Goal: Transaction & Acquisition: Subscribe to service/newsletter

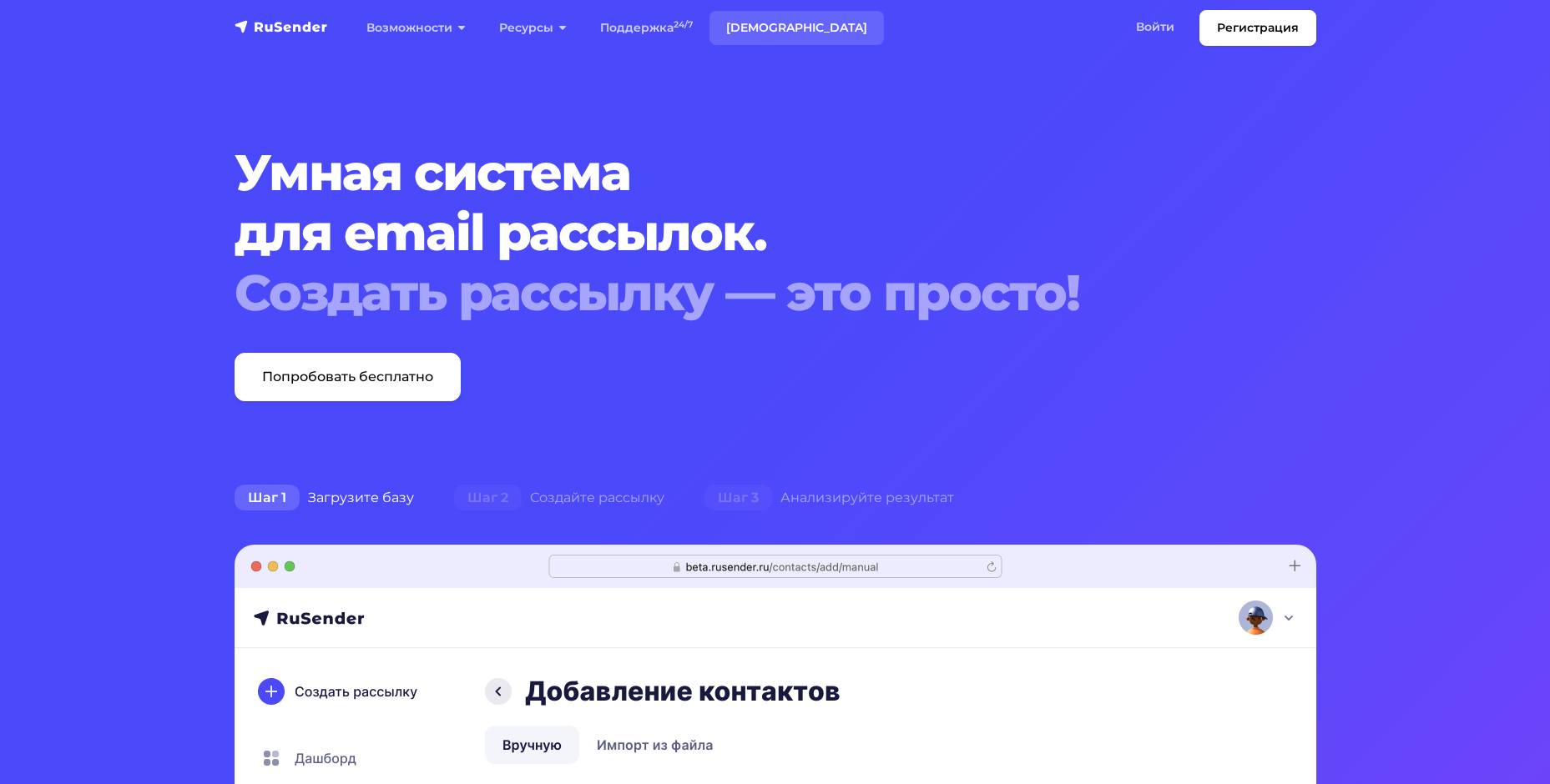
click at [761, 35] on link "Тарифы" at bounding box center [796, 28] width 175 height 34
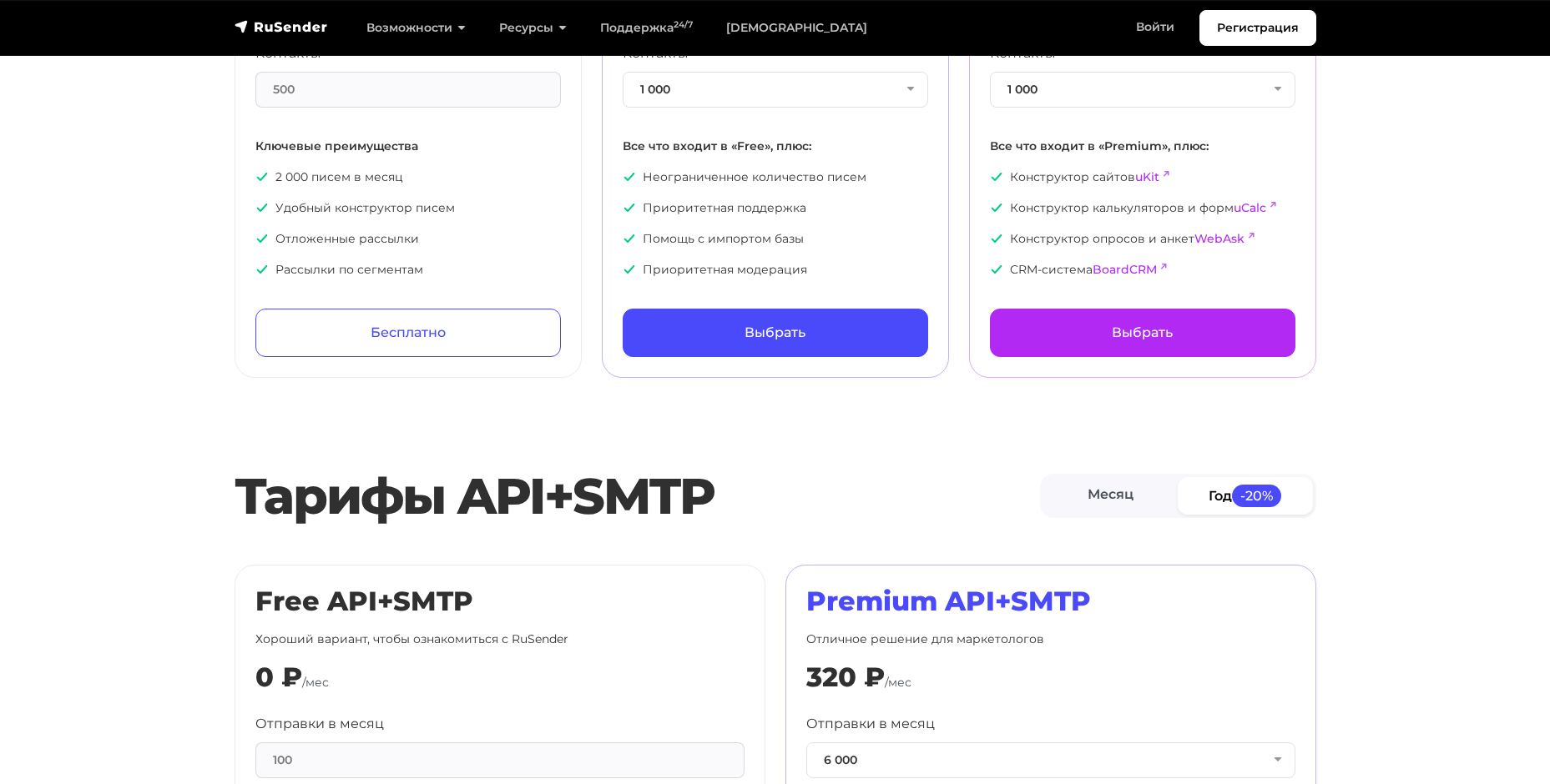
scroll to position [83, 0]
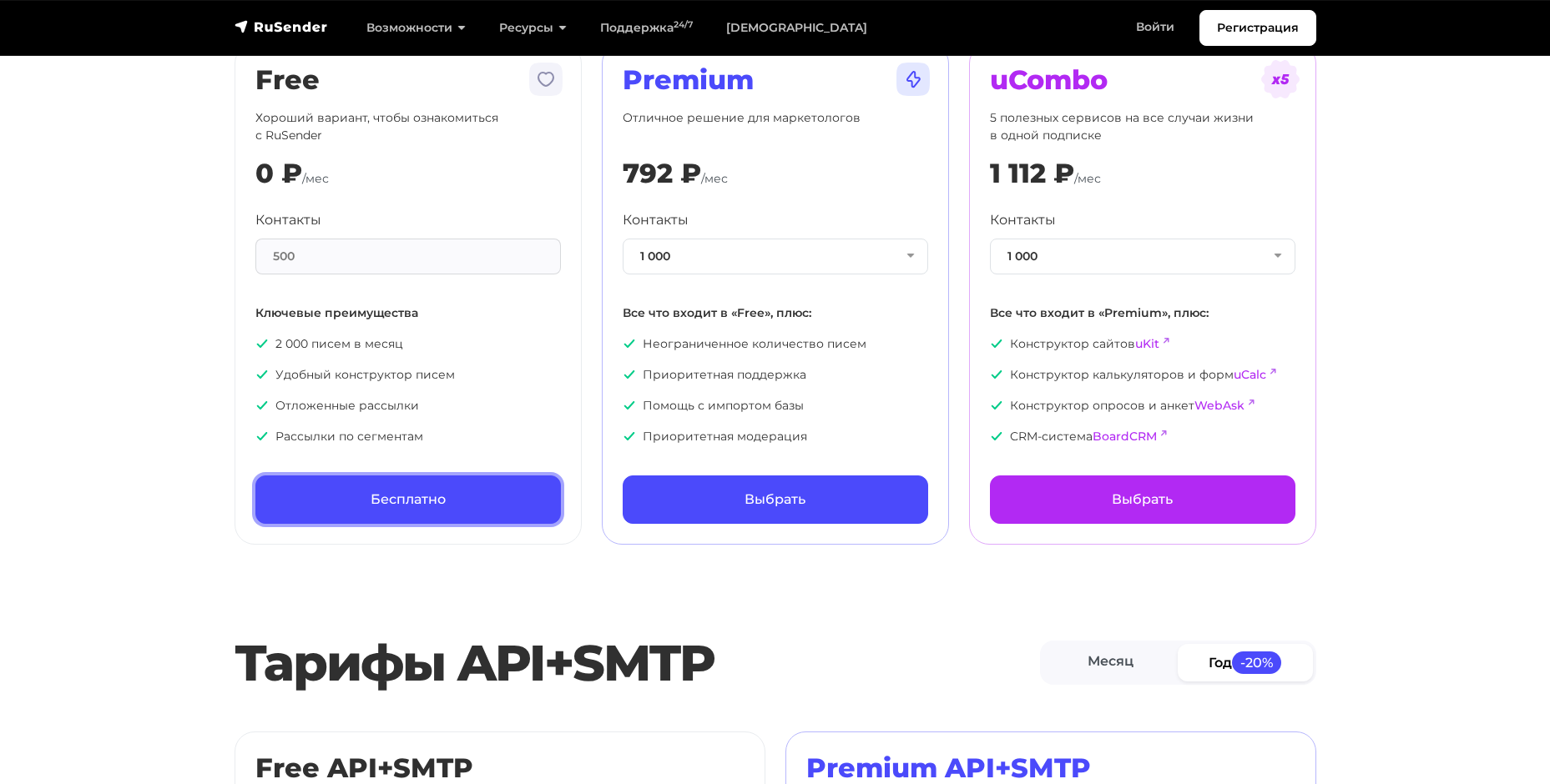
click at [404, 489] on link "Бесплатно" at bounding box center [408, 500] width 305 height 49
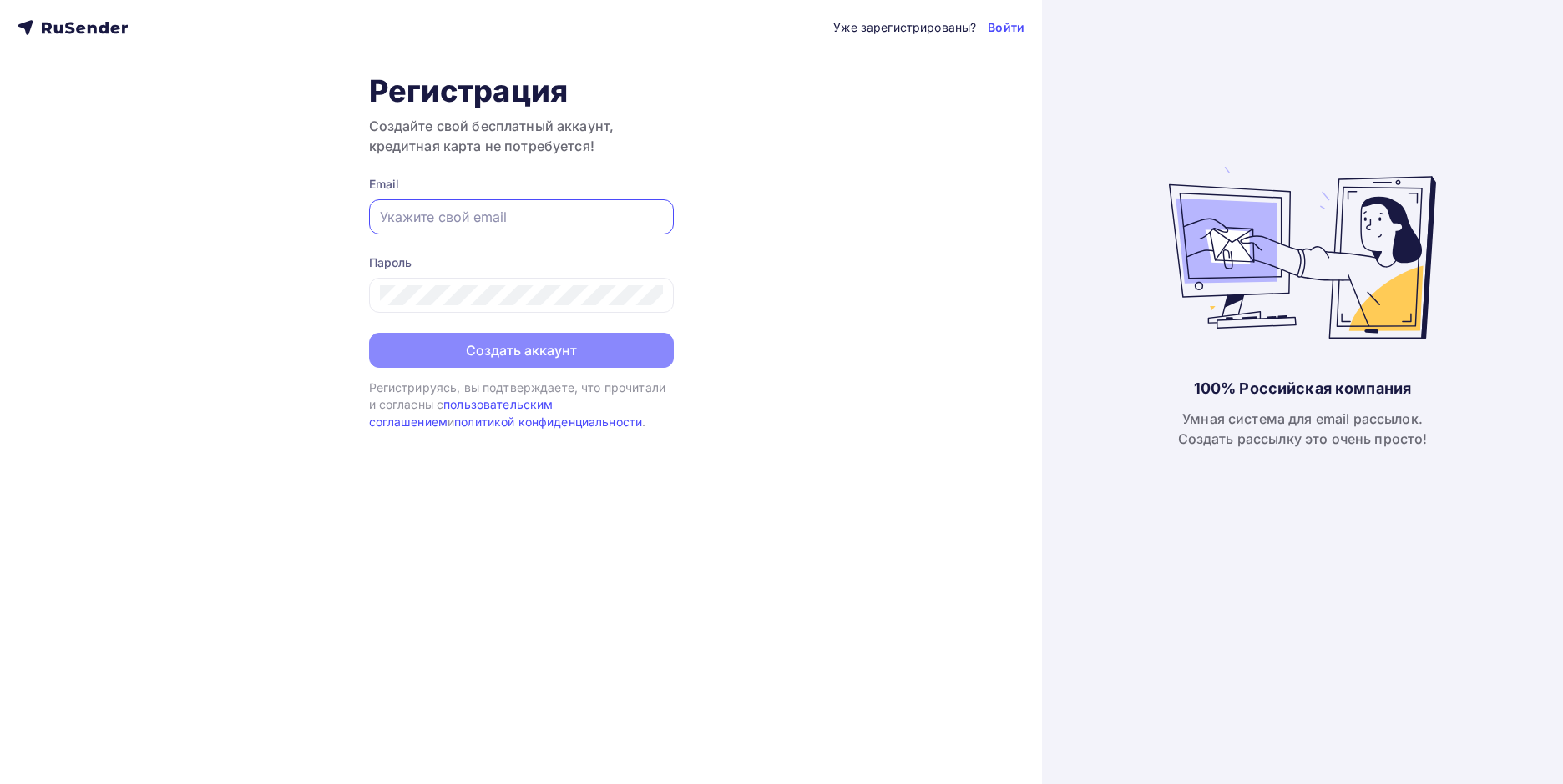
click at [445, 215] on input "text" at bounding box center [521, 217] width 283 height 20
type input "[EMAIL_ADDRESS][DOMAIN_NAME]"
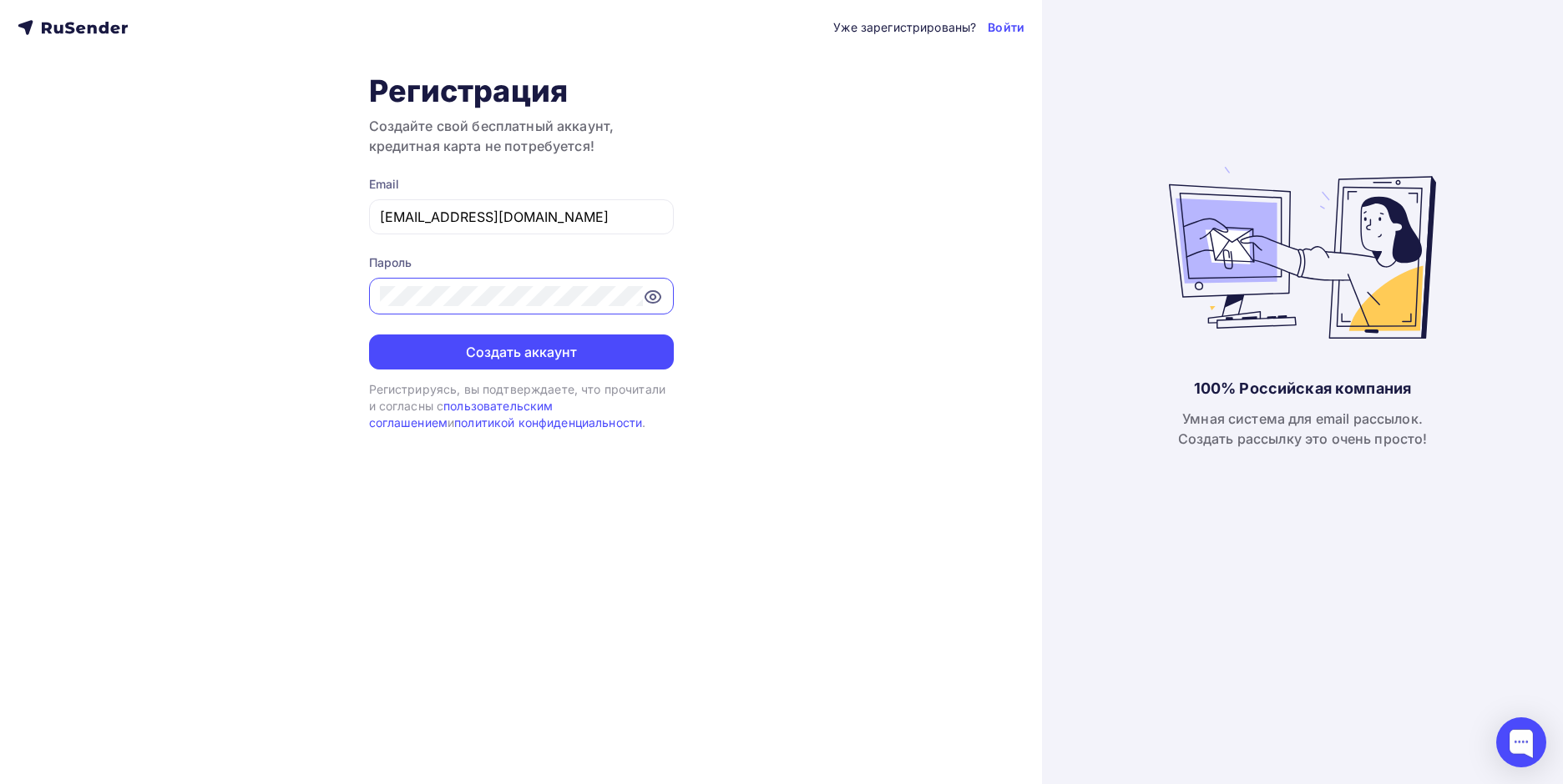
click at [369, 335] on button "Создать аккаунт" at bounding box center [521, 352] width 304 height 35
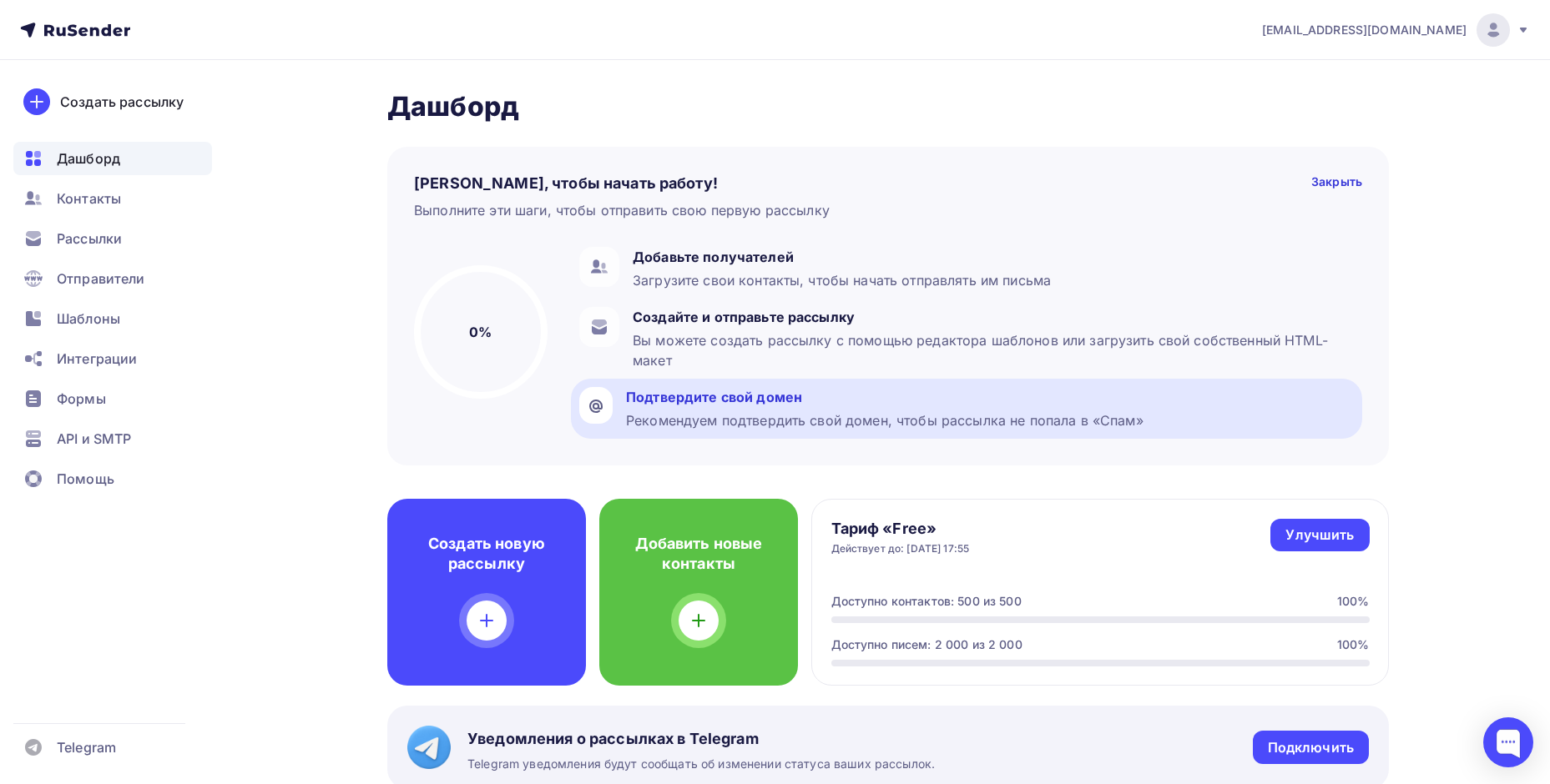
click at [697, 393] on div "Подтвердите свой домен" at bounding box center [884, 397] width 517 height 20
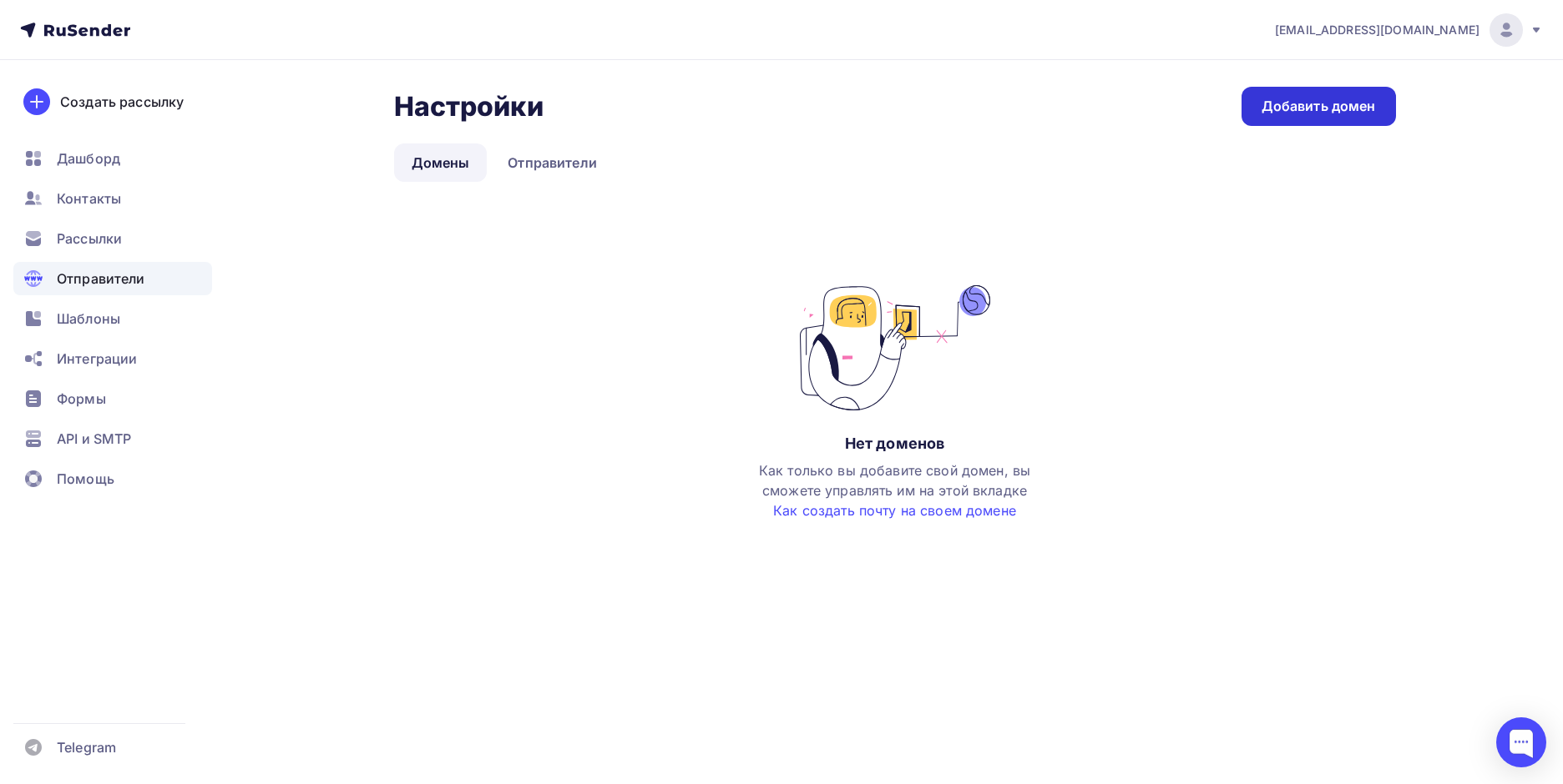
click at [1302, 116] on link "Добавить домен" at bounding box center [1319, 106] width 155 height 39
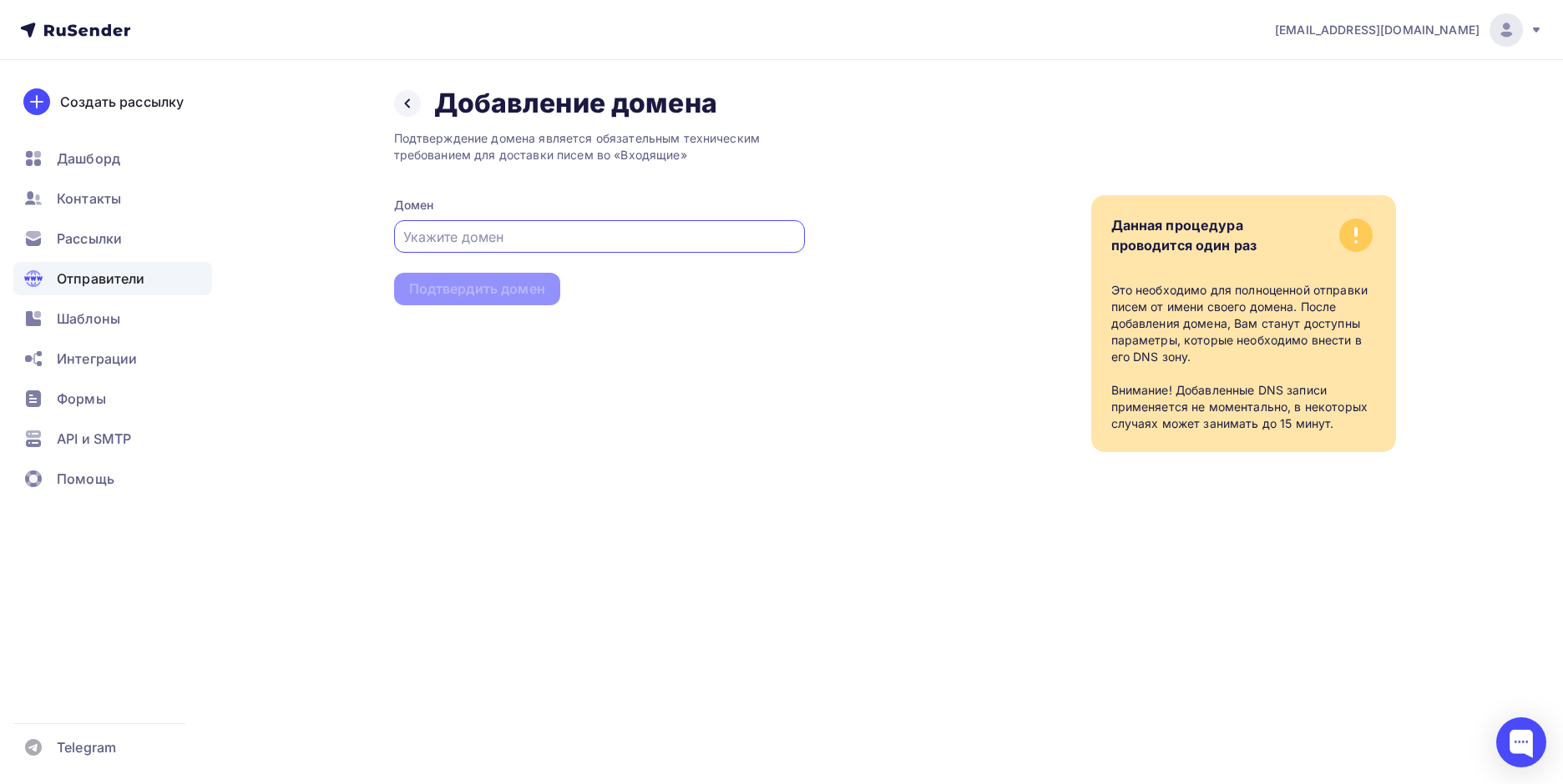
click at [461, 237] on input "text" at bounding box center [599, 237] width 391 height 20
type input "m59.ru"
click at [469, 279] on div "Подтвердить домен" at bounding box center [477, 289] width 166 height 32
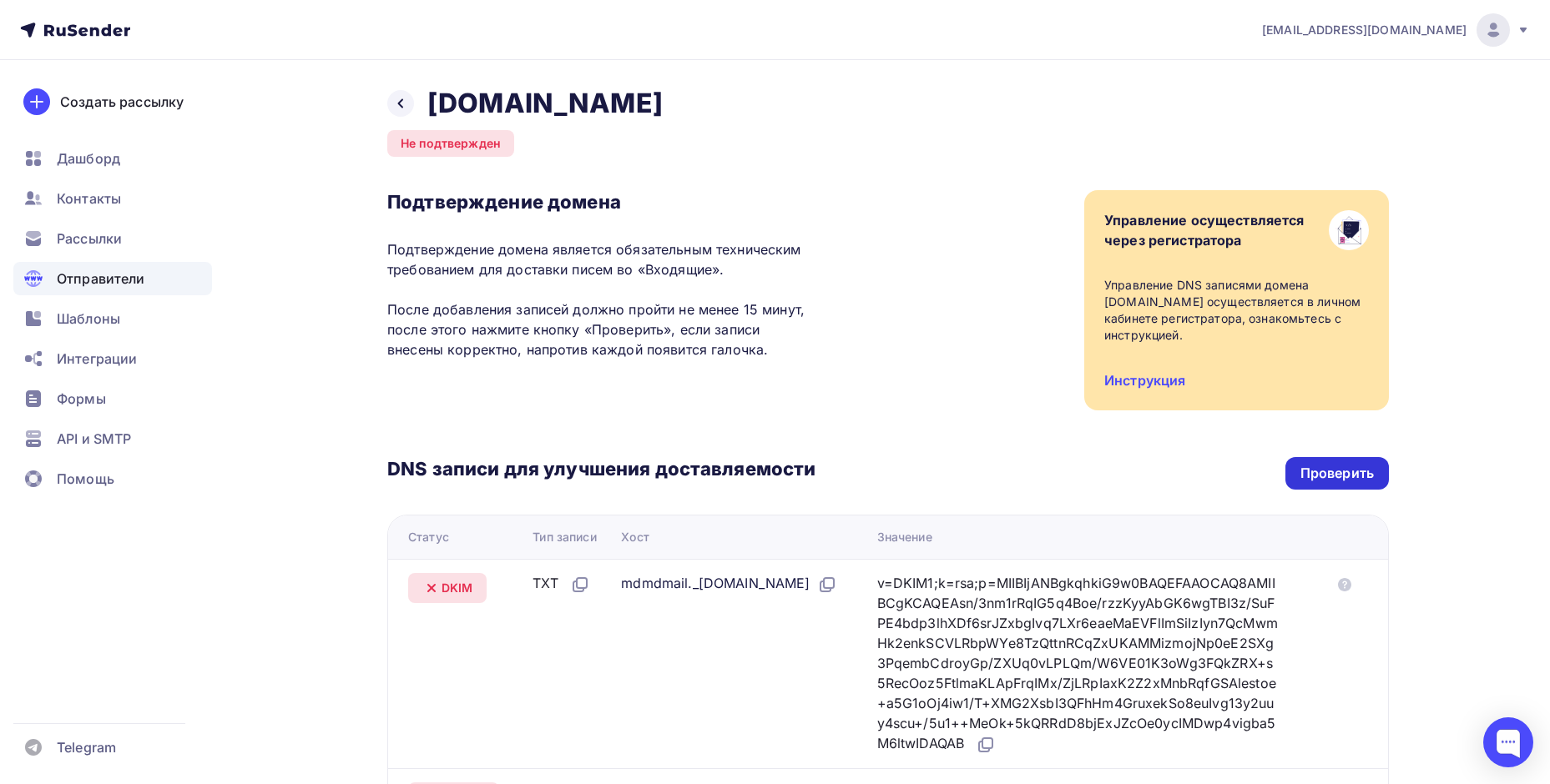
click at [1362, 466] on div "Проверить" at bounding box center [1336, 473] width 103 height 32
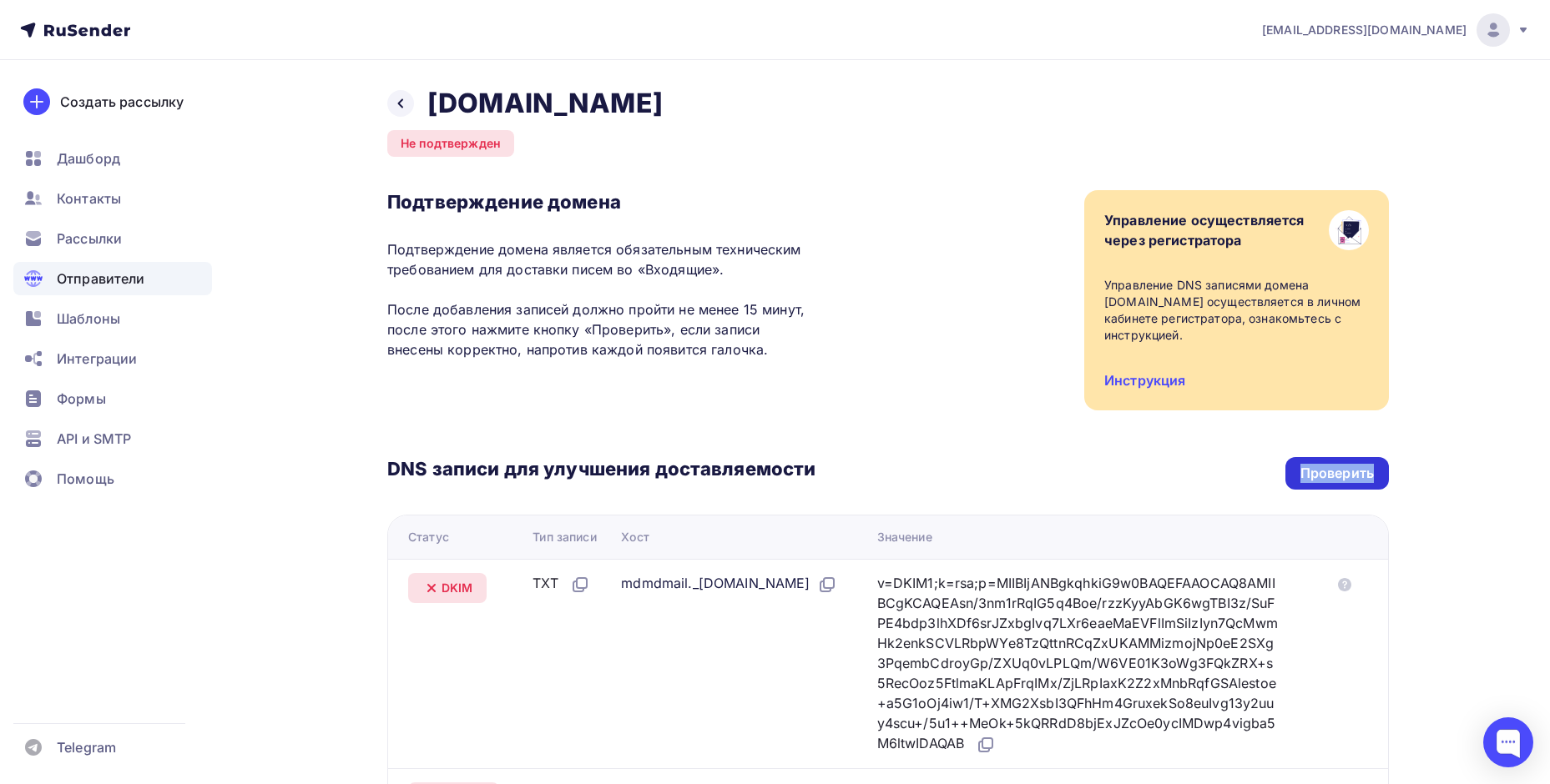
click at [1362, 466] on div "Проверить" at bounding box center [1336, 473] width 103 height 32
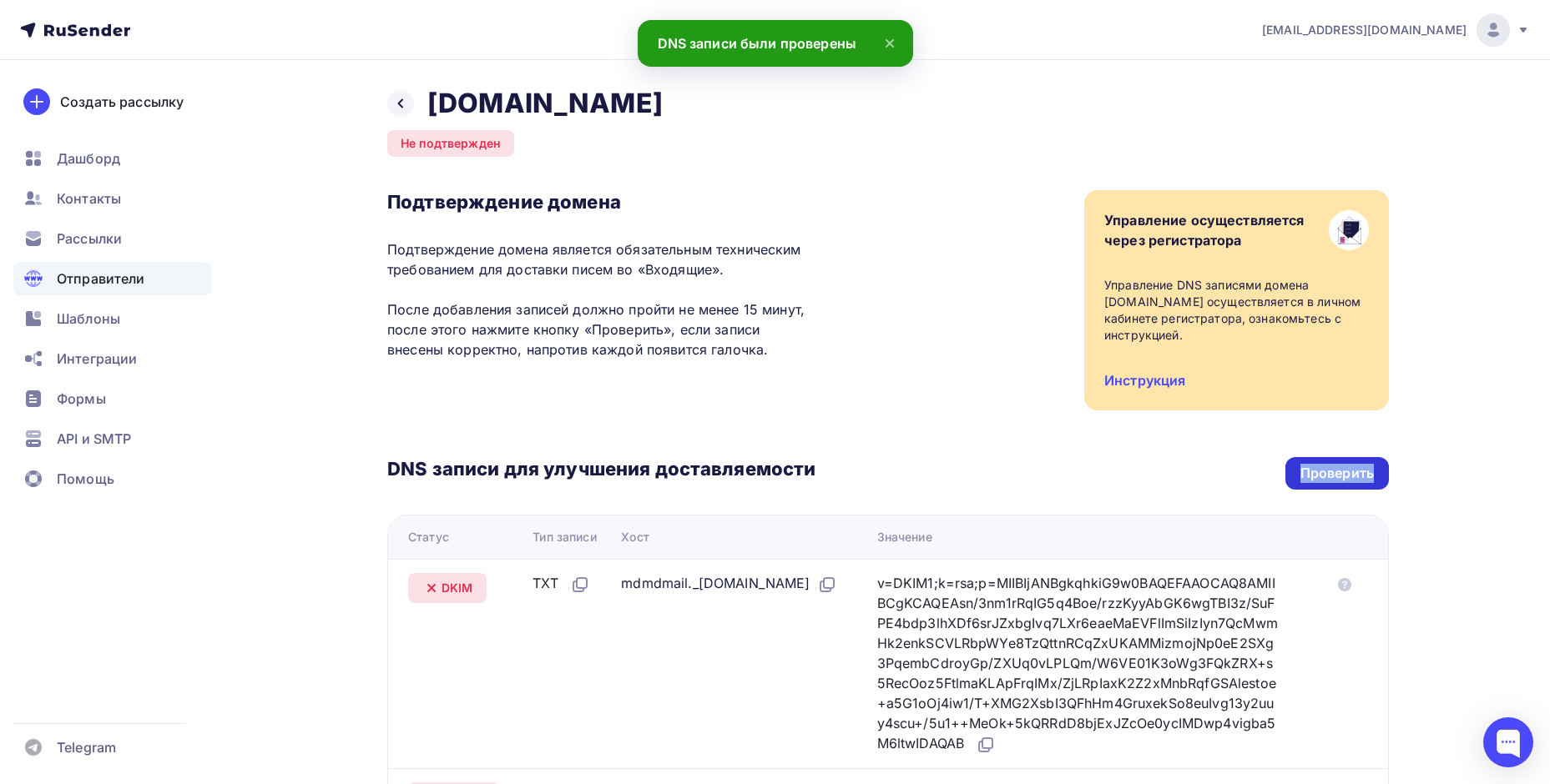
click at [1362, 466] on div "Проверить" at bounding box center [1336, 473] width 103 height 32
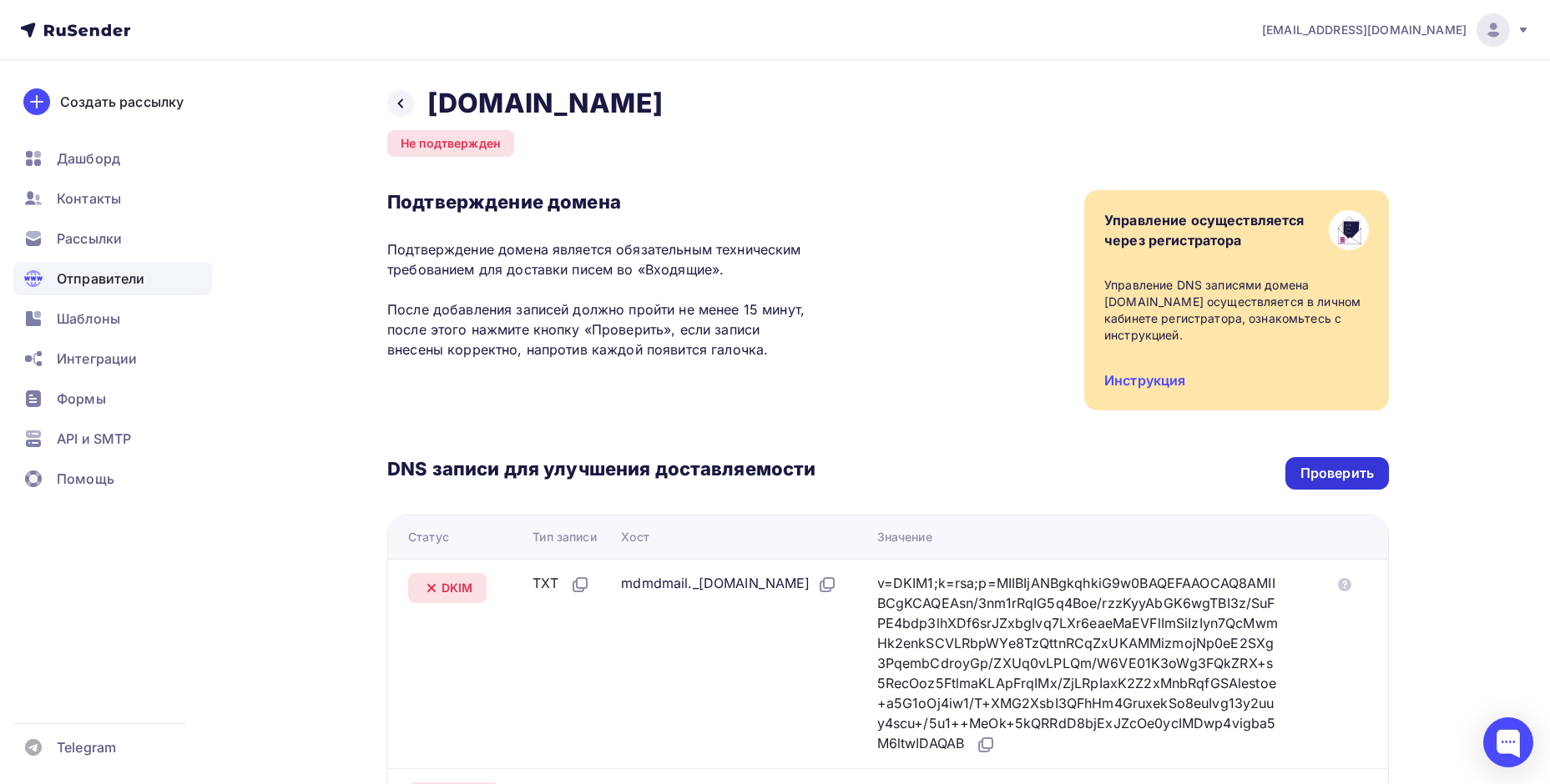
click at [1324, 464] on div "Проверить" at bounding box center [1336, 473] width 73 height 19
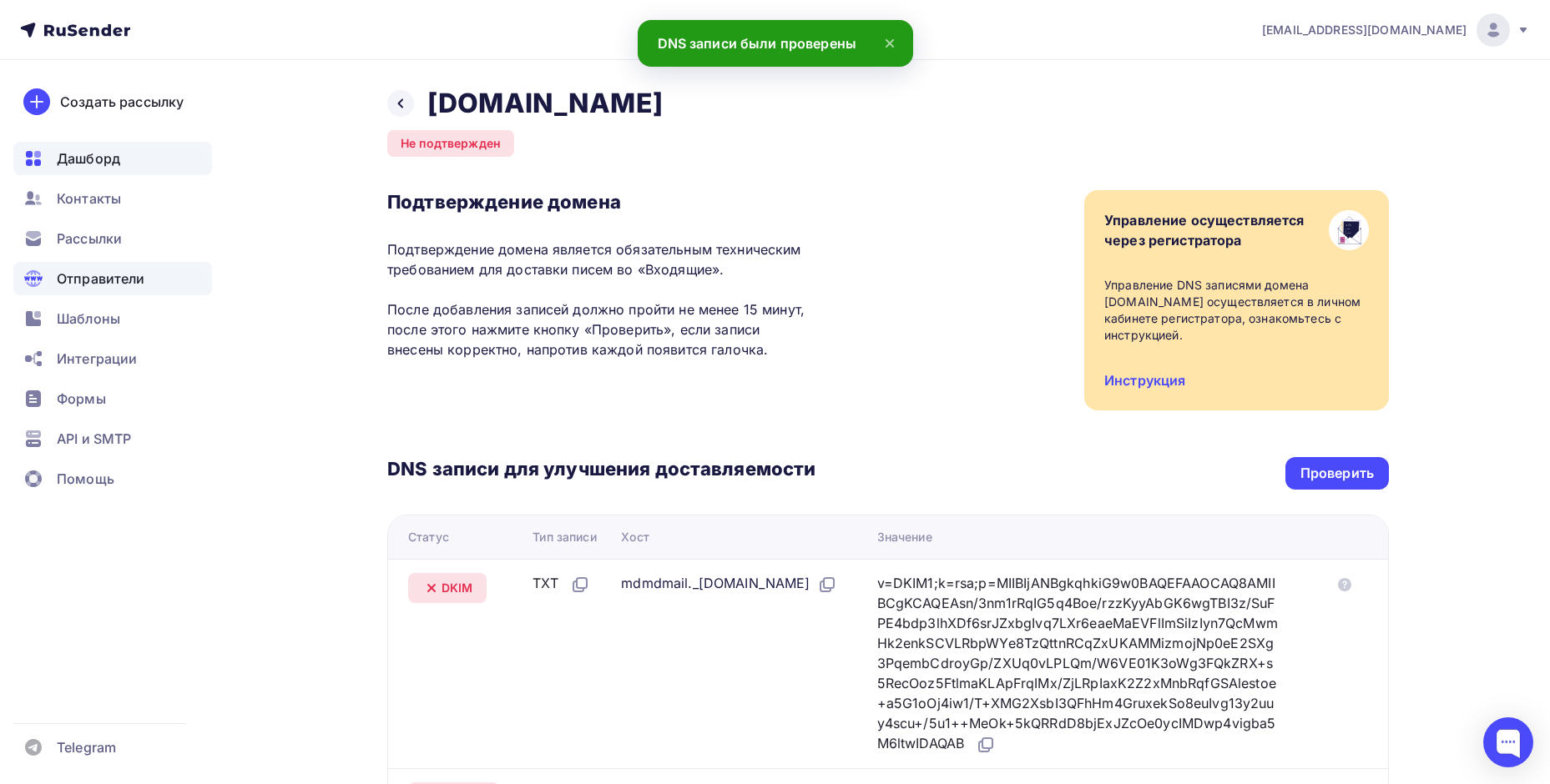
click at [96, 168] on span "Дашборд" at bounding box center [88, 158] width 63 height 20
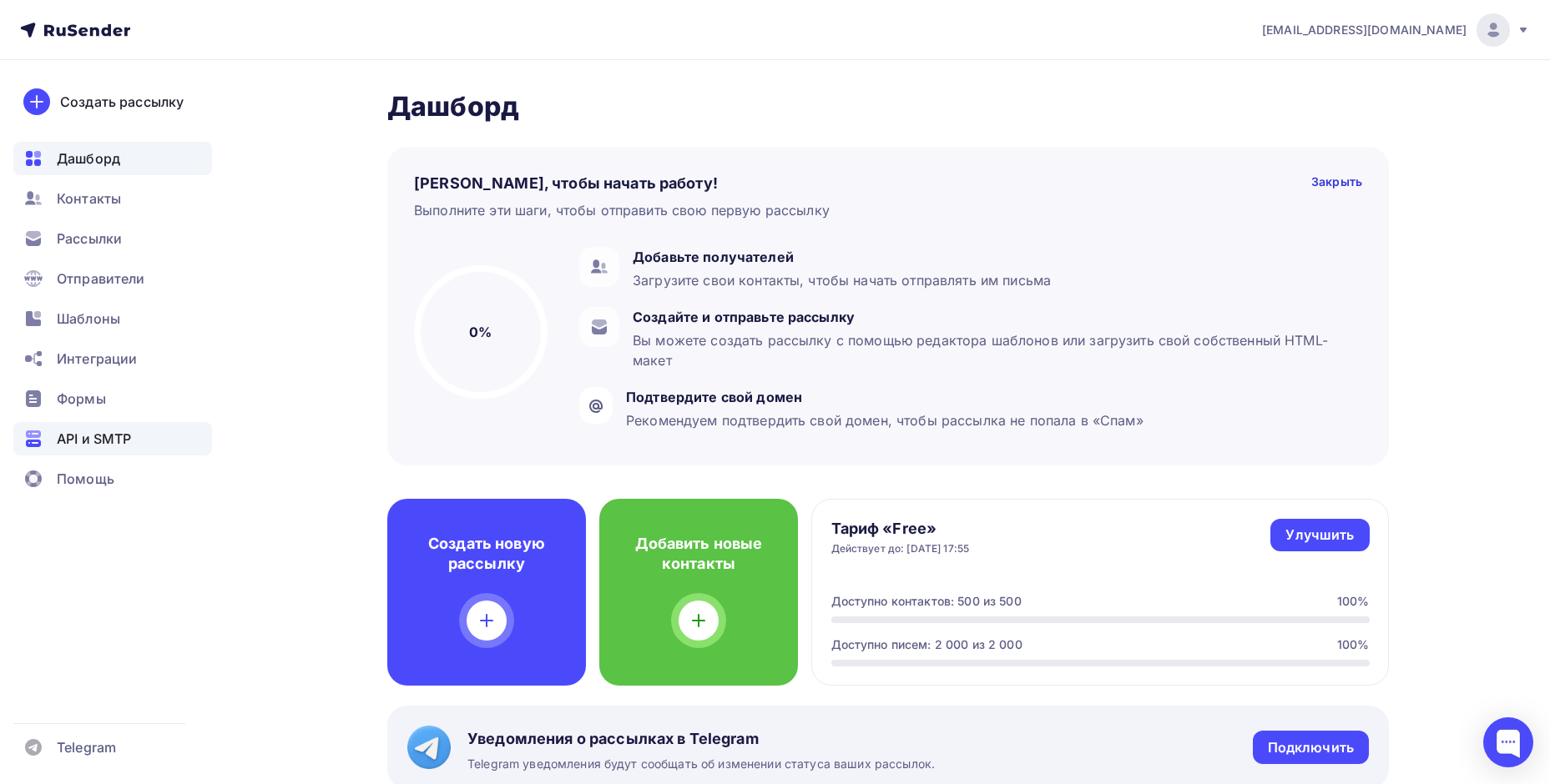
click at [107, 442] on span "API и SMTP" at bounding box center [93, 439] width 74 height 20
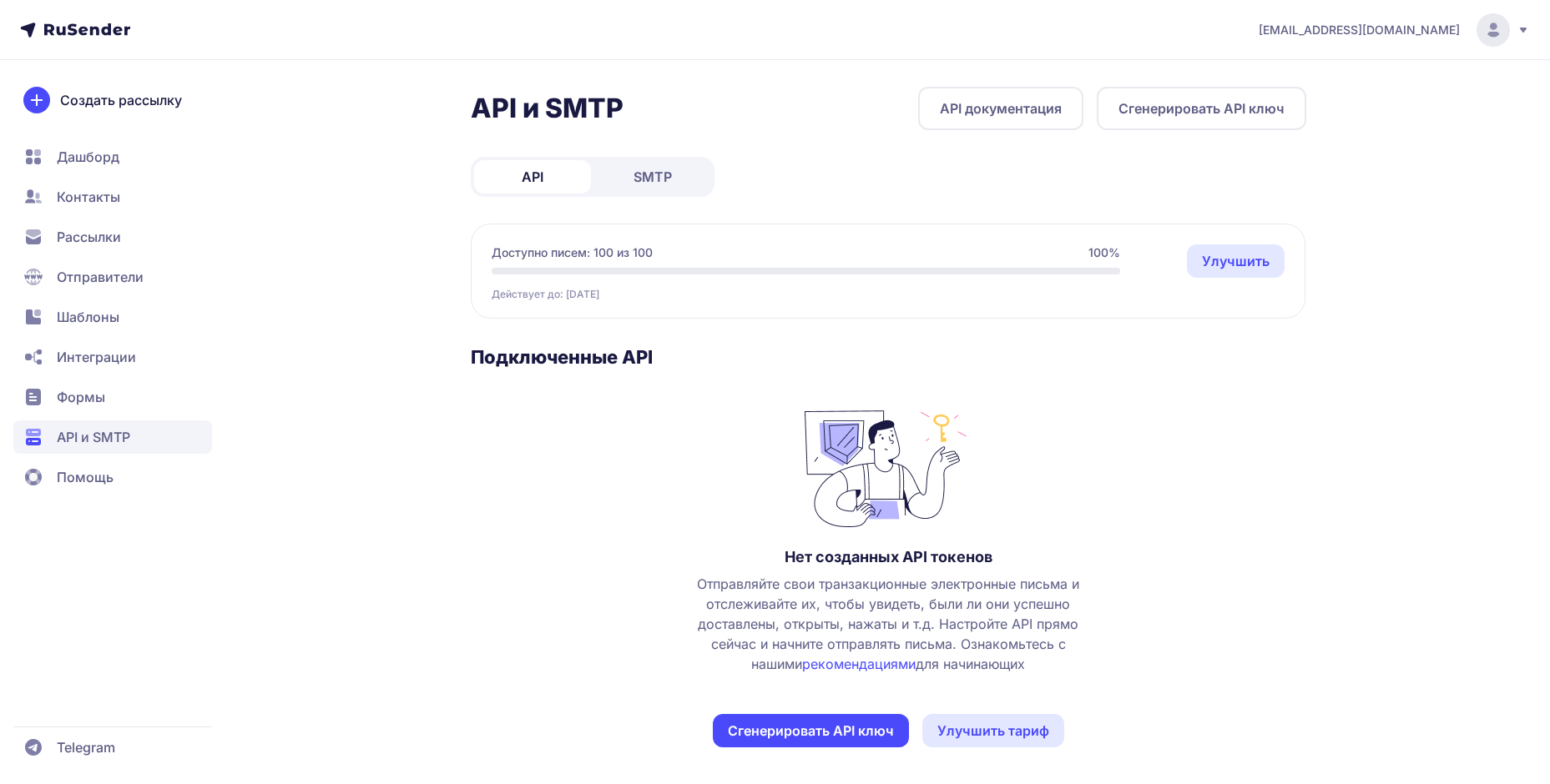
click at [83, 387] on span "Формы" at bounding box center [80, 397] width 49 height 20
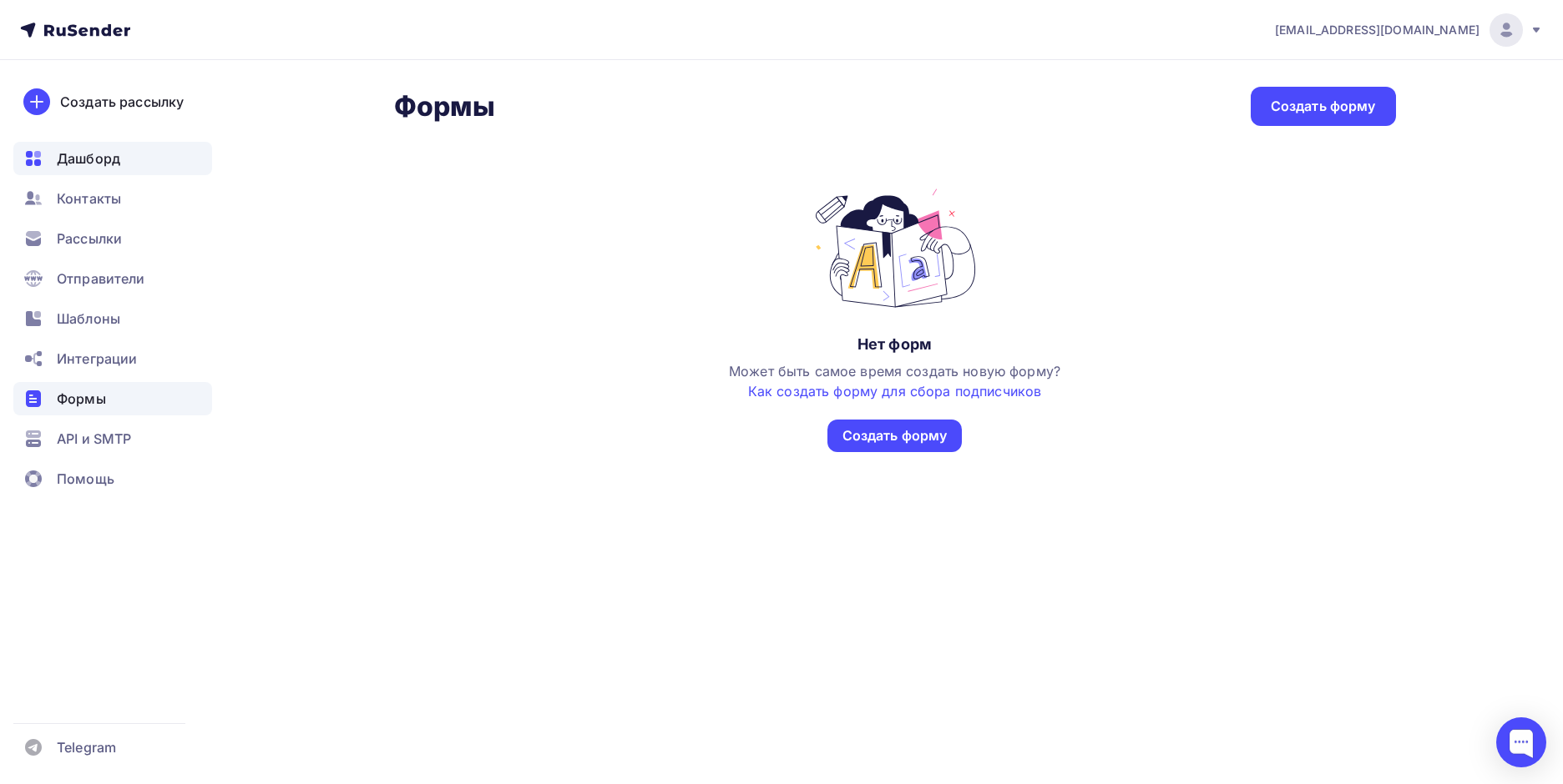
click at [109, 153] on span "Дашборд" at bounding box center [88, 158] width 63 height 20
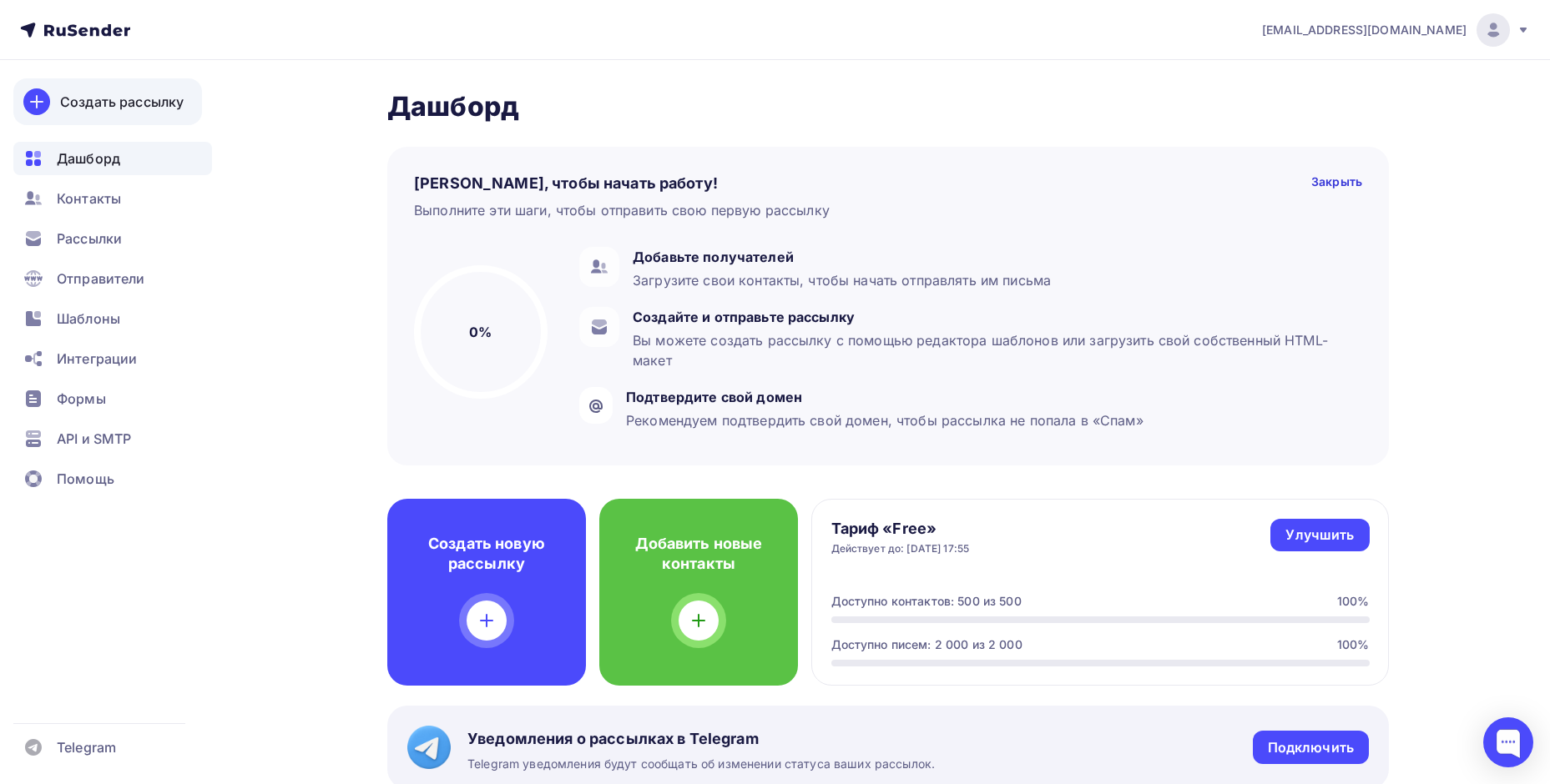
click at [134, 96] on div "Создать рассылку" at bounding box center [121, 101] width 123 height 20
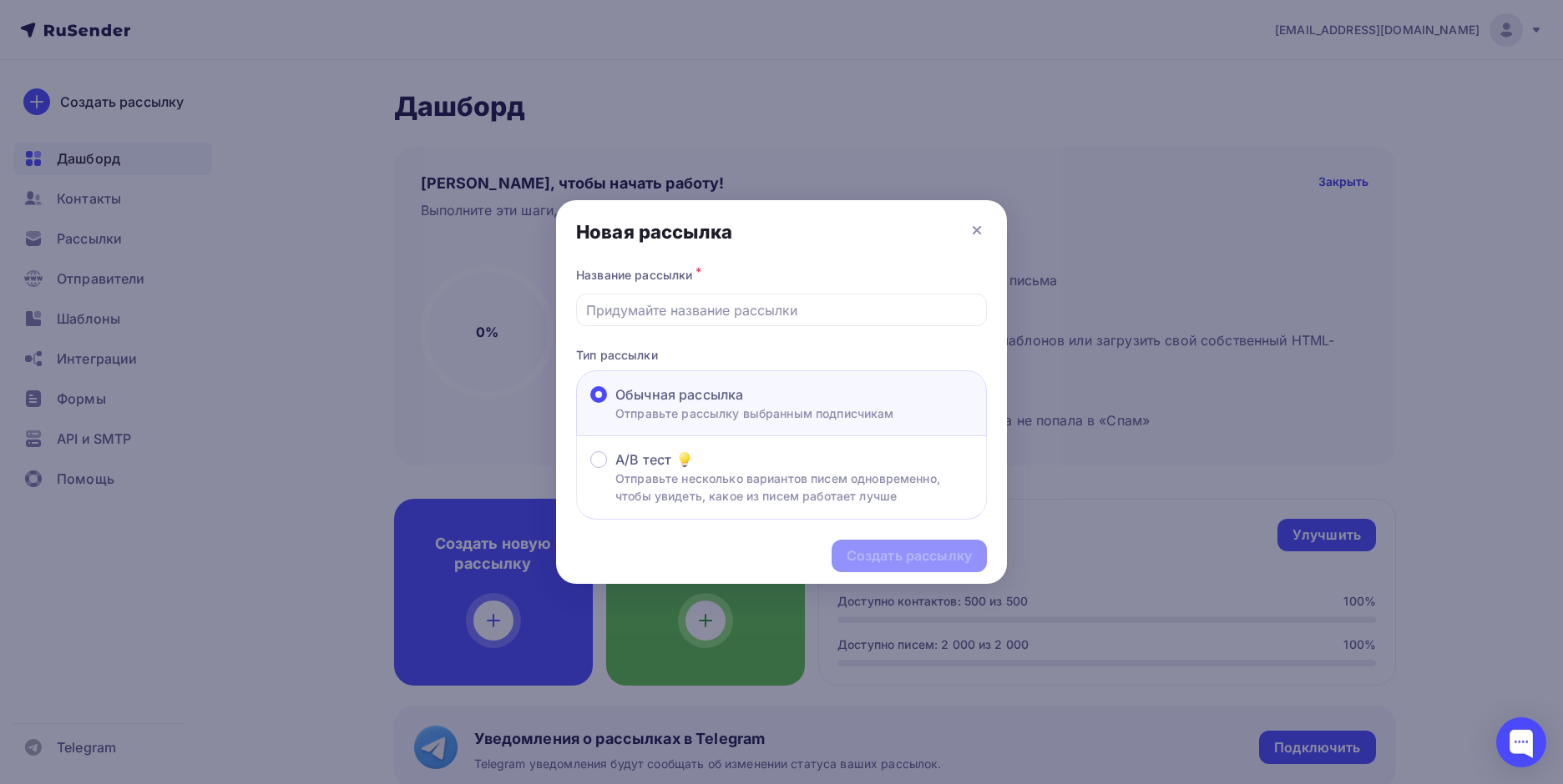
click at [790, 394] on div "Обычная рассылка" at bounding box center [755, 394] width 279 height 20
click at [615, 404] on input "Обычная рассылка Отправьте рассылку выбранным подписчикам" at bounding box center [615, 404] width 0 height 0
click at [676, 317] on input "text" at bounding box center [782, 310] width 391 height 20
type input "1"
click at [951, 553] on div "Создать рассылку" at bounding box center [908, 556] width 125 height 19
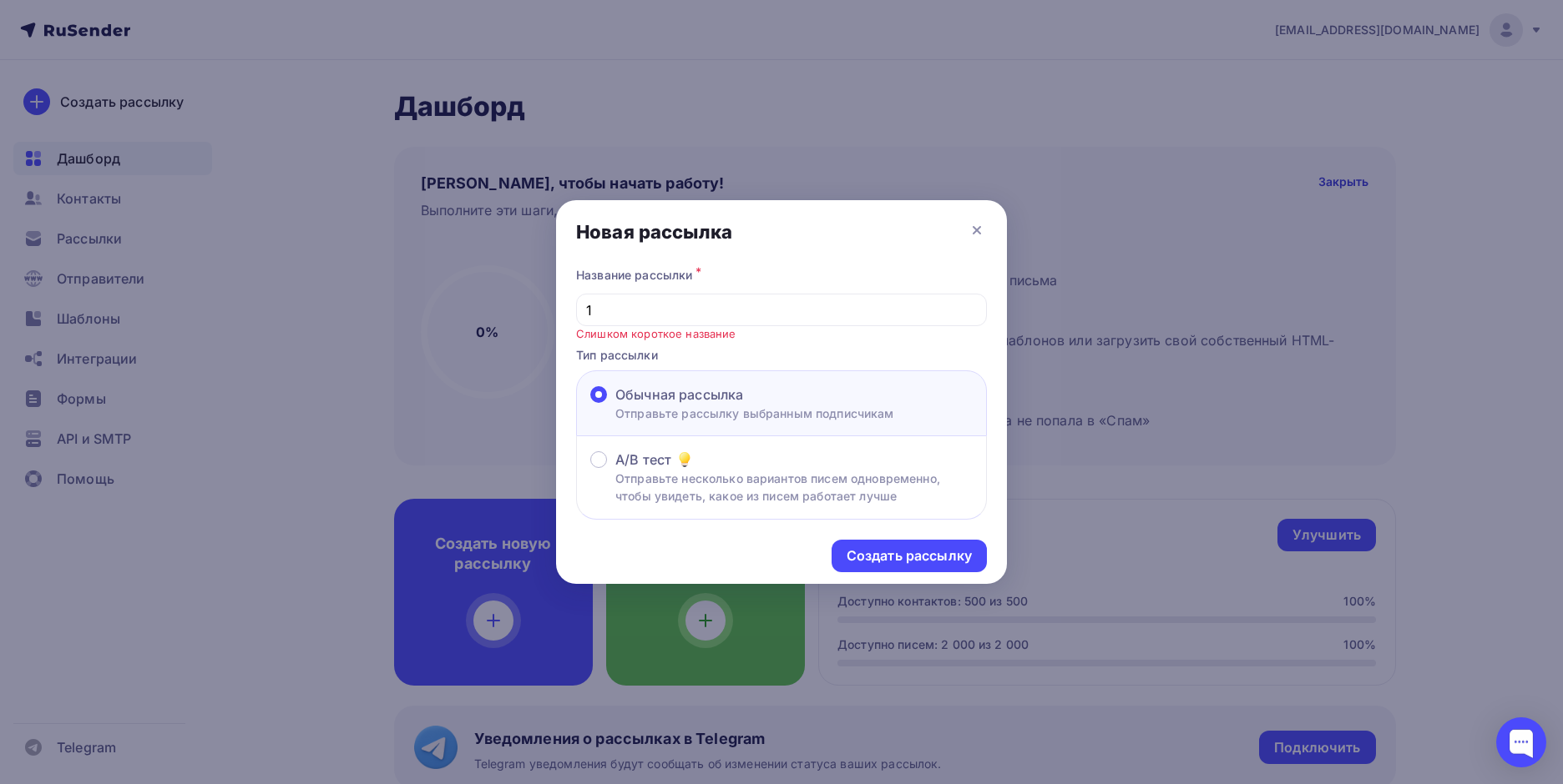
click at [748, 334] on div "Название рассылки * 1 Слишком короткое название Тип рассылки Обычная рассылка О…" at bounding box center [782, 391] width 450 height 257
click at [751, 317] on input "1" at bounding box center [782, 310] width 391 height 20
type input "J"
type input "Акции осень"
click at [862, 560] on div "Создать рассылку" at bounding box center [908, 556] width 125 height 19
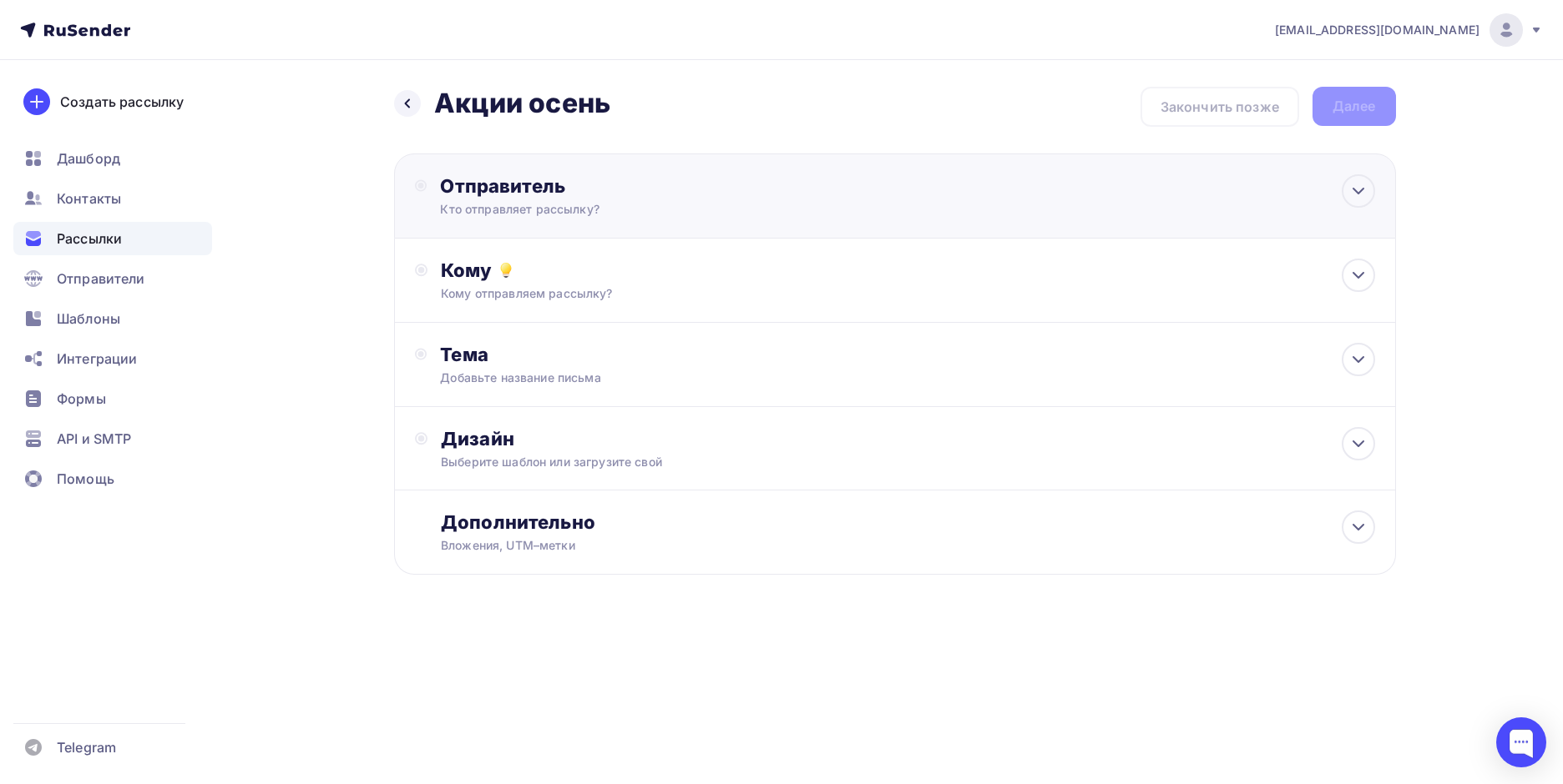
click at [509, 204] on div "Кто отправляет рассылку?" at bounding box center [602, 209] width 325 height 16
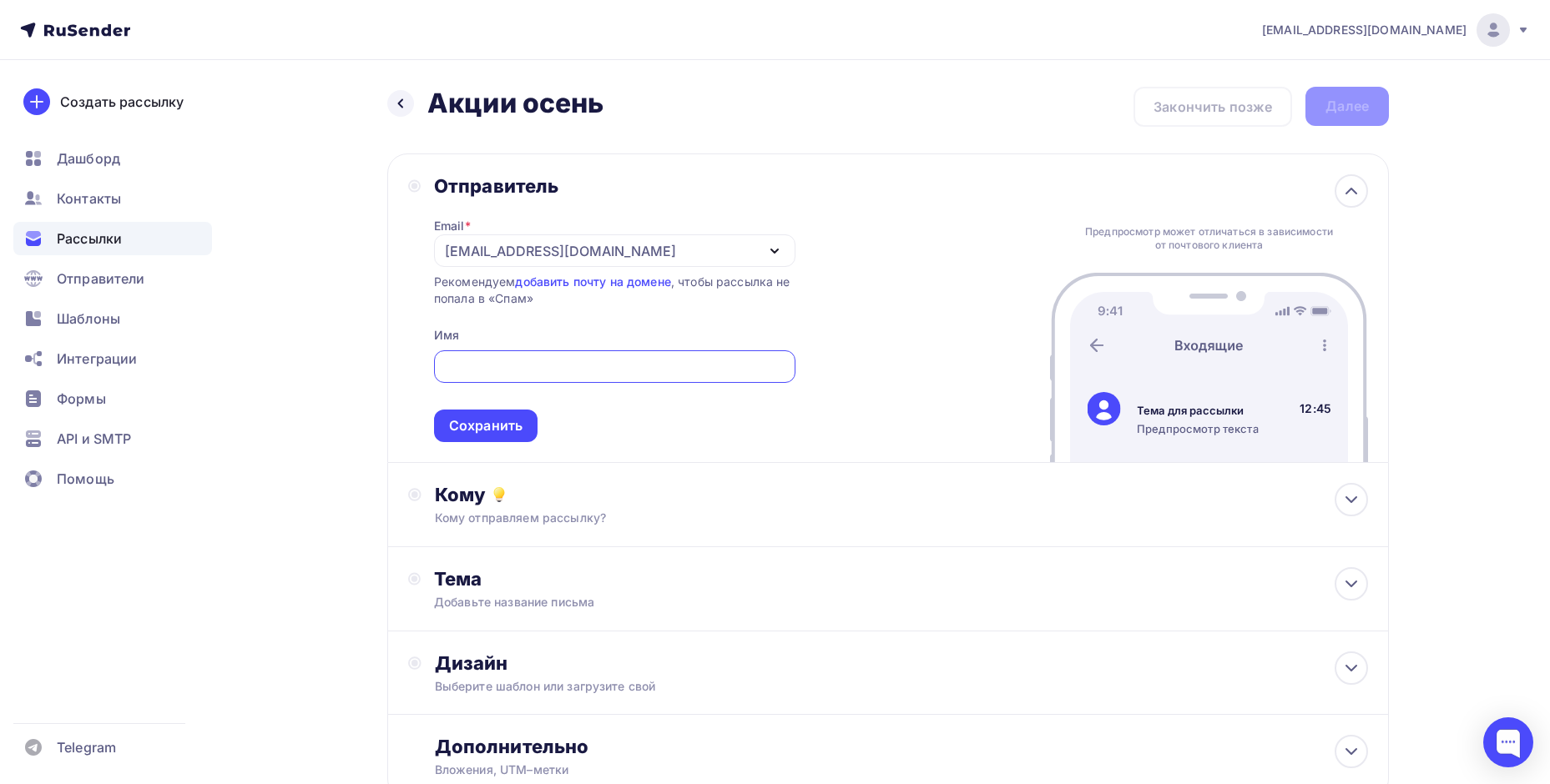
click at [458, 369] on input "text" at bounding box center [614, 366] width 342 height 20
type input "Команда P.I.T. Store"
click at [474, 423] on div "Сохранить" at bounding box center [486, 426] width 73 height 19
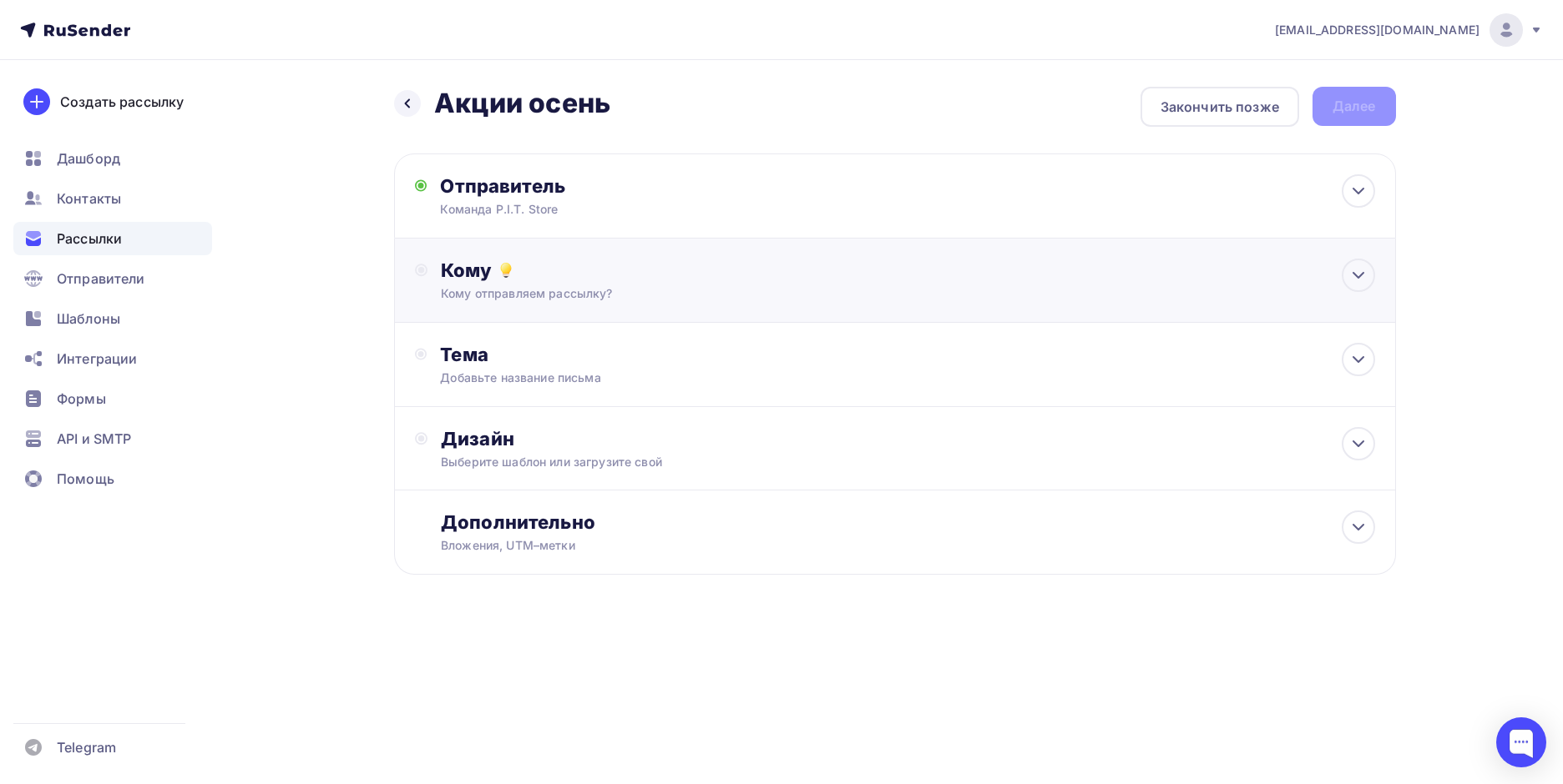
click at [562, 274] on div "Кому" at bounding box center [907, 270] width 933 height 23
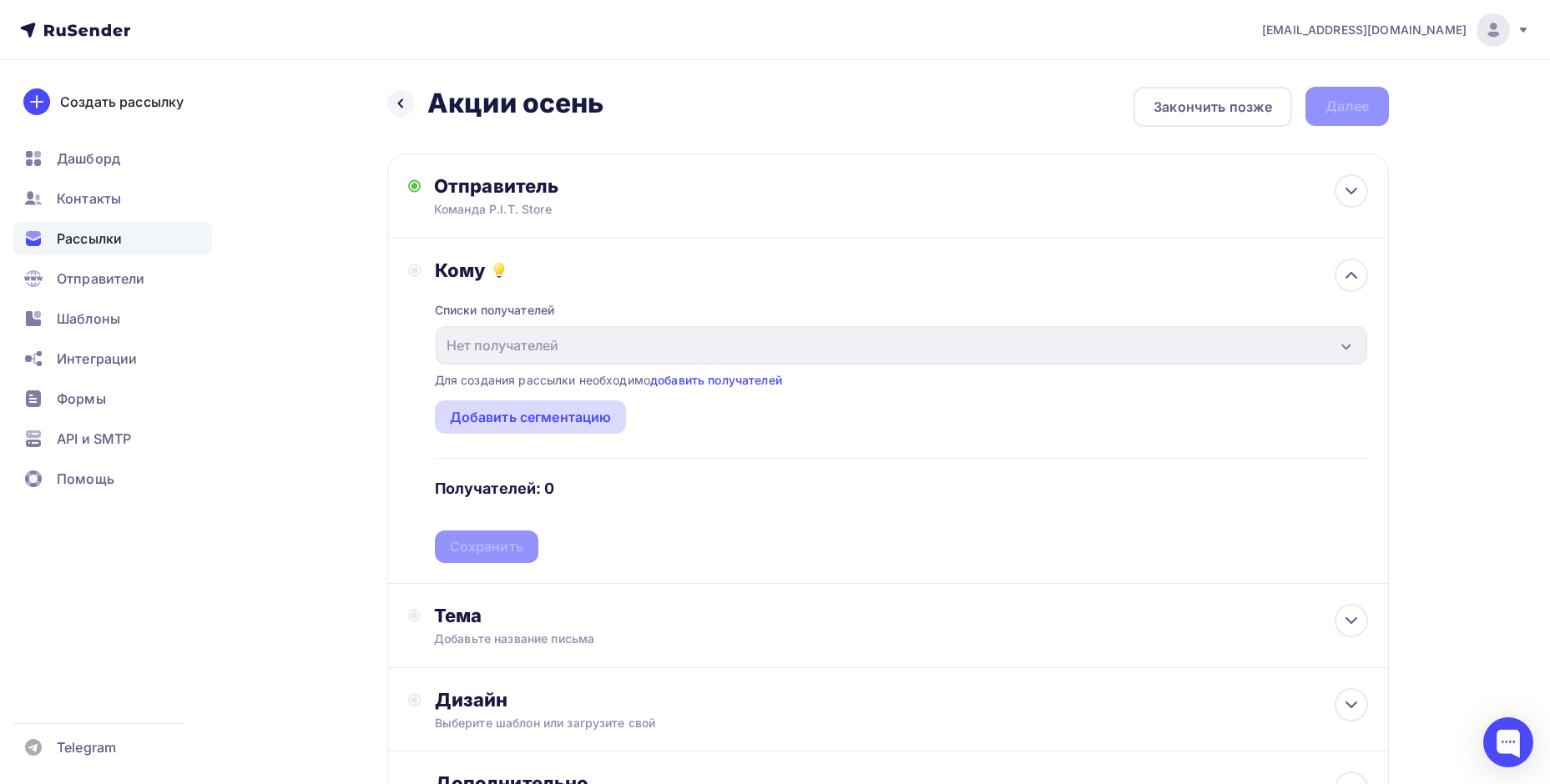
click at [542, 411] on div "Добавить сегментацию" at bounding box center [531, 417] width 162 height 20
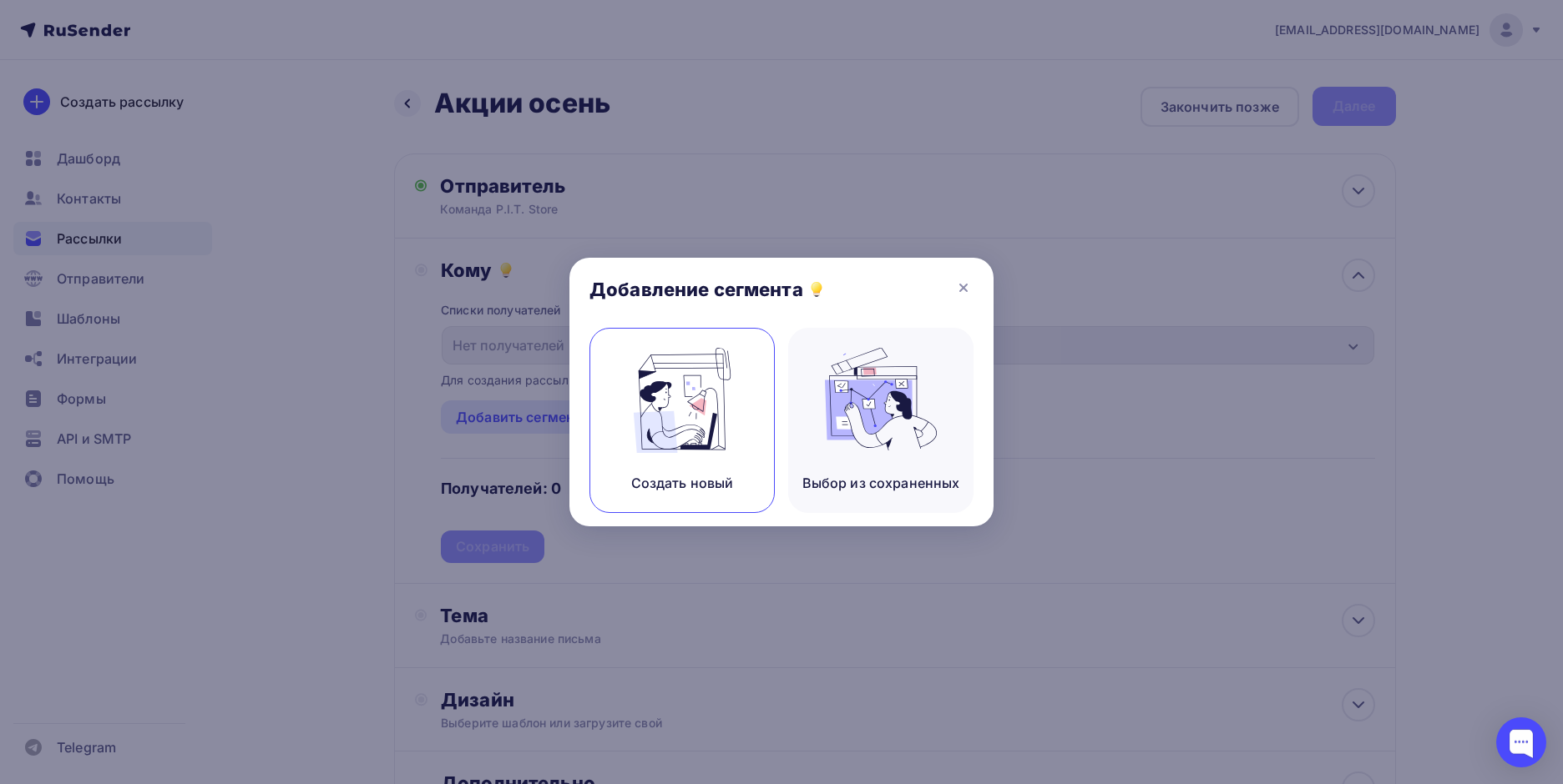
click at [691, 418] on img at bounding box center [681, 401] width 112 height 105
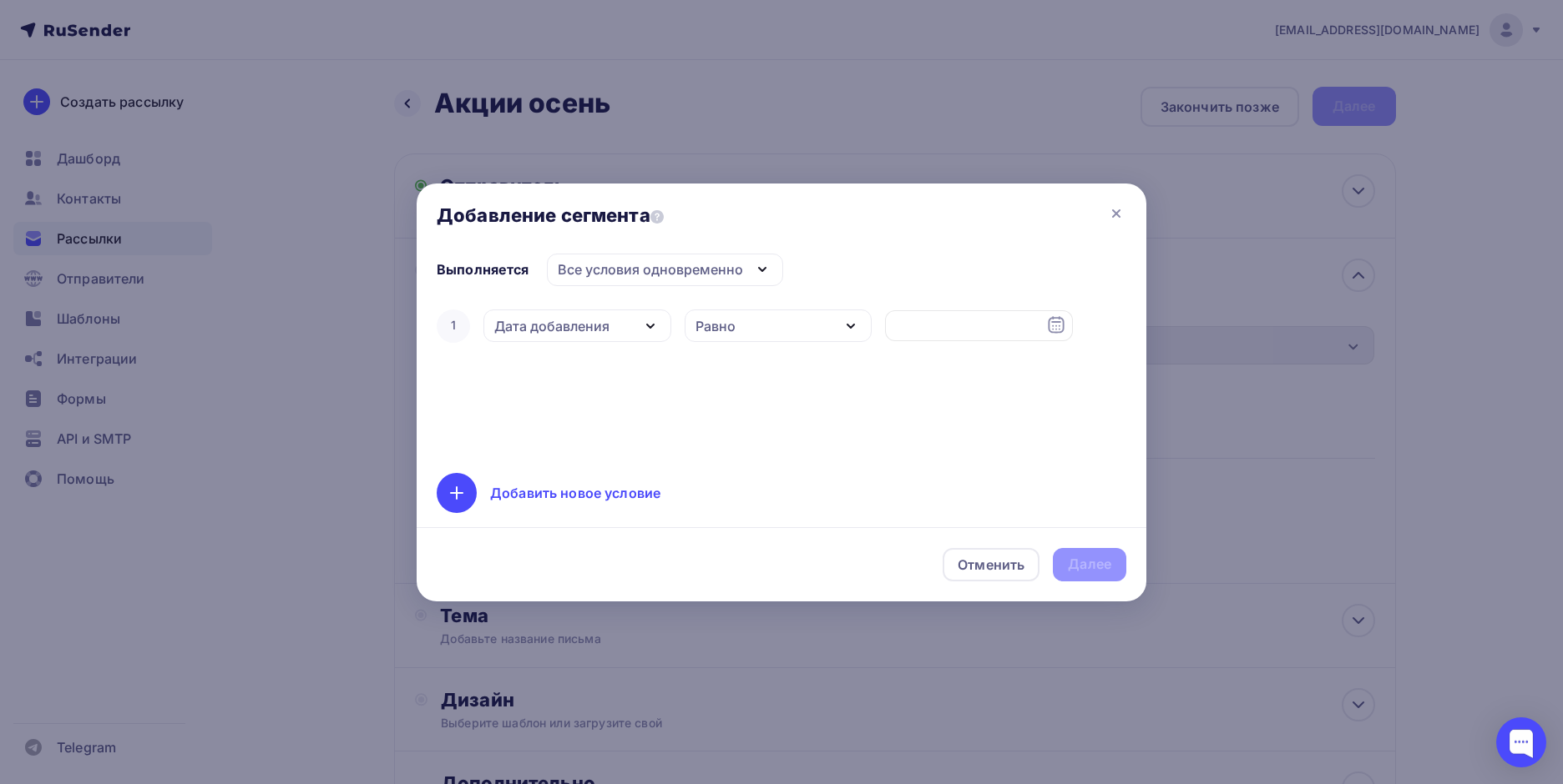
click at [629, 327] on div "Дата добавления" at bounding box center [577, 326] width 188 height 32
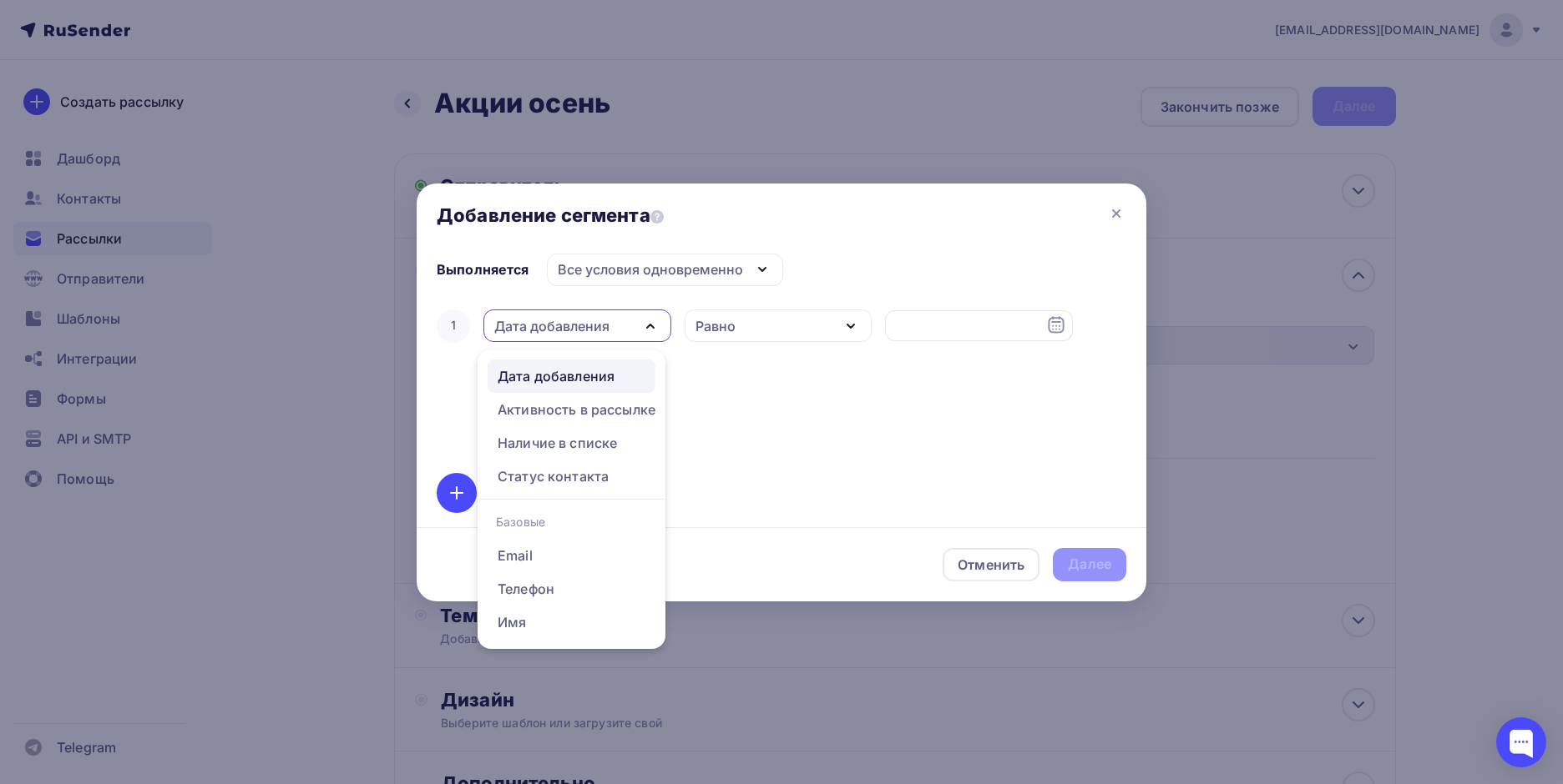
click at [629, 327] on div "Дата добавления" at bounding box center [577, 326] width 188 height 32
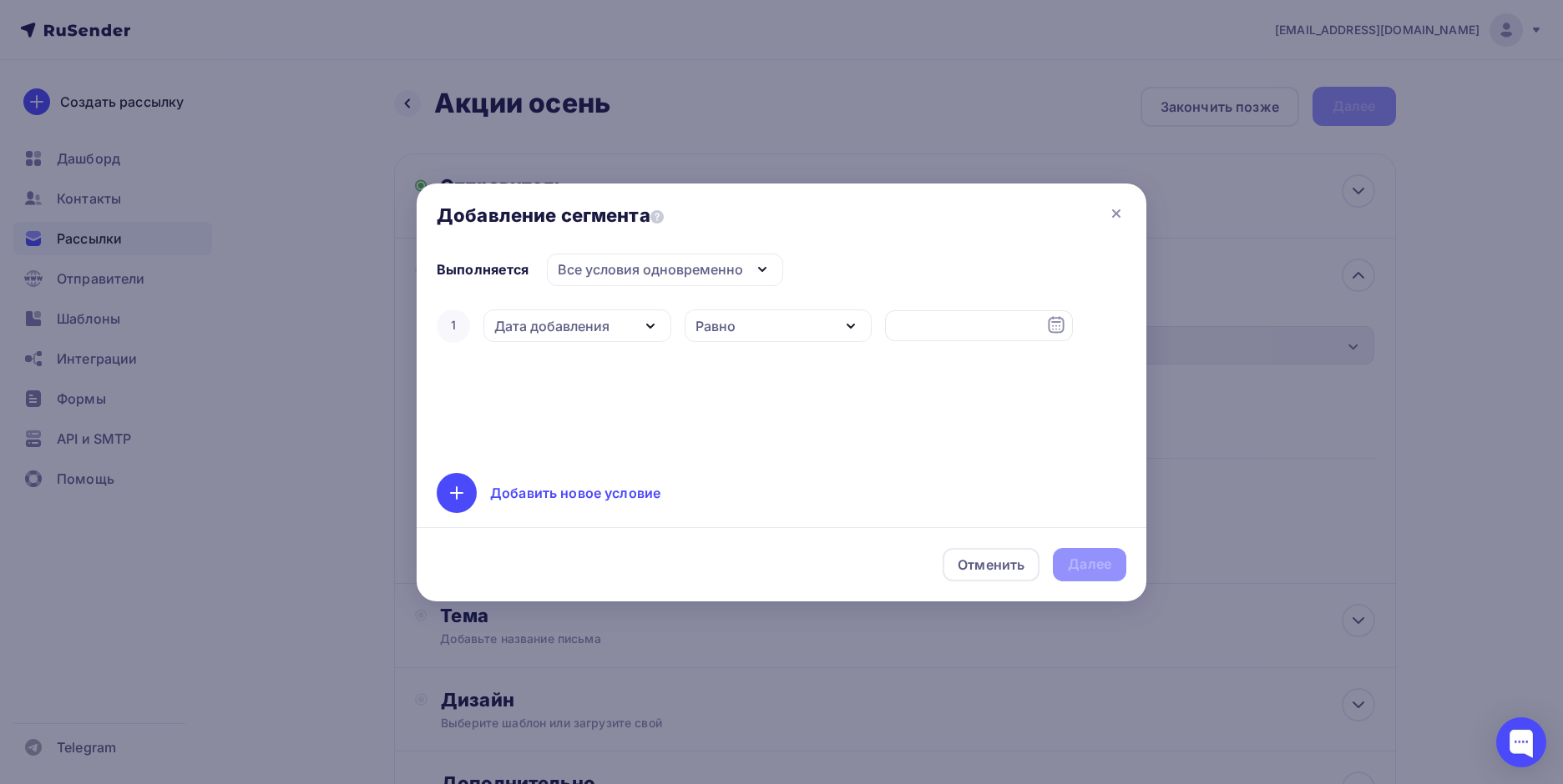
click at [597, 386] on div "1 Дата добавления Дата добавления Активность в рассылке Наличие в списке Статус…" at bounding box center [782, 380] width 690 height 147
click at [657, 273] on div "Все условия одновременно" at bounding box center [650, 269] width 185 height 20
click at [1125, 216] on icon at bounding box center [1115, 213] width 20 height 20
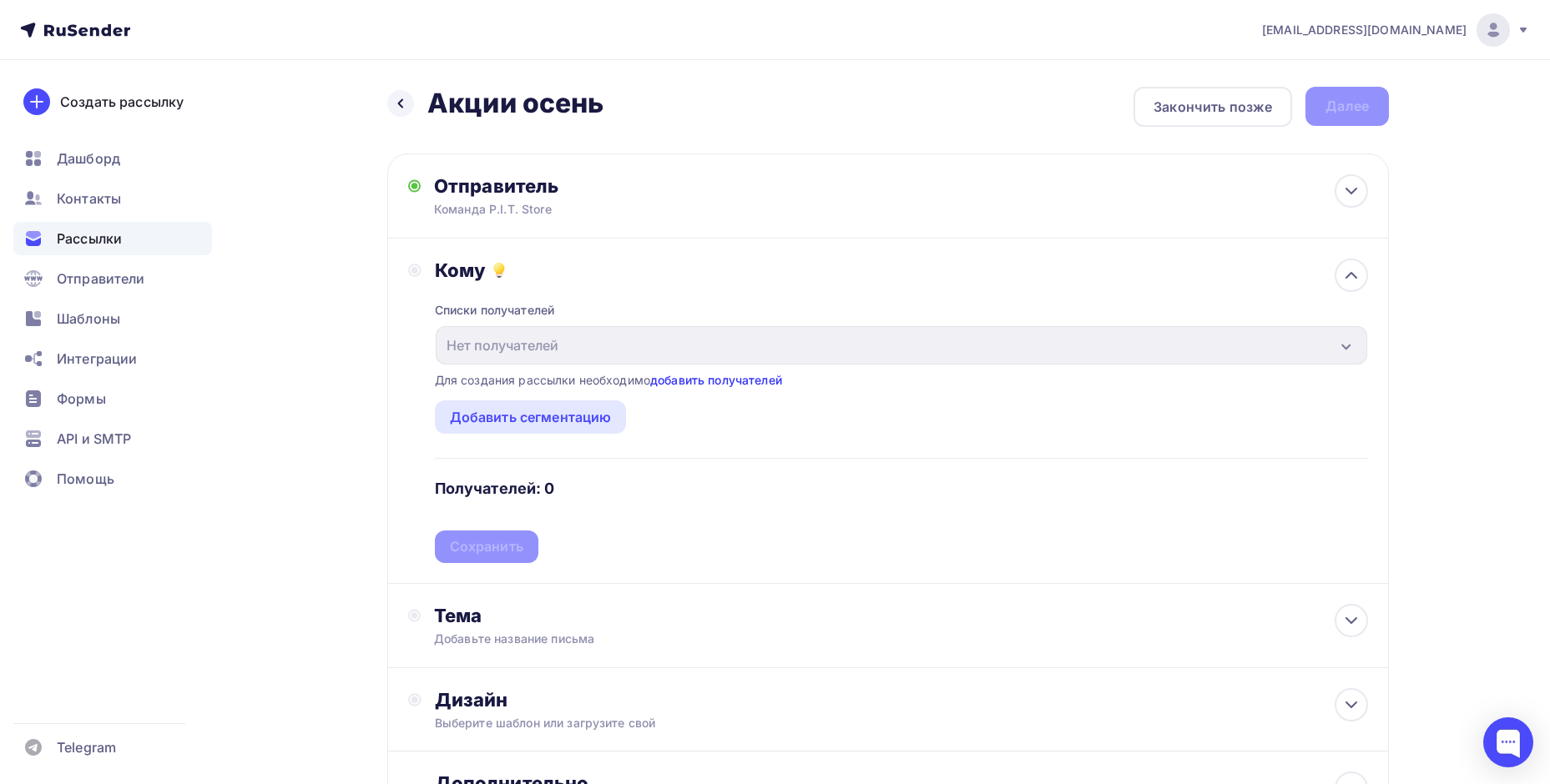
click at [685, 377] on link "добавить получателей" at bounding box center [716, 380] width 132 height 14
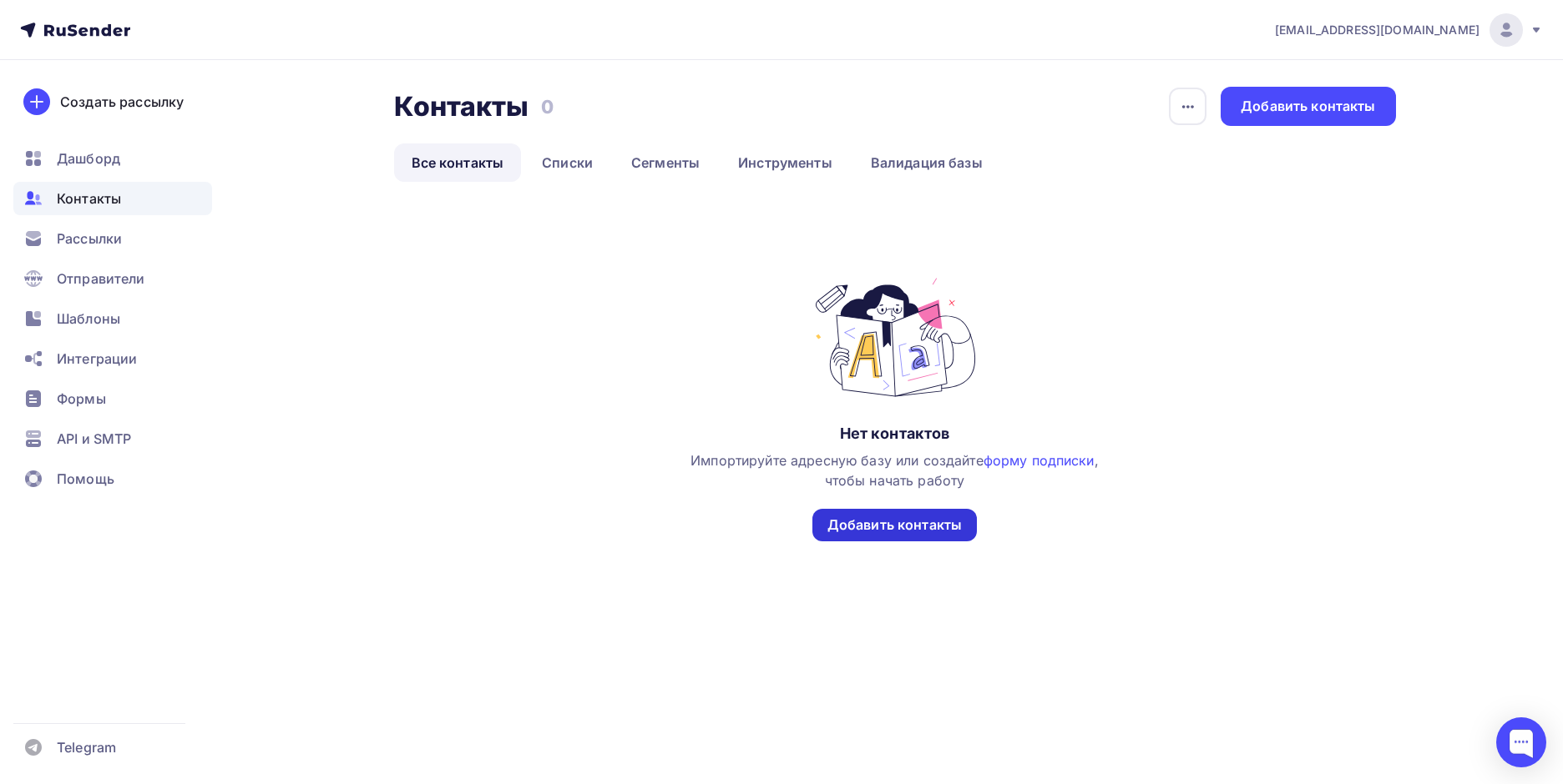
click at [914, 530] on div "Добавить контакты" at bounding box center [894, 526] width 135 height 19
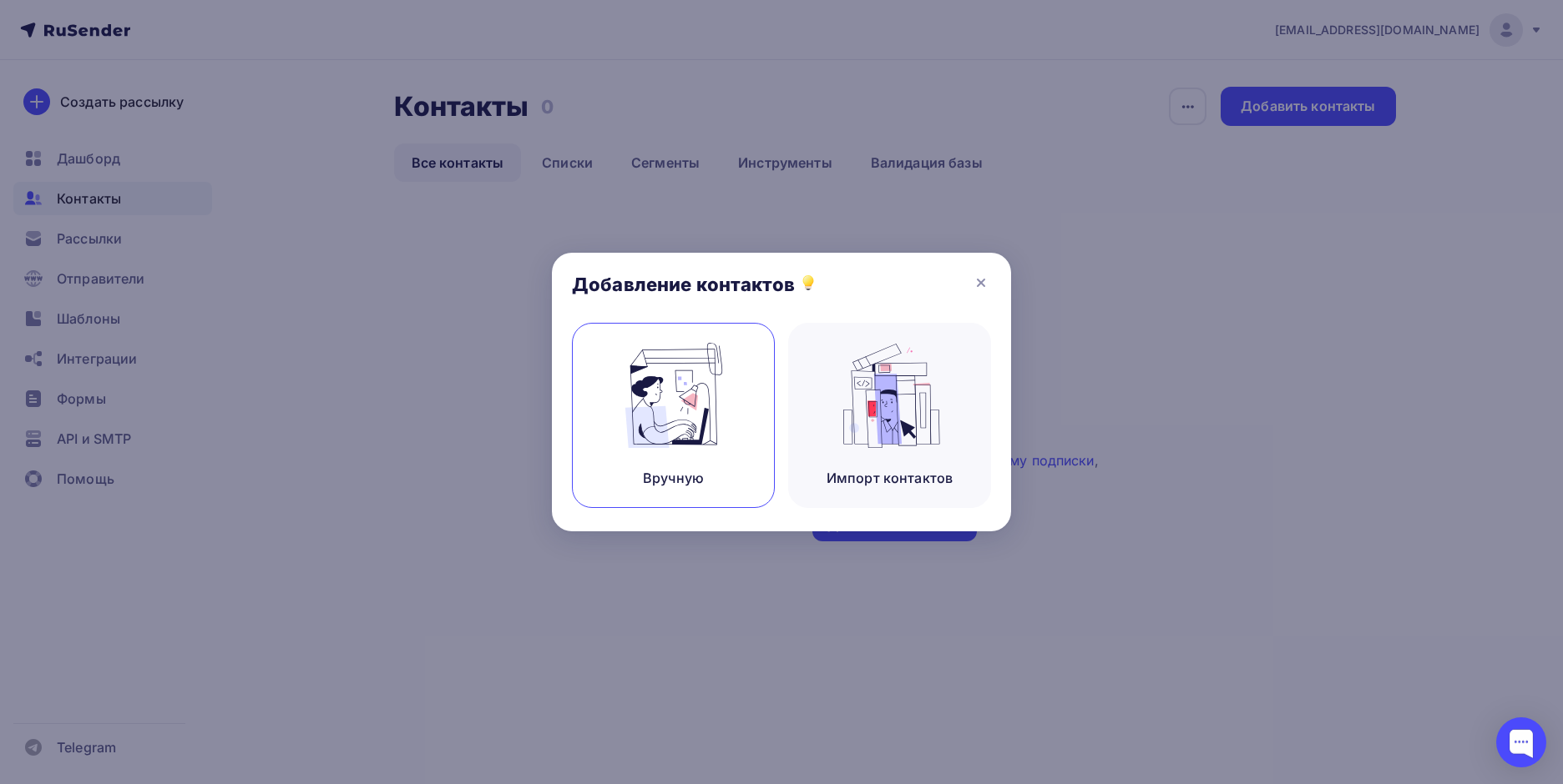
click at [660, 390] on img at bounding box center [673, 396] width 112 height 105
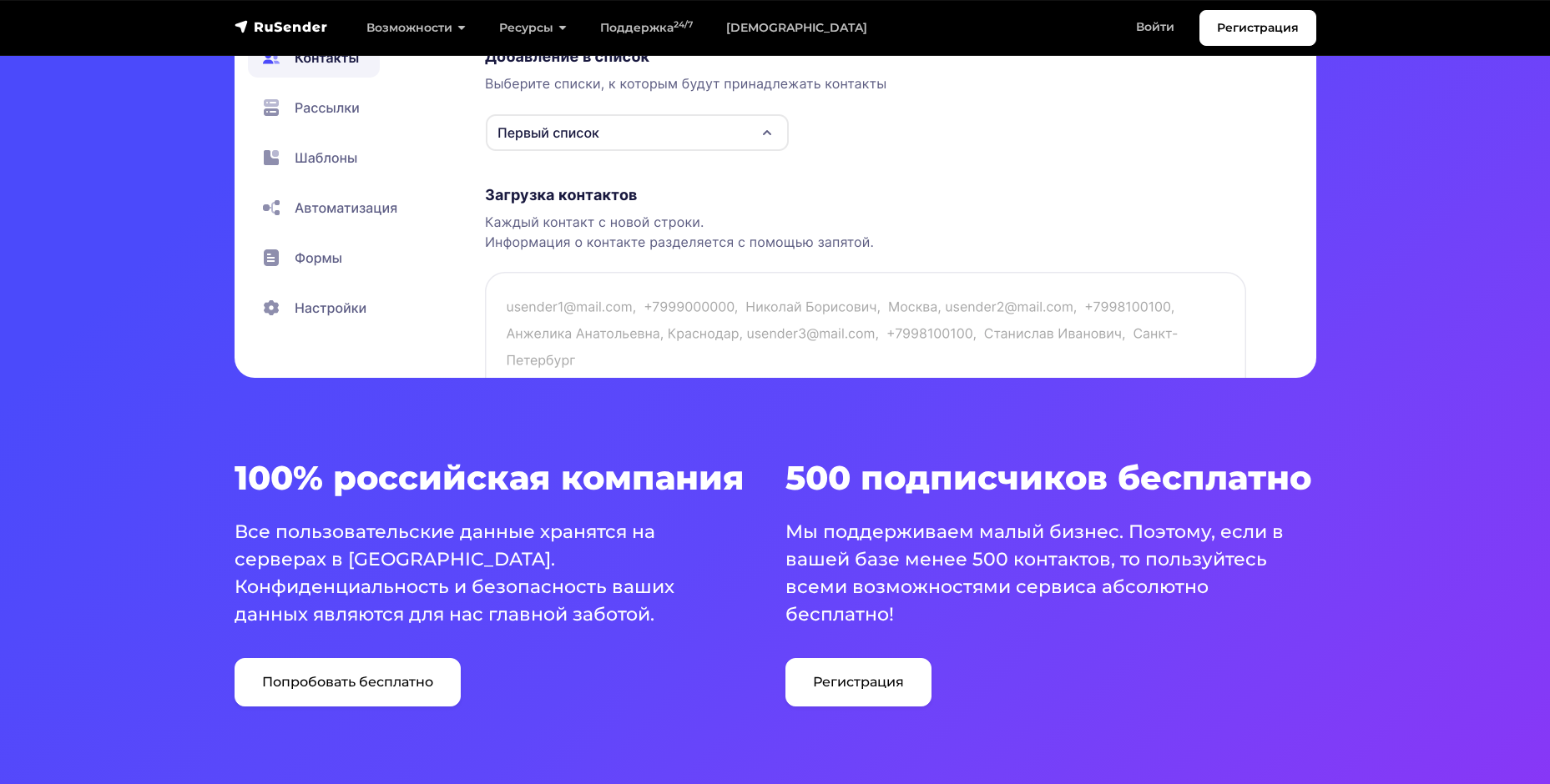
scroll to position [334, 0]
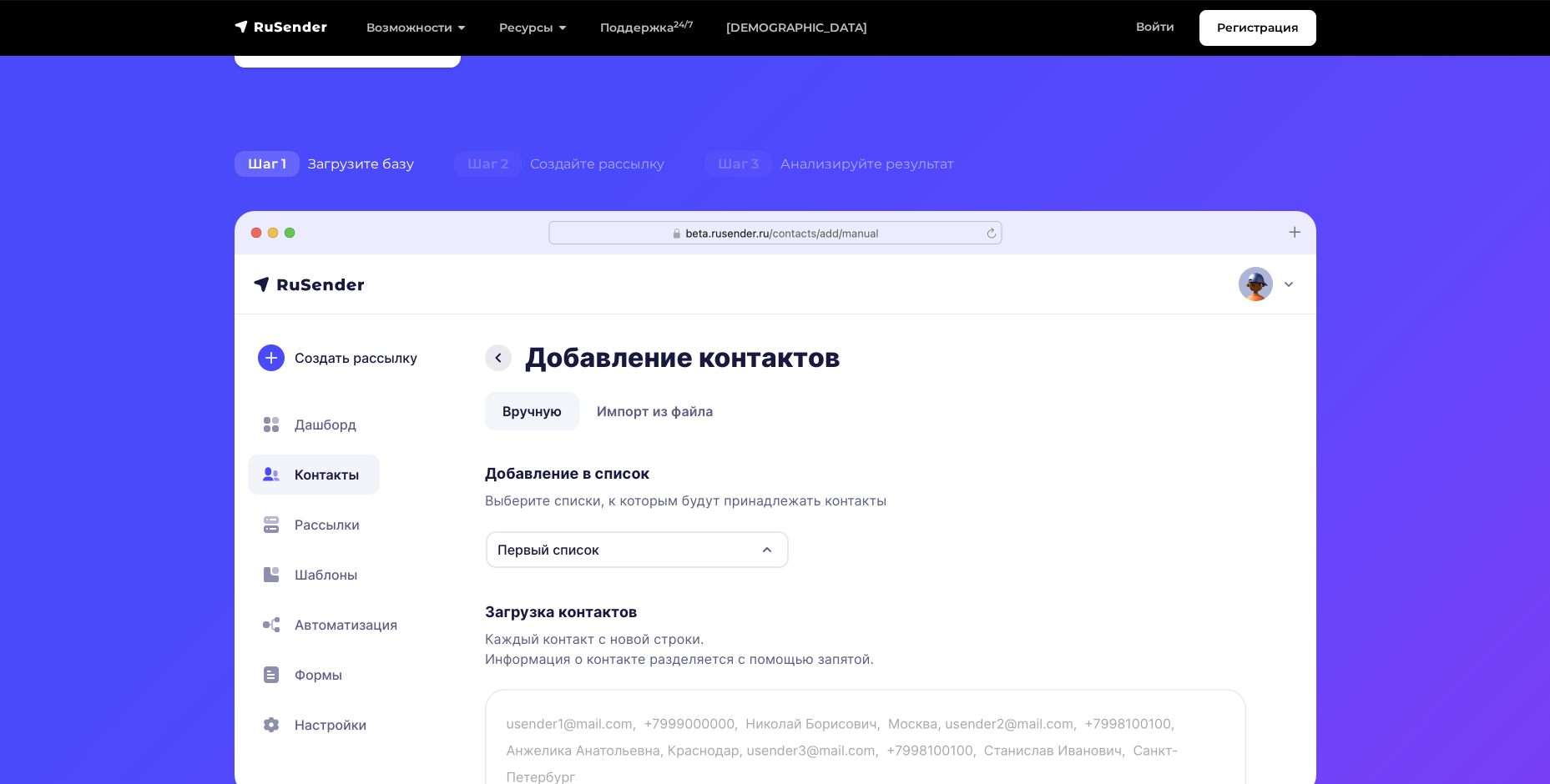
click at [331, 534] on img at bounding box center [775, 503] width 1082 height 584
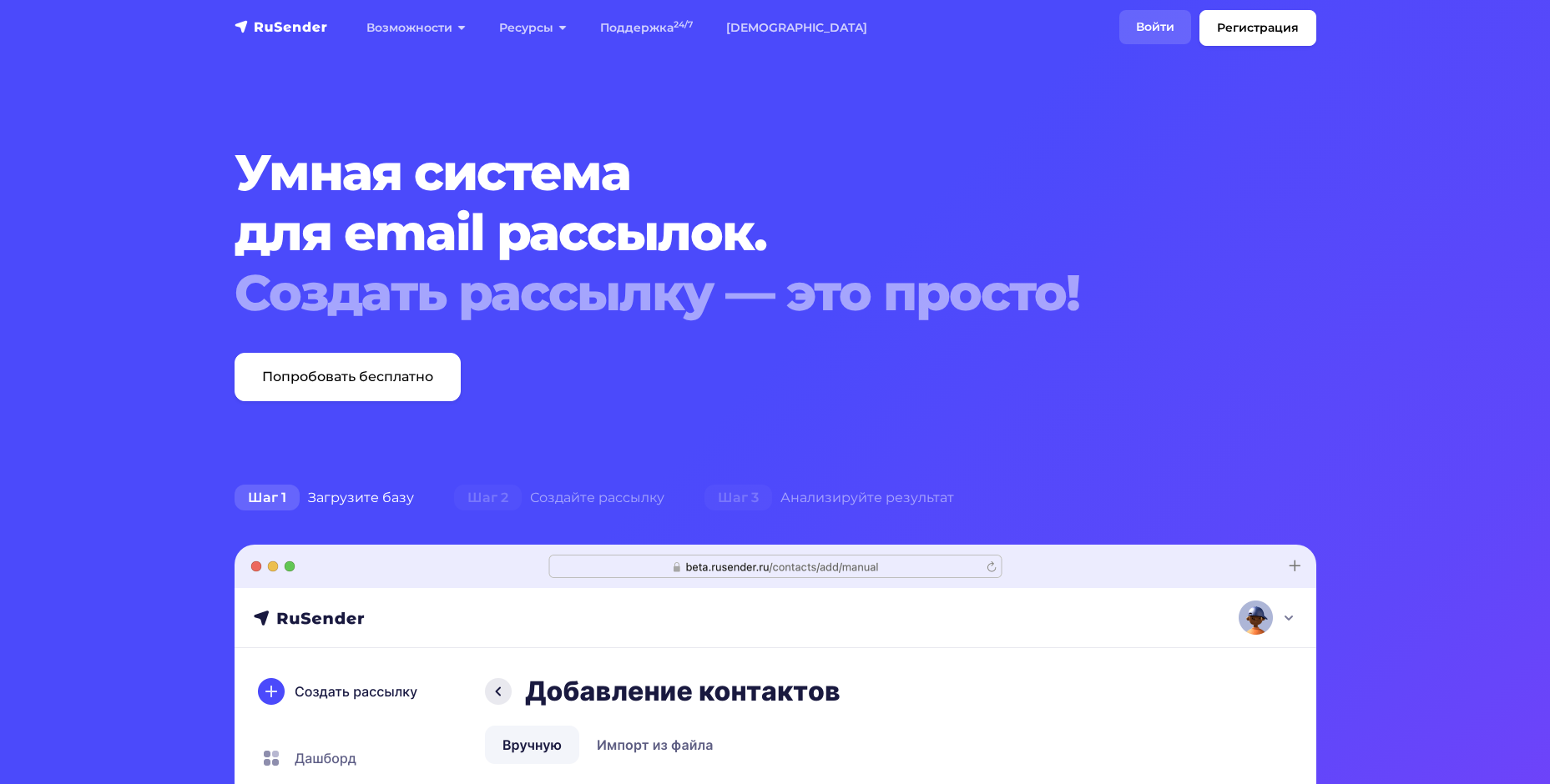
click at [1152, 22] on link "Войти" at bounding box center [1154, 27] width 72 height 34
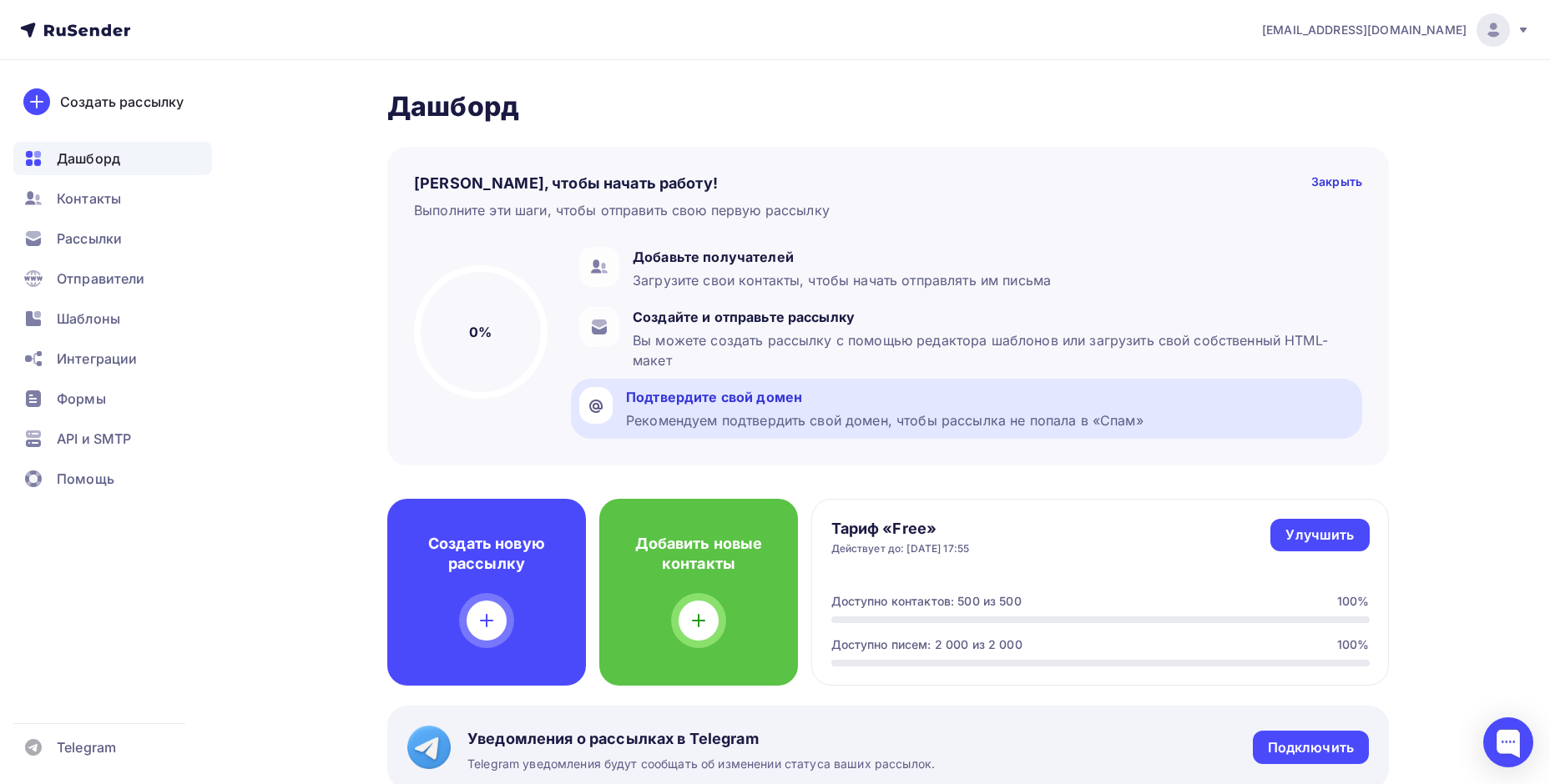
click at [867, 422] on div "Рекомендуем подтвердить свой домен, чтобы рассылка не попала в «Спам»" at bounding box center [884, 420] width 517 height 20
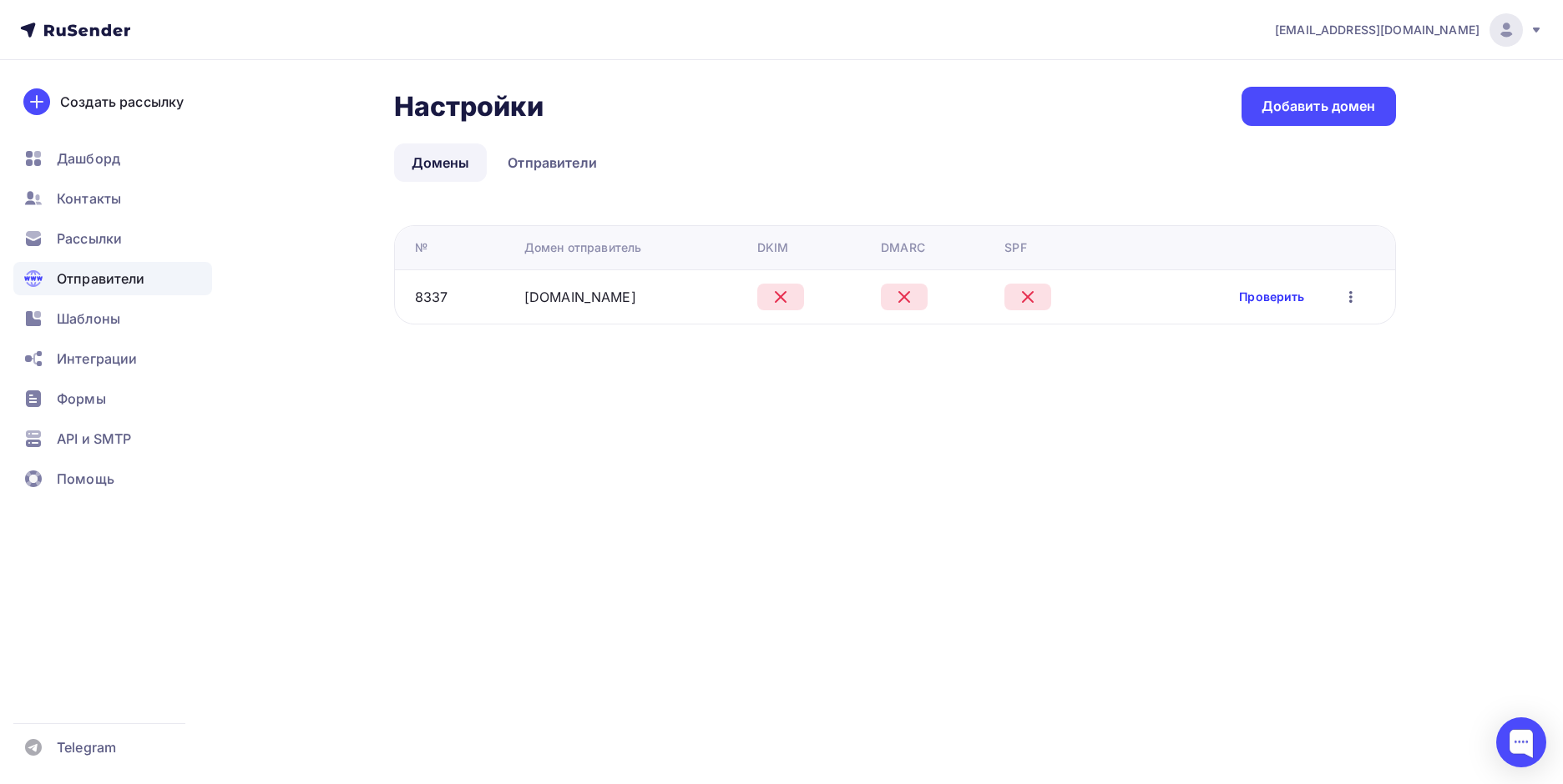
click at [1289, 298] on link "Проверить" at bounding box center [1271, 297] width 65 height 16
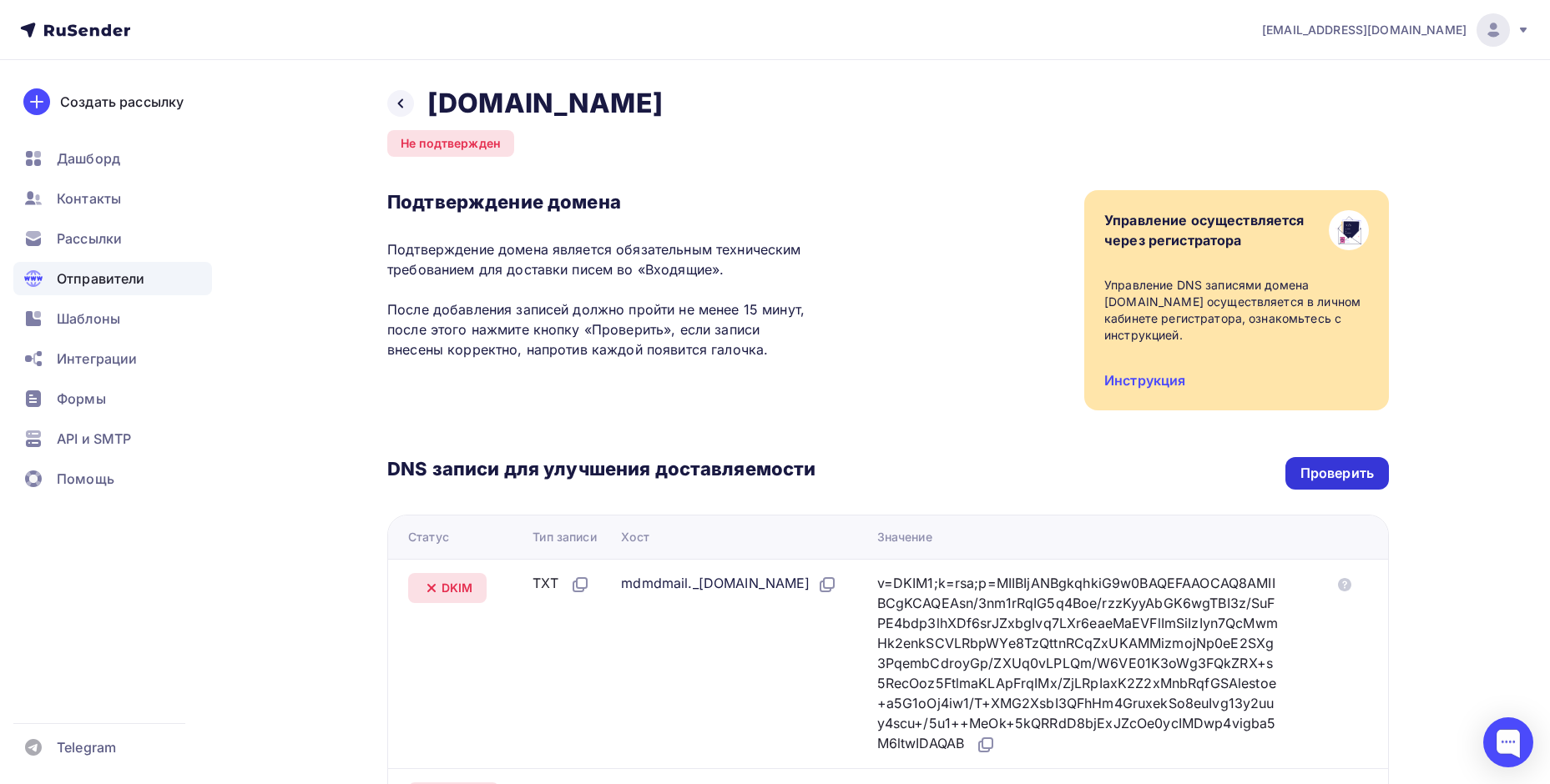
click at [1309, 457] on div "Проверить" at bounding box center [1336, 473] width 103 height 32
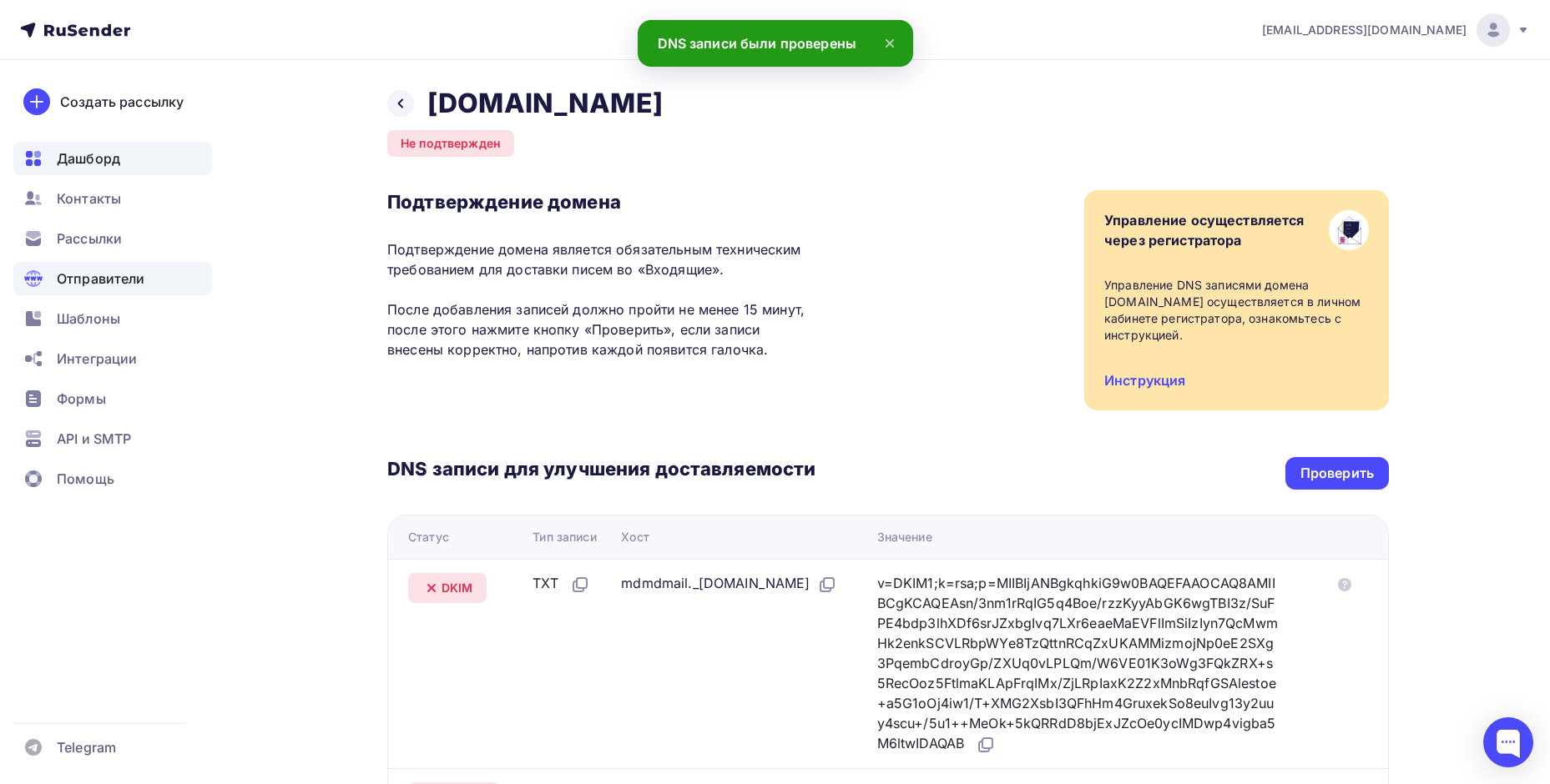
click at [86, 168] on span "Дашборд" at bounding box center [88, 158] width 63 height 20
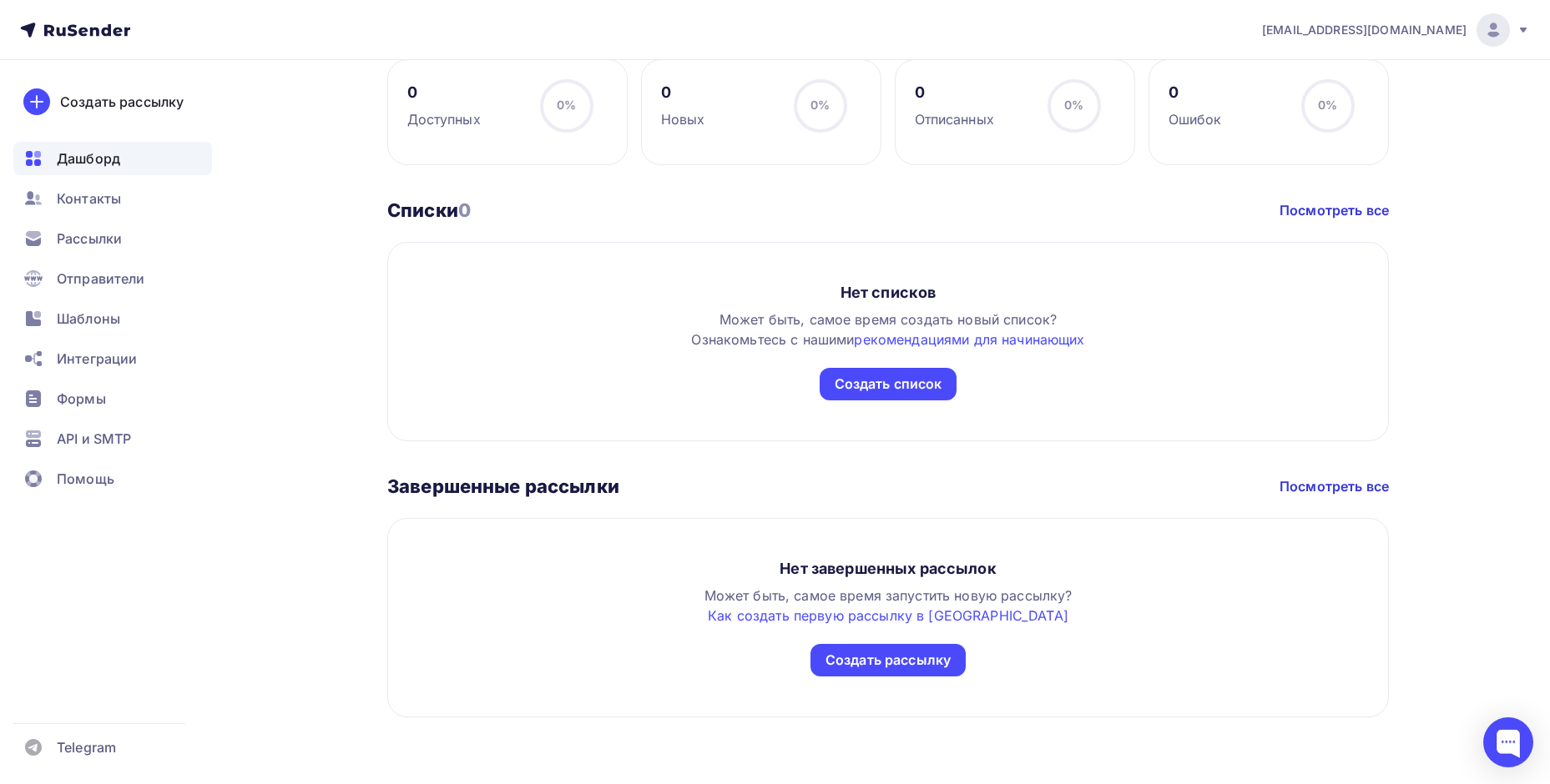
scroll to position [390, 0]
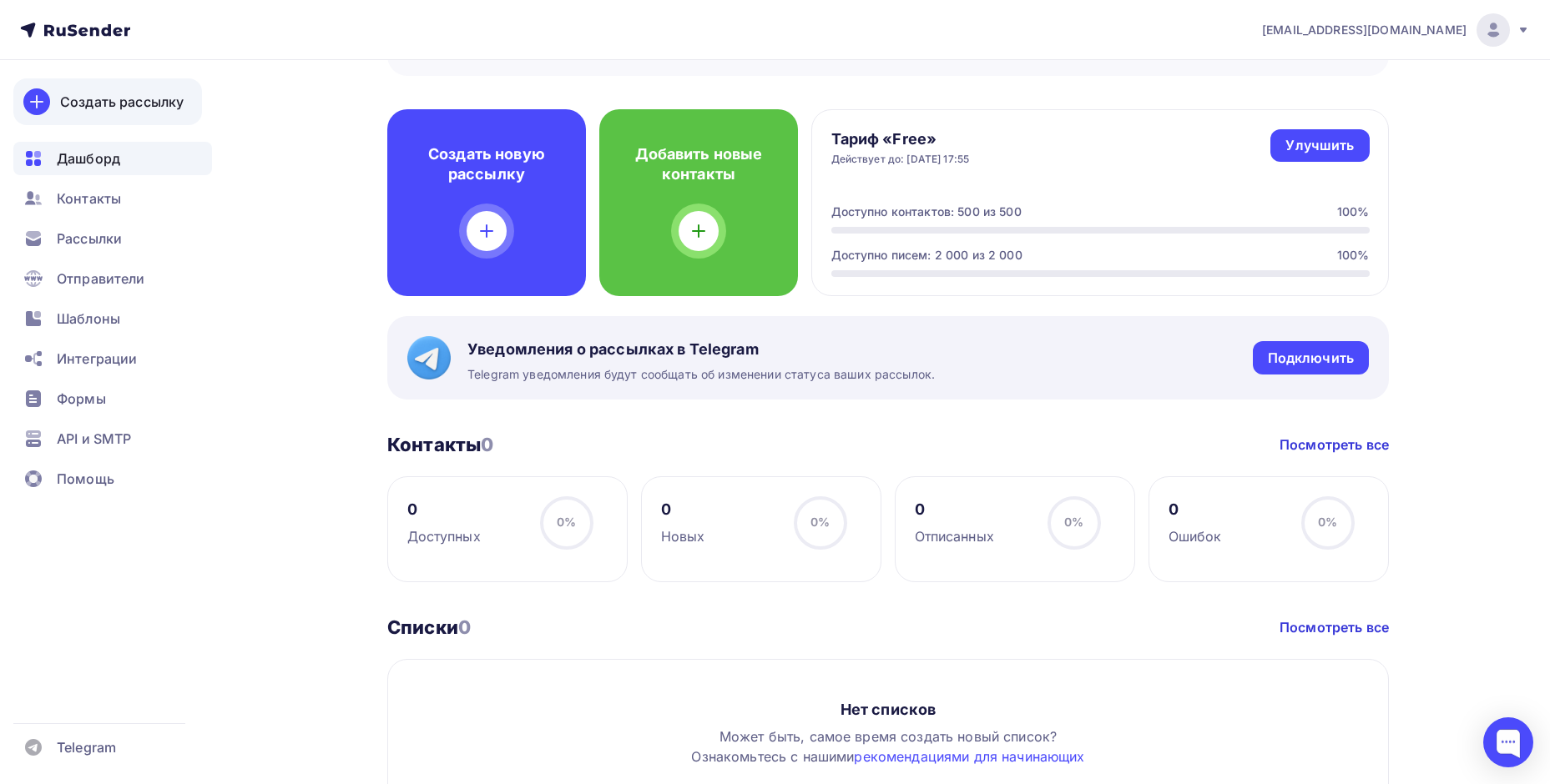
click at [138, 98] on div "Создать рассылку" at bounding box center [121, 101] width 123 height 20
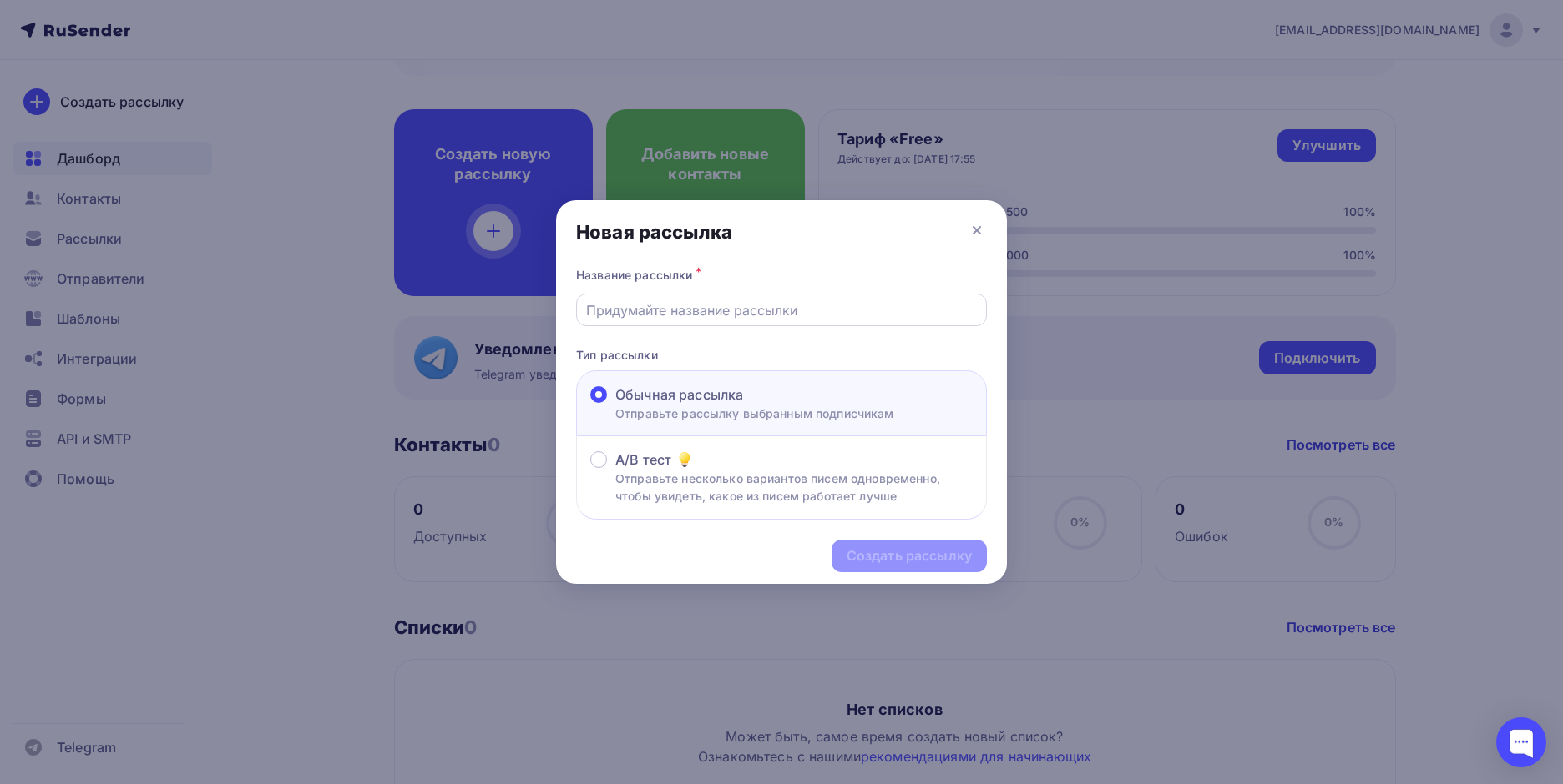
click at [711, 309] on input "text" at bounding box center [782, 310] width 391 height 20
type input "Акции осень"
click at [984, 224] on icon at bounding box center [976, 230] width 20 height 20
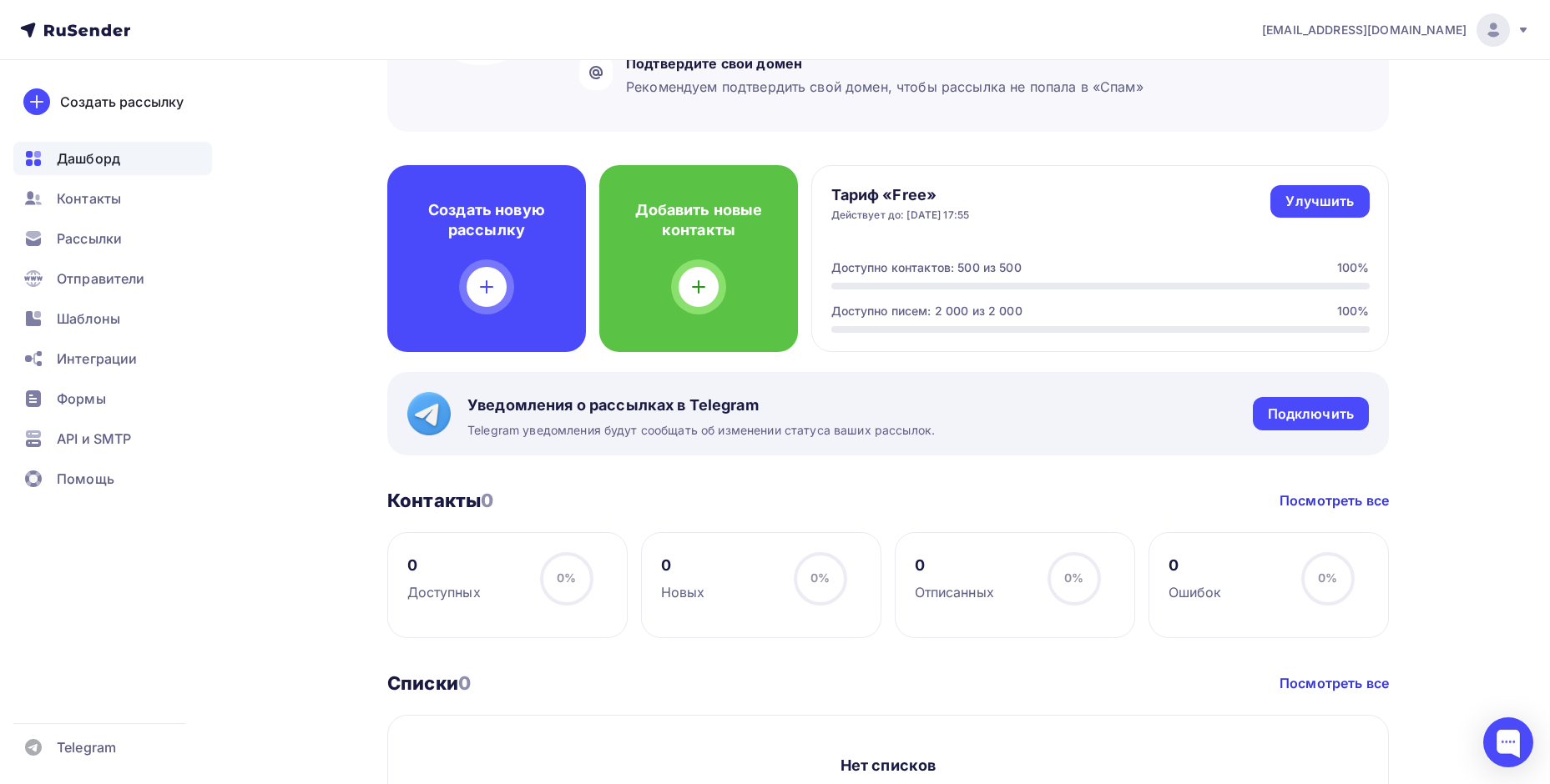
scroll to position [0, 0]
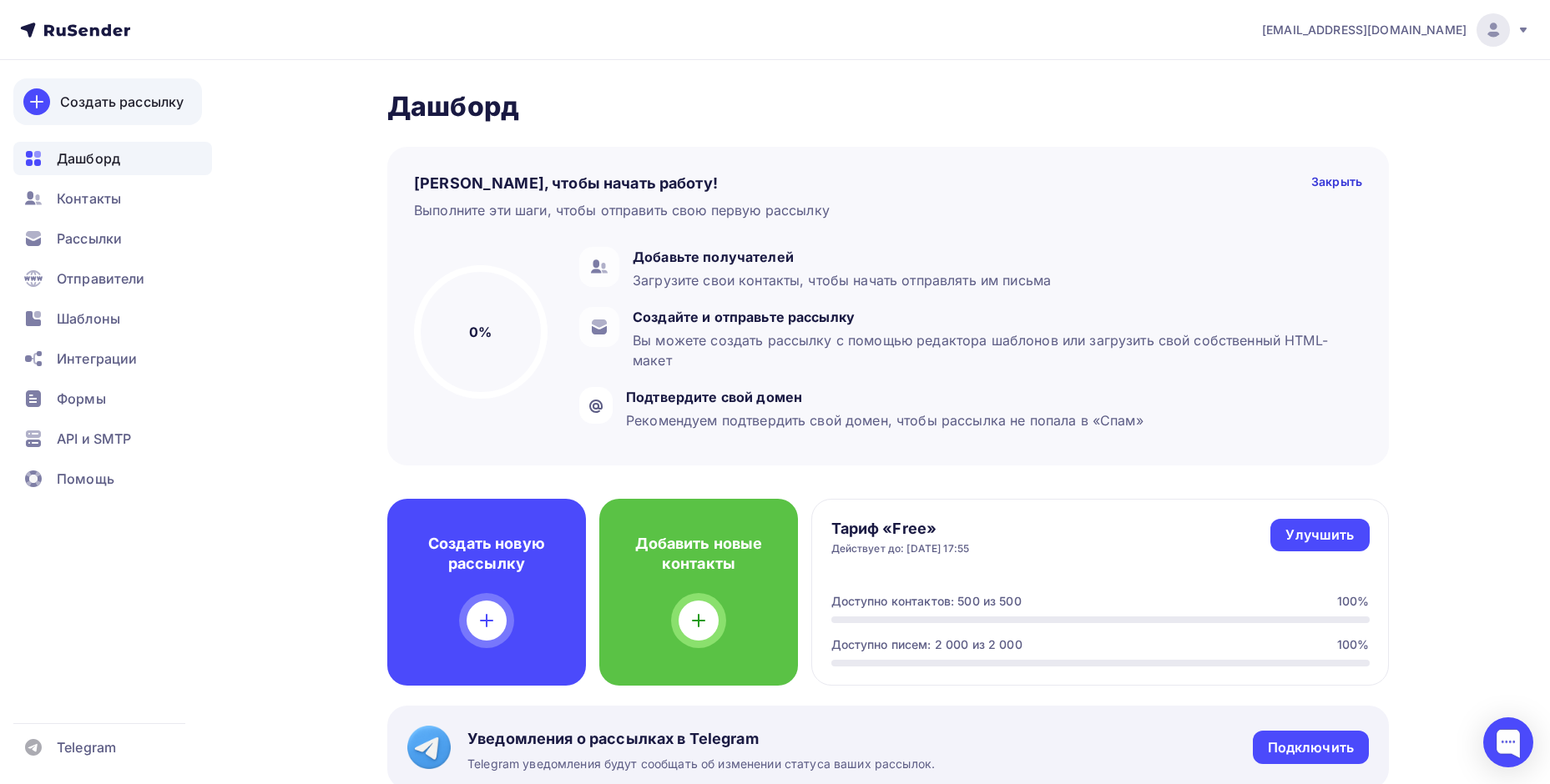
click at [138, 111] on link "Создать рассылку" at bounding box center [108, 101] width 189 height 47
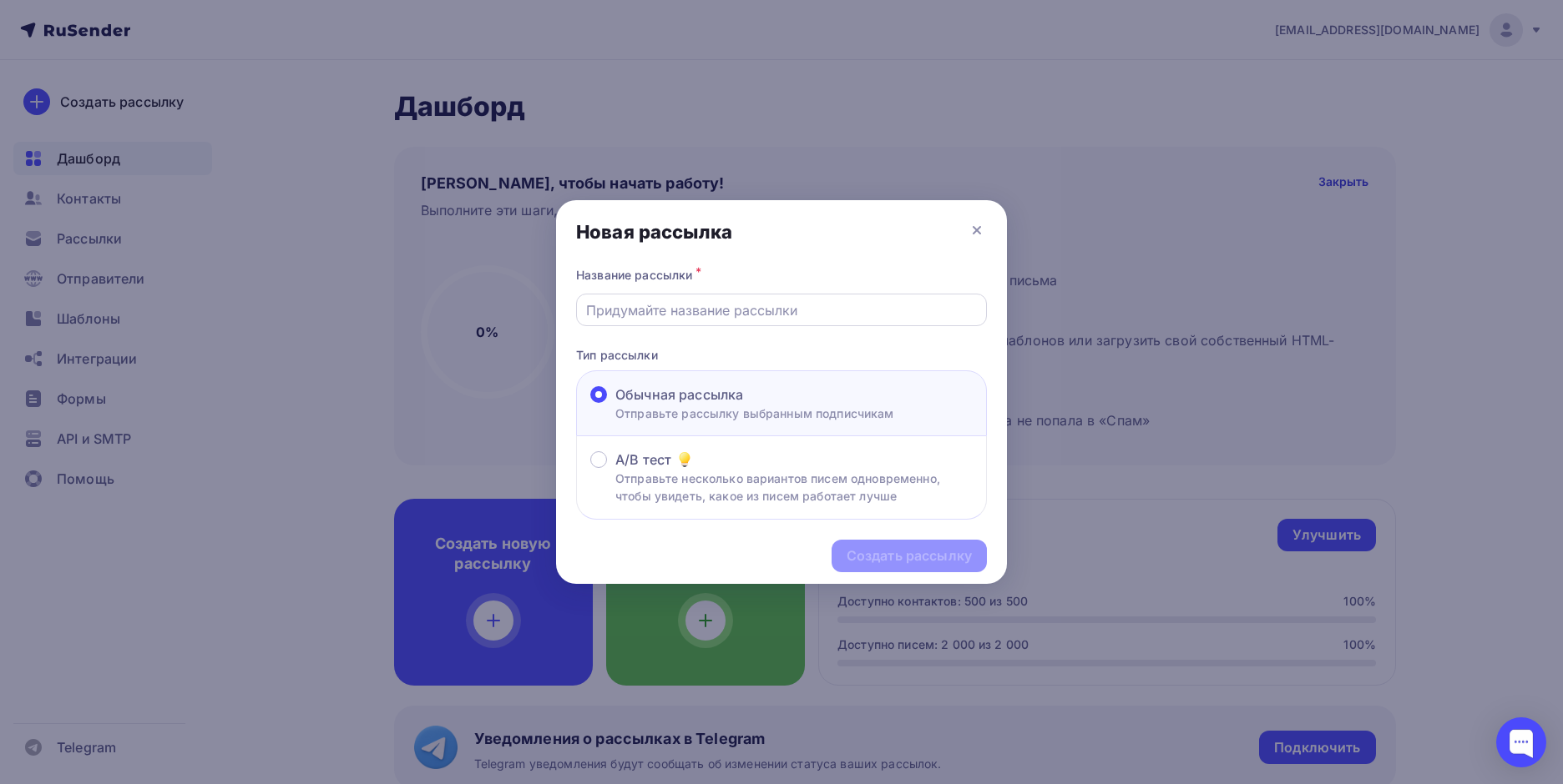
click at [714, 310] on input "text" at bounding box center [782, 310] width 391 height 20
type input "21321"
click at [877, 557] on div "Создать рассылку" at bounding box center [908, 556] width 125 height 19
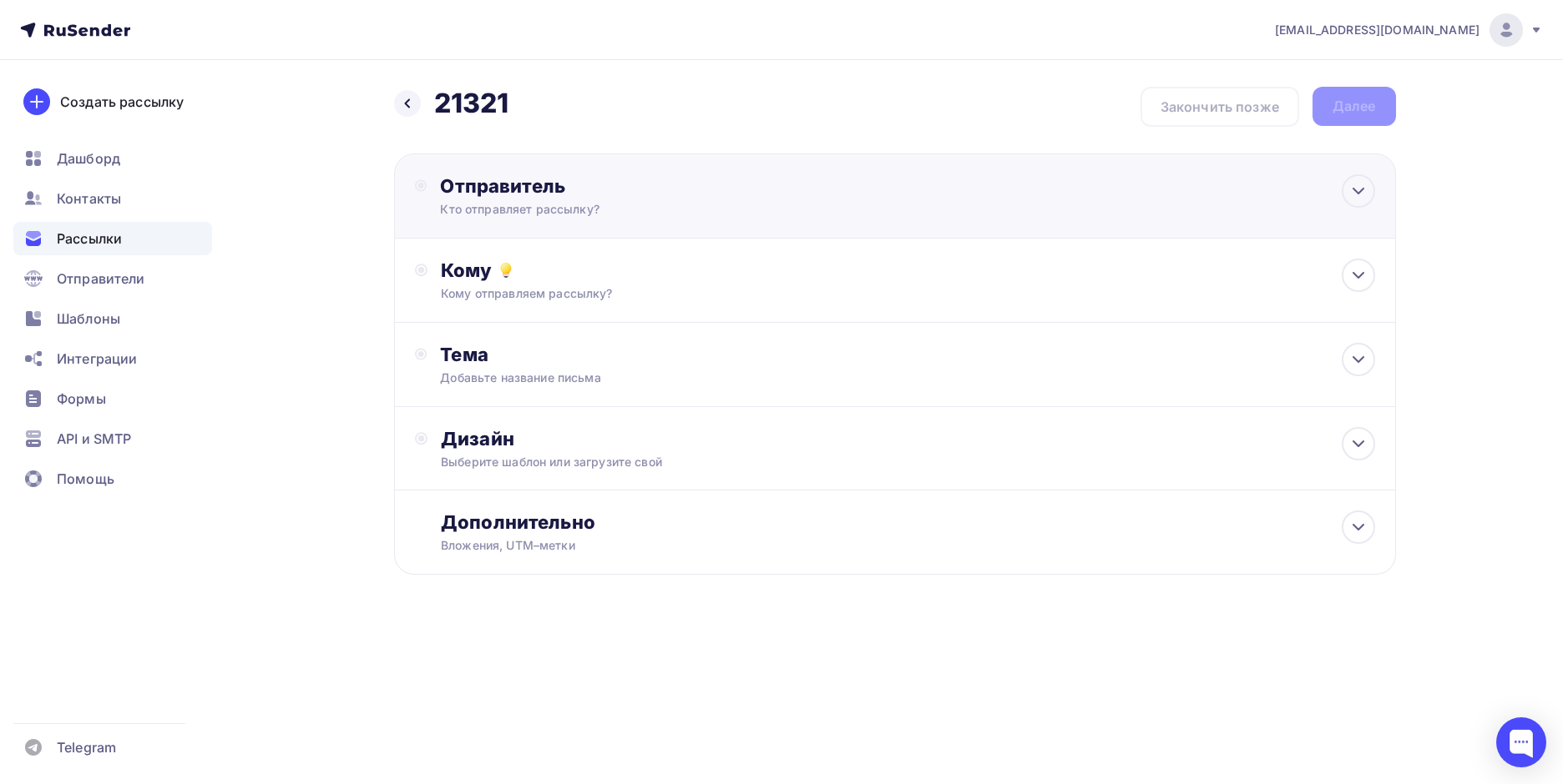
click at [583, 191] on div "Отправитель" at bounding box center [620, 186] width 362 height 23
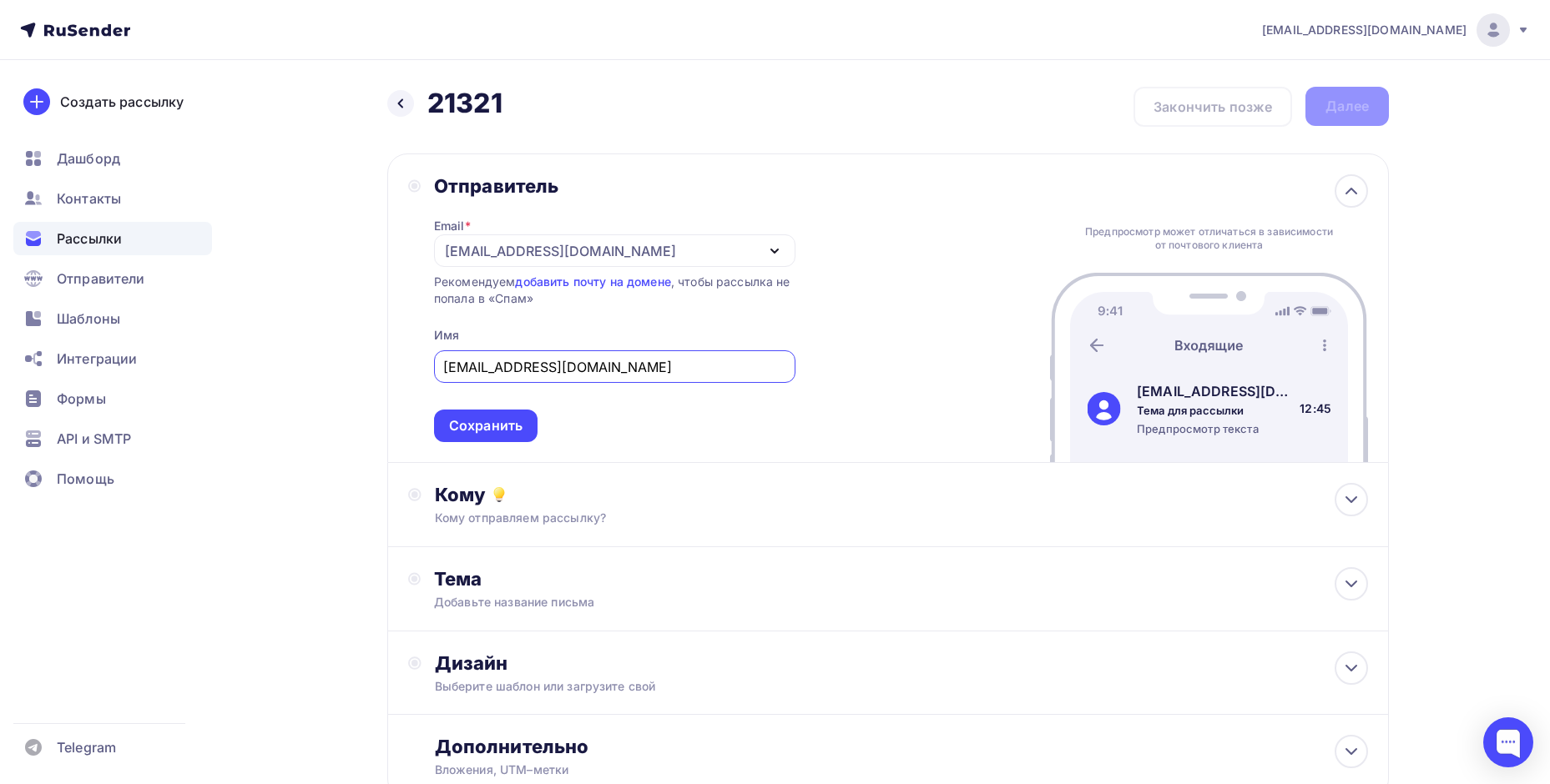
drag, startPoint x: 518, startPoint y: 373, endPoint x: 270, endPoint y: 374, distance: 248.0
click at [270, 374] on div "Назад 21321 21321 Закончить позже Далее Отправитель Email * [EMAIL_ADDRESS][DOM…" at bounding box center [775, 484] width 1368 height 847
type input "[EMAIL_ADDRESS][DOMAIN_NAME]"
click at [596, 495] on div "Кому" at bounding box center [901, 495] width 933 height 23
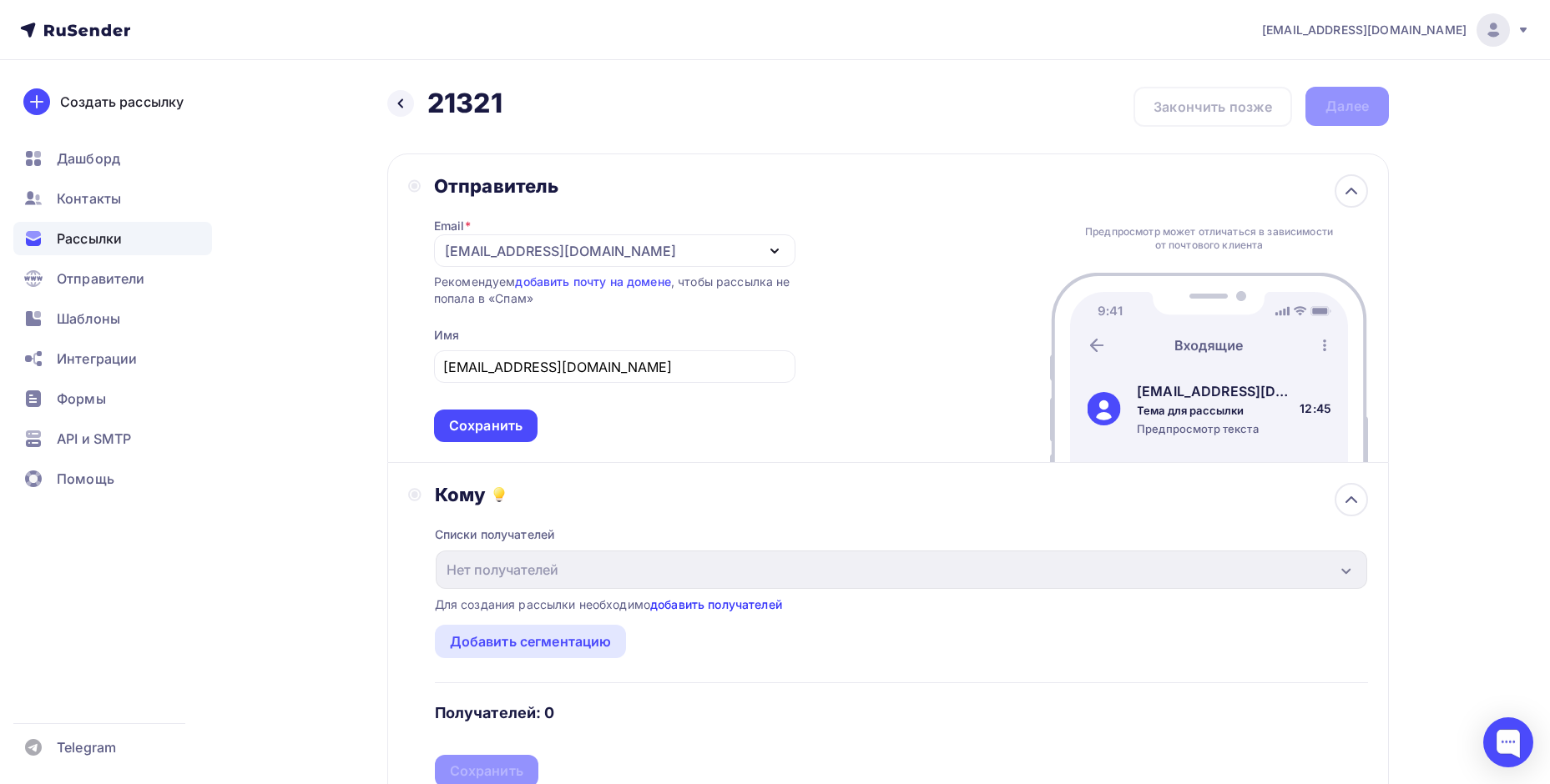
click at [686, 609] on link "добавить получателей" at bounding box center [716, 604] width 132 height 14
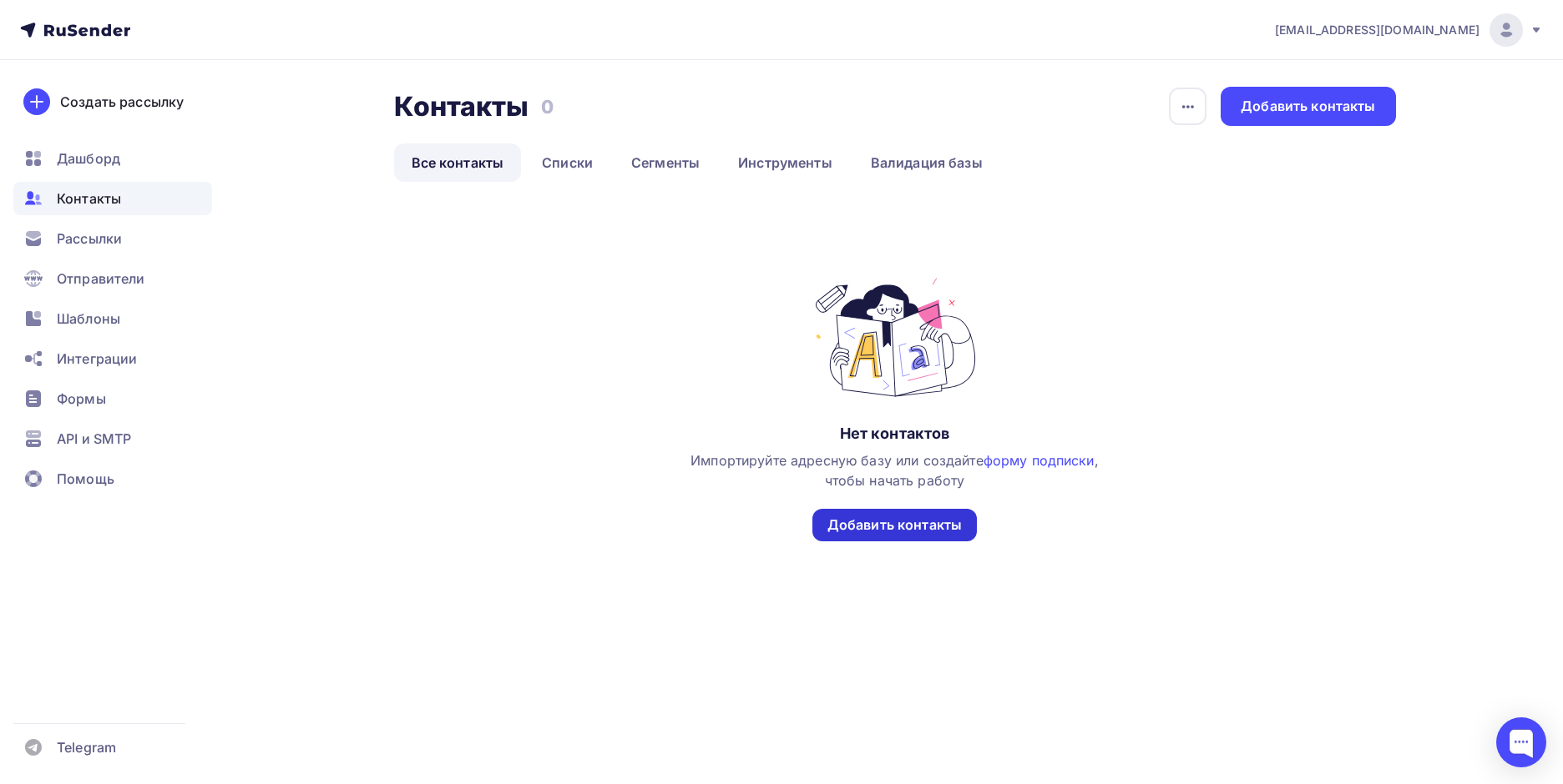
click at [863, 536] on div "Добавить контакты" at bounding box center [894, 526] width 164 height 32
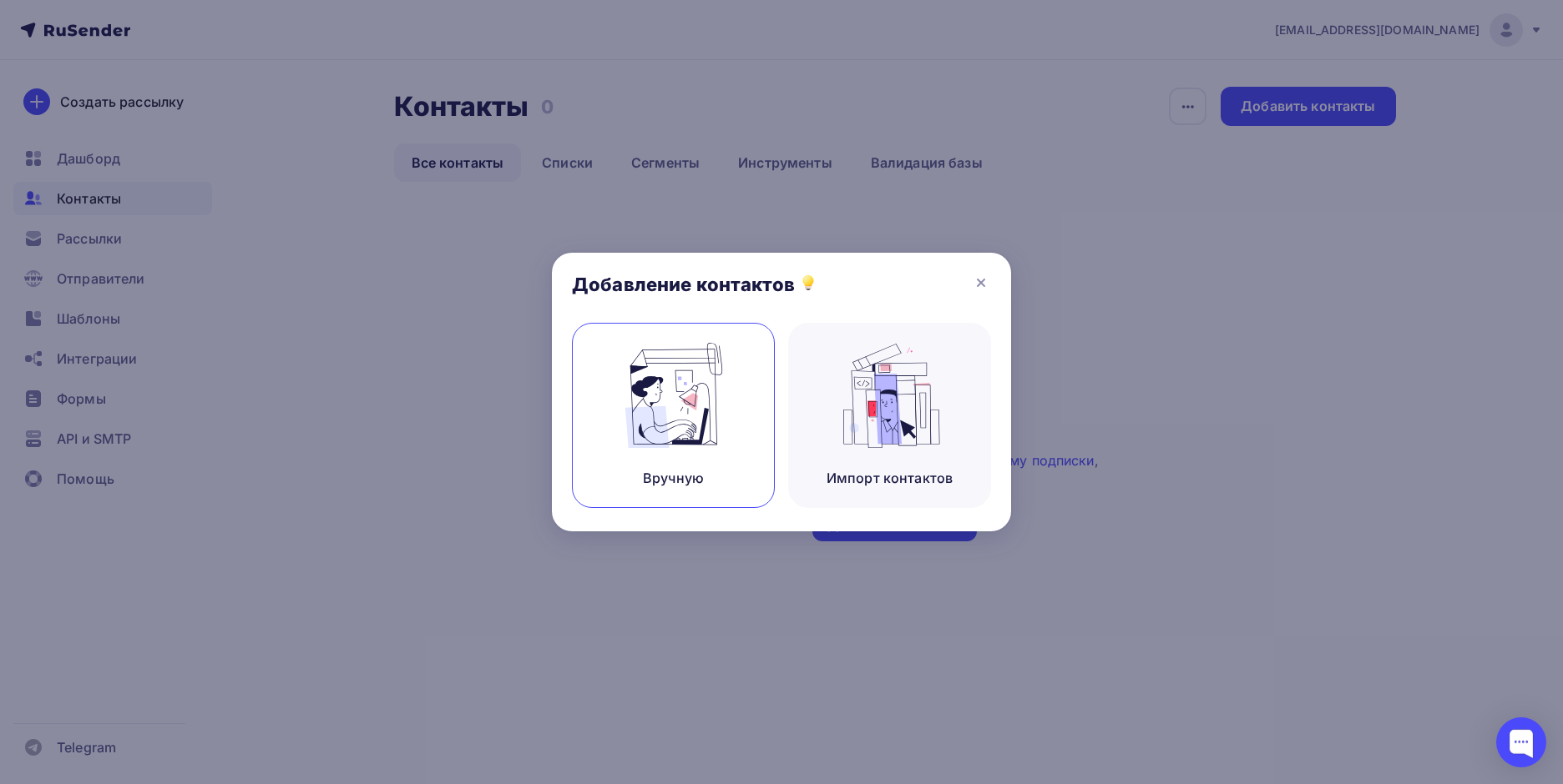
click at [659, 422] on img at bounding box center [673, 396] width 112 height 105
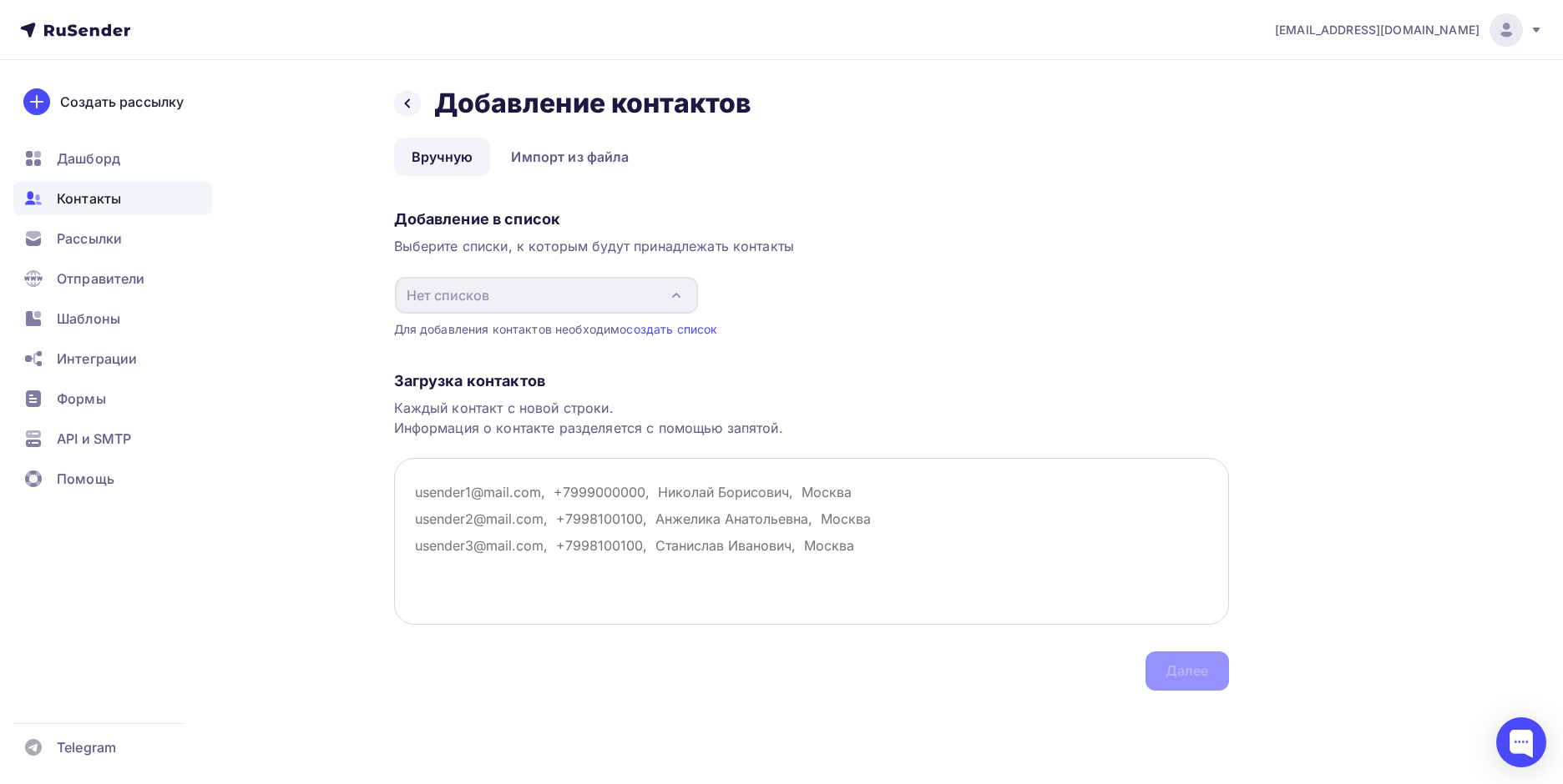
click at [554, 510] on textarea at bounding box center [811, 541] width 835 height 167
paste textarea "[EMAIL_ADDRESS][DOMAIN_NAME]"
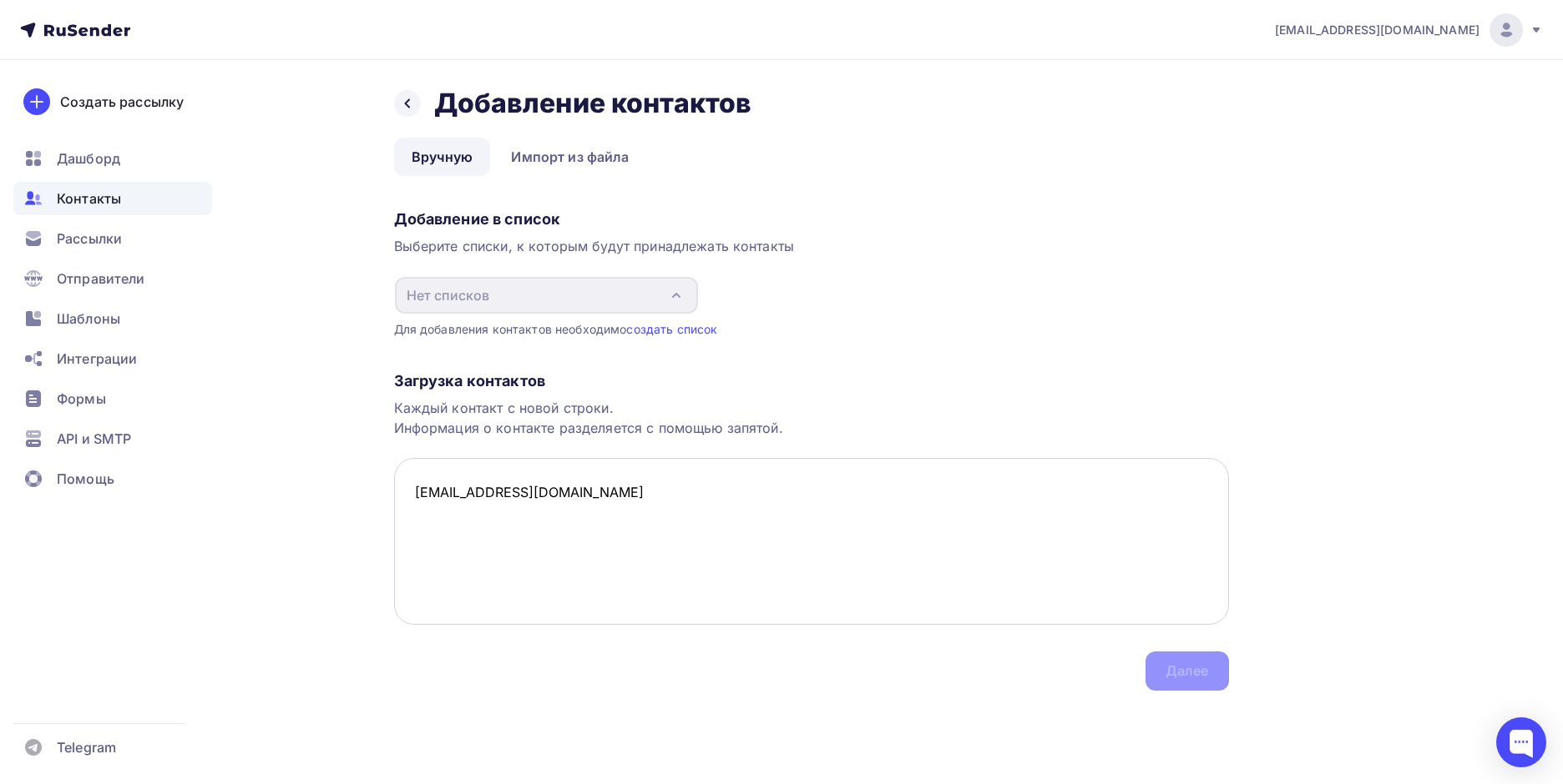
drag, startPoint x: 641, startPoint y: 522, endPoint x: 551, endPoint y: 443, distance: 119.8
click at [640, 522] on textarea "[EMAIL_ADDRESS][DOMAIN_NAME]" at bounding box center [811, 541] width 835 height 167
drag, startPoint x: 1192, startPoint y: 671, endPoint x: 927, endPoint y: 647, distance: 266.1
click at [1185, 671] on div "Загрузка контактов Каждый контакт с новой строки. Информация о контакте разделя…" at bounding box center [811, 514] width 835 height 353
click at [597, 487] on textarea "[EMAIL_ADDRESS][DOMAIN_NAME]" at bounding box center [811, 541] width 835 height 167
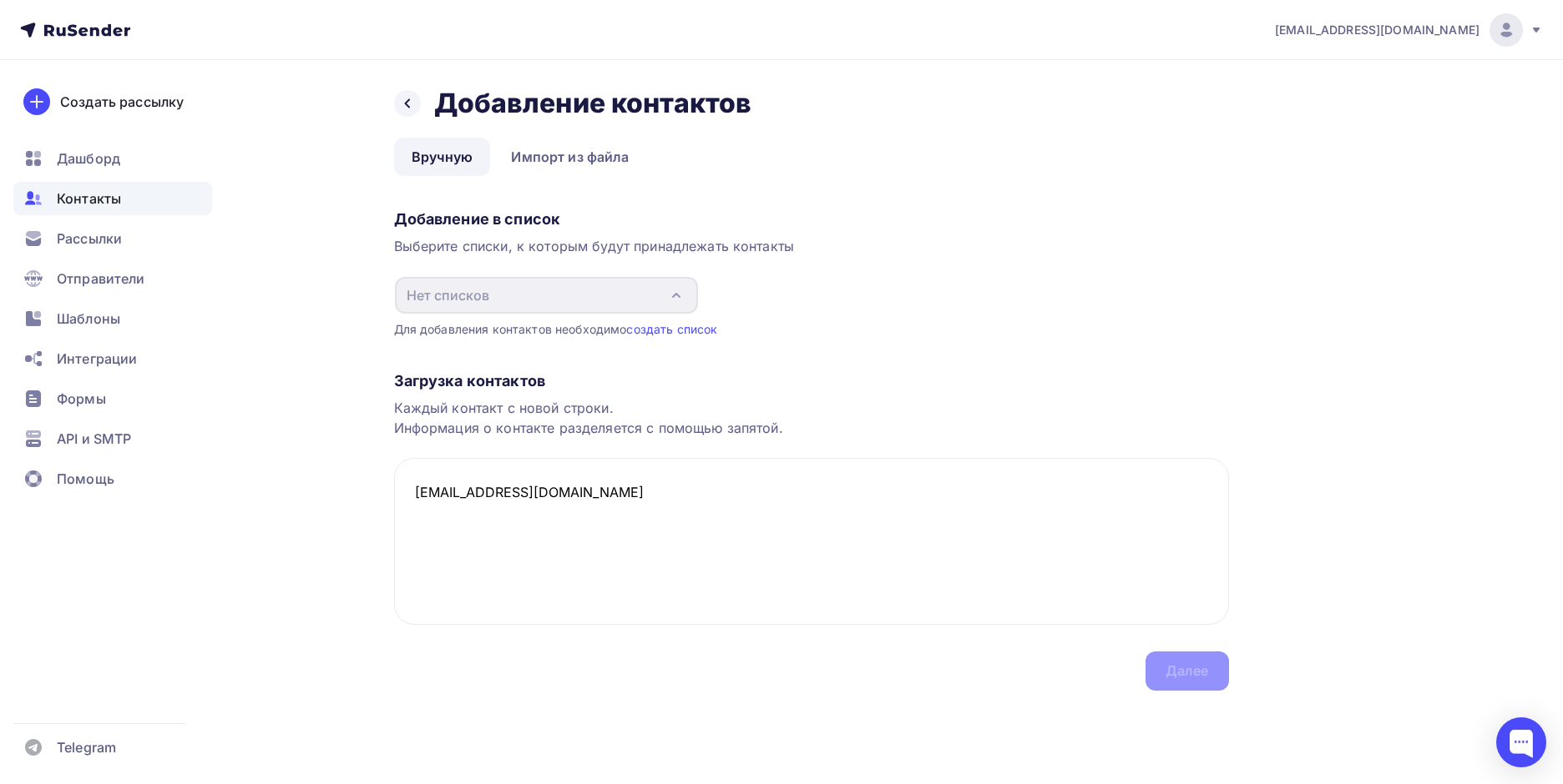
click at [1191, 668] on div "Загрузка контактов Каждый контакт с новой строки. Информация о контакте разделя…" at bounding box center [811, 514] width 835 height 353
click at [571, 485] on textarea "[EMAIL_ADDRESS][DOMAIN_NAME]" at bounding box center [811, 541] width 835 height 167
type textarea "[EMAIL_ADDRESS][DOMAIN_NAME]"
click at [573, 499] on textarea "[EMAIL_ADDRESS][DOMAIN_NAME]" at bounding box center [811, 541] width 835 height 167
click at [673, 328] on link "создать список" at bounding box center [671, 329] width 91 height 14
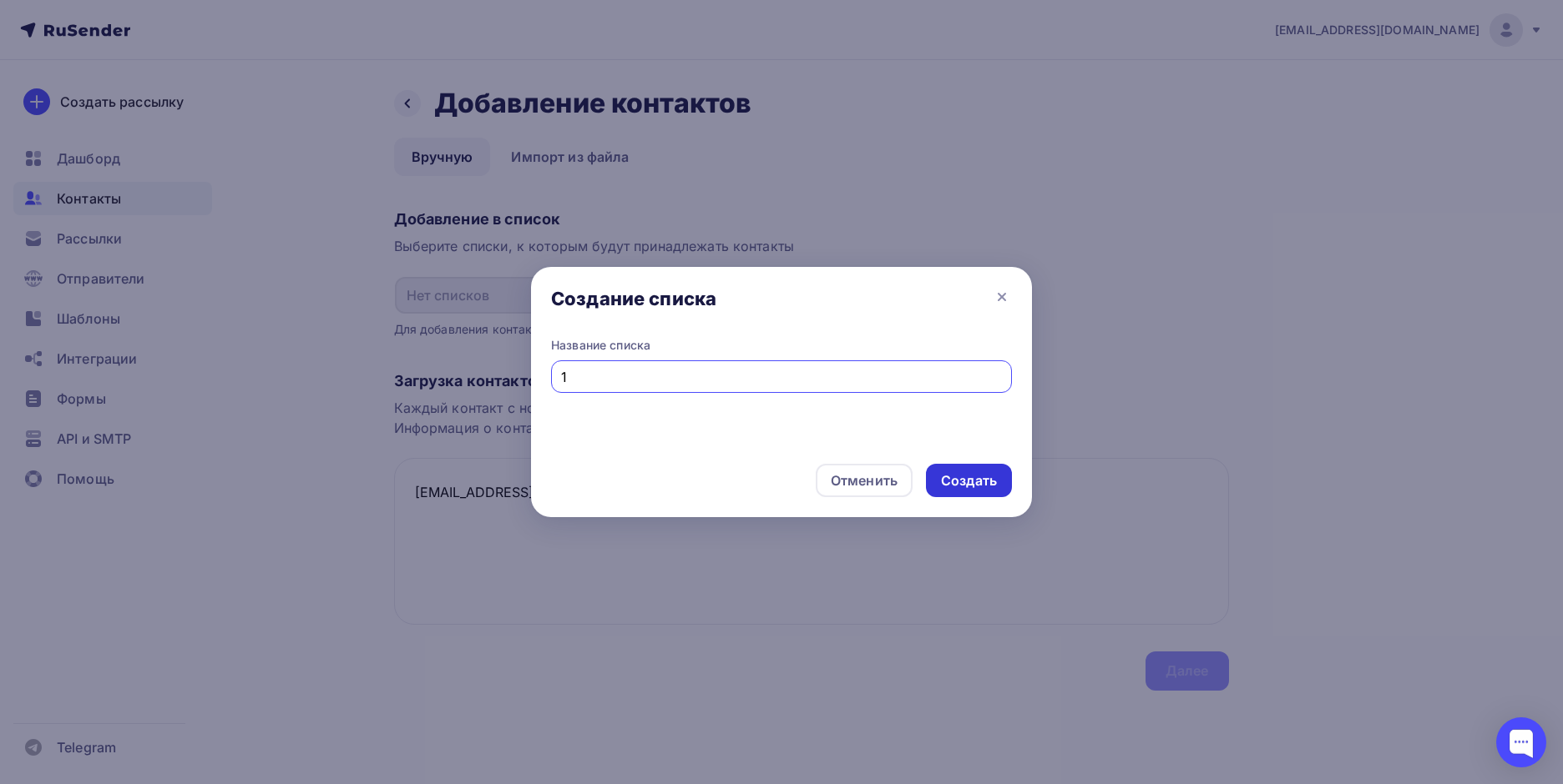
type input "1"
click at [996, 482] on div "Создать" at bounding box center [969, 480] width 86 height 33
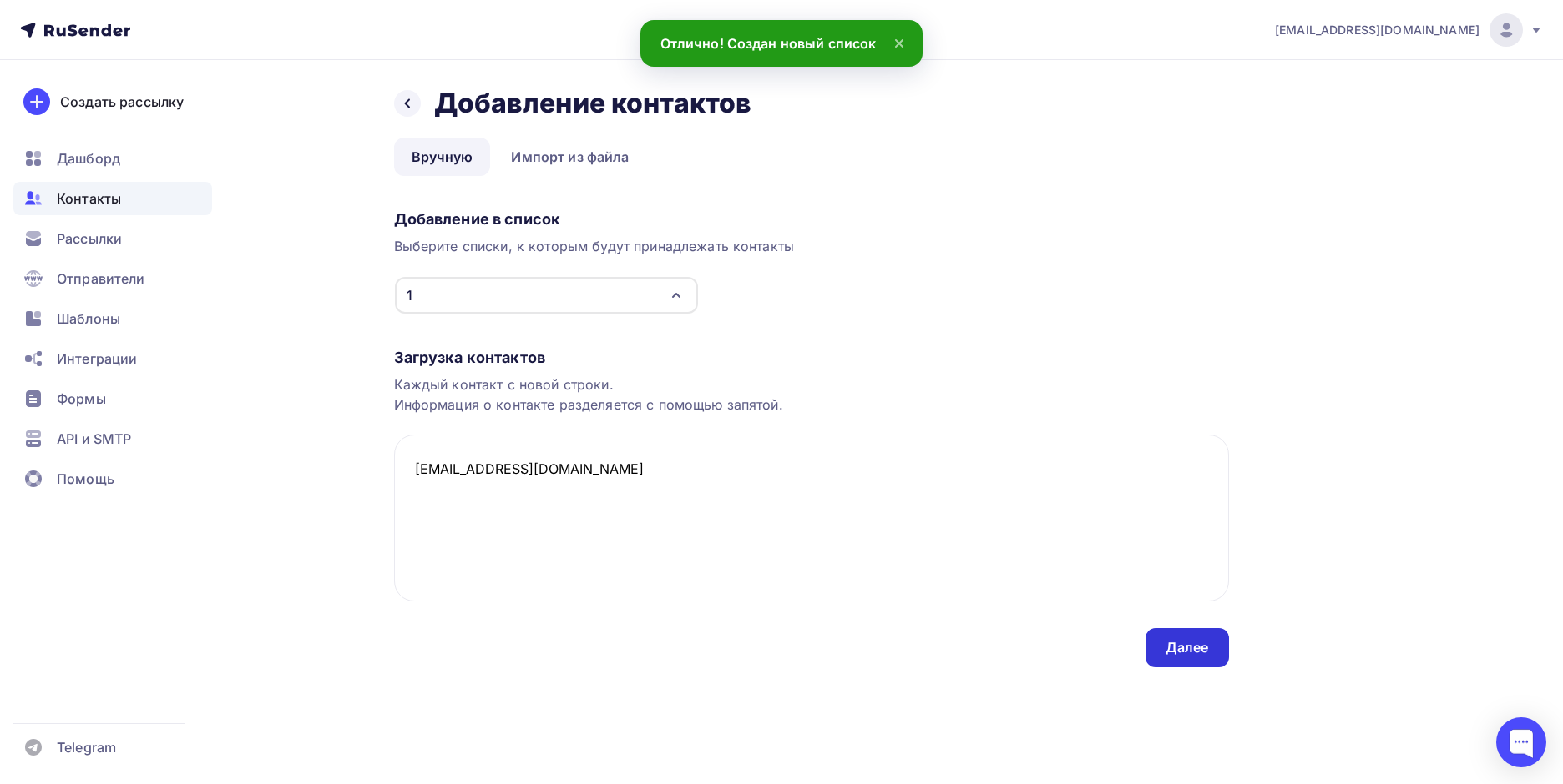
click at [1213, 650] on div "Далее" at bounding box center [1186, 648] width 83 height 39
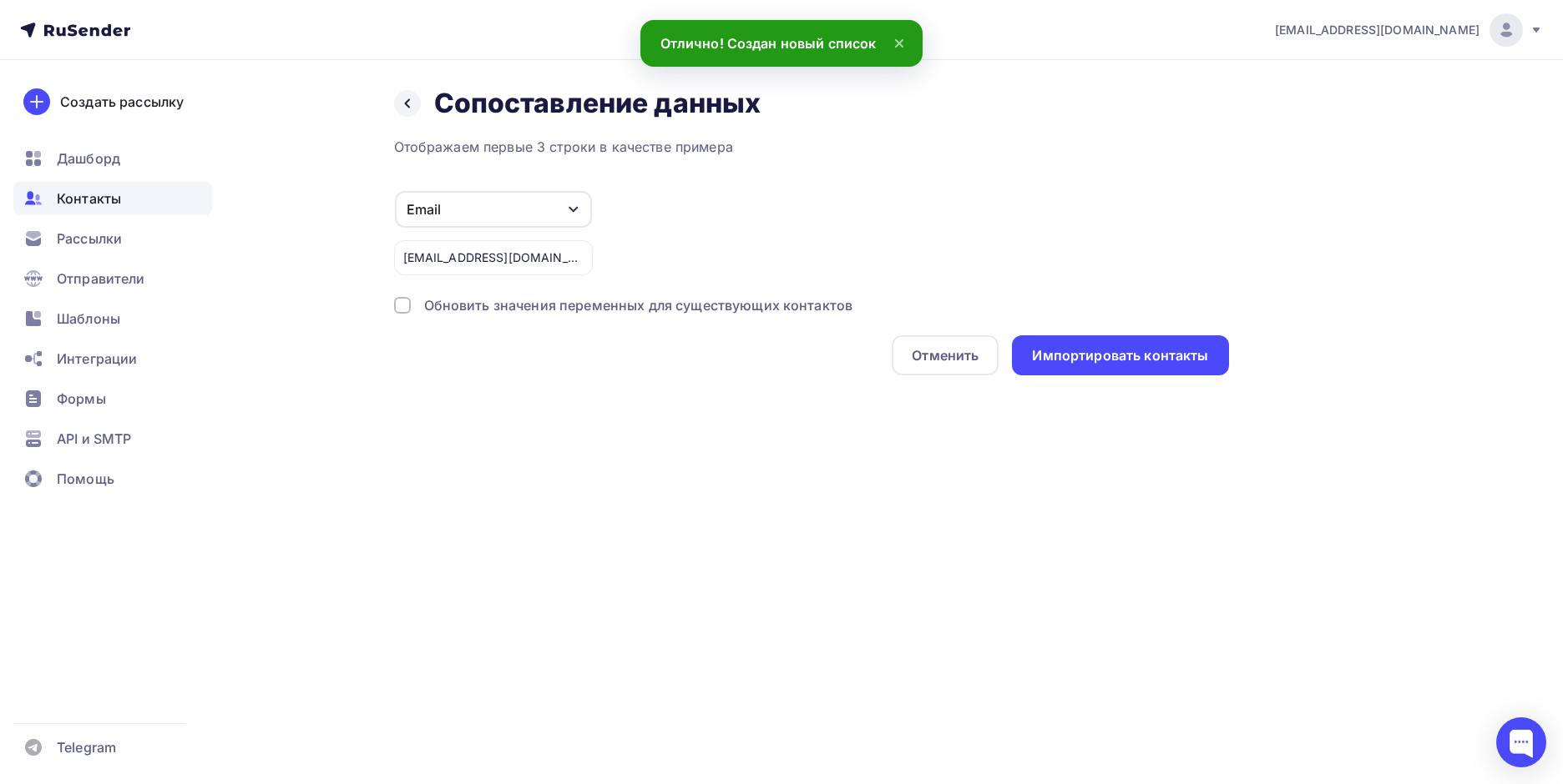
click at [529, 208] on div "Email" at bounding box center [493, 209] width 197 height 36
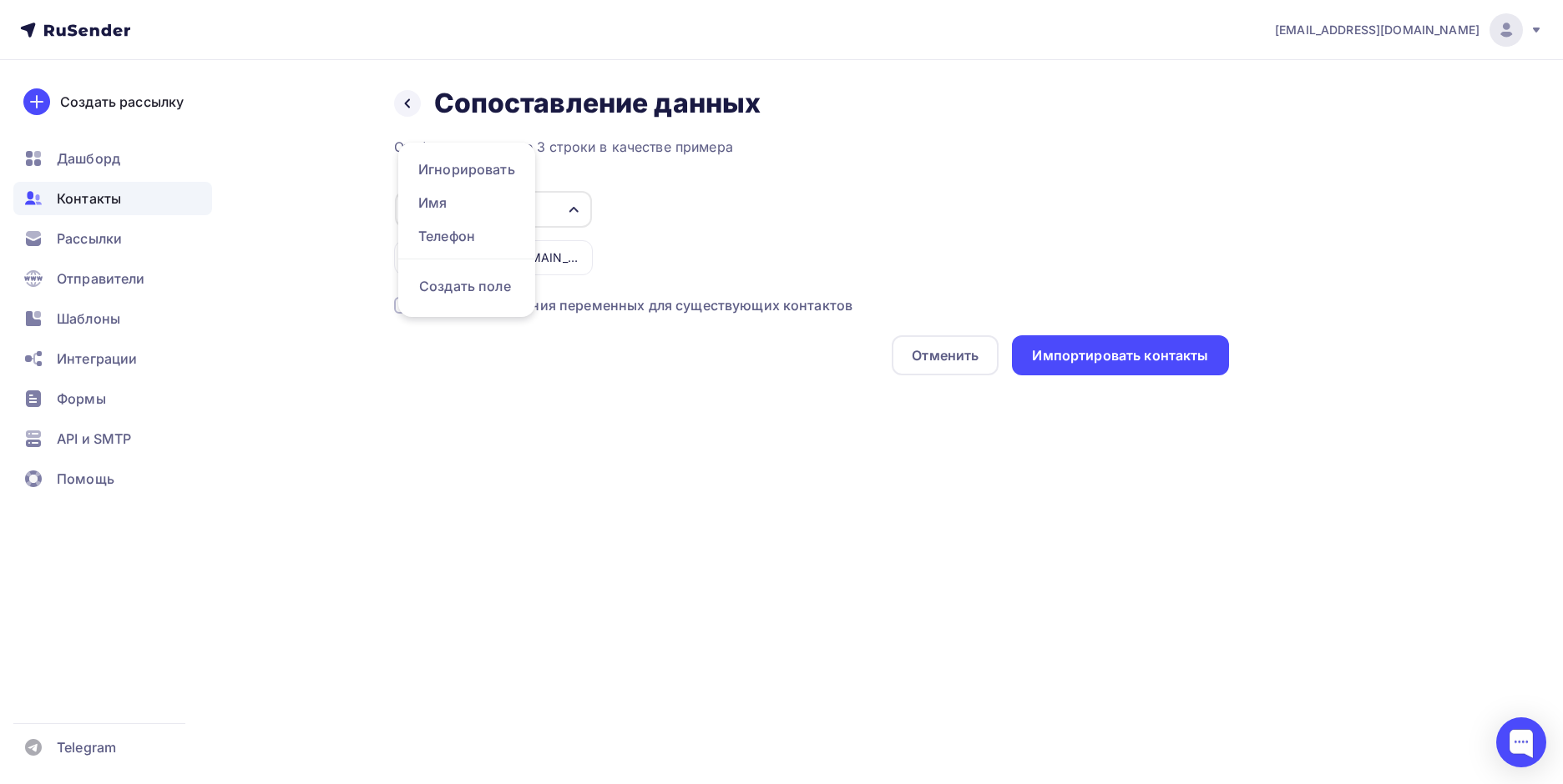
click at [586, 214] on div "Email" at bounding box center [493, 209] width 197 height 36
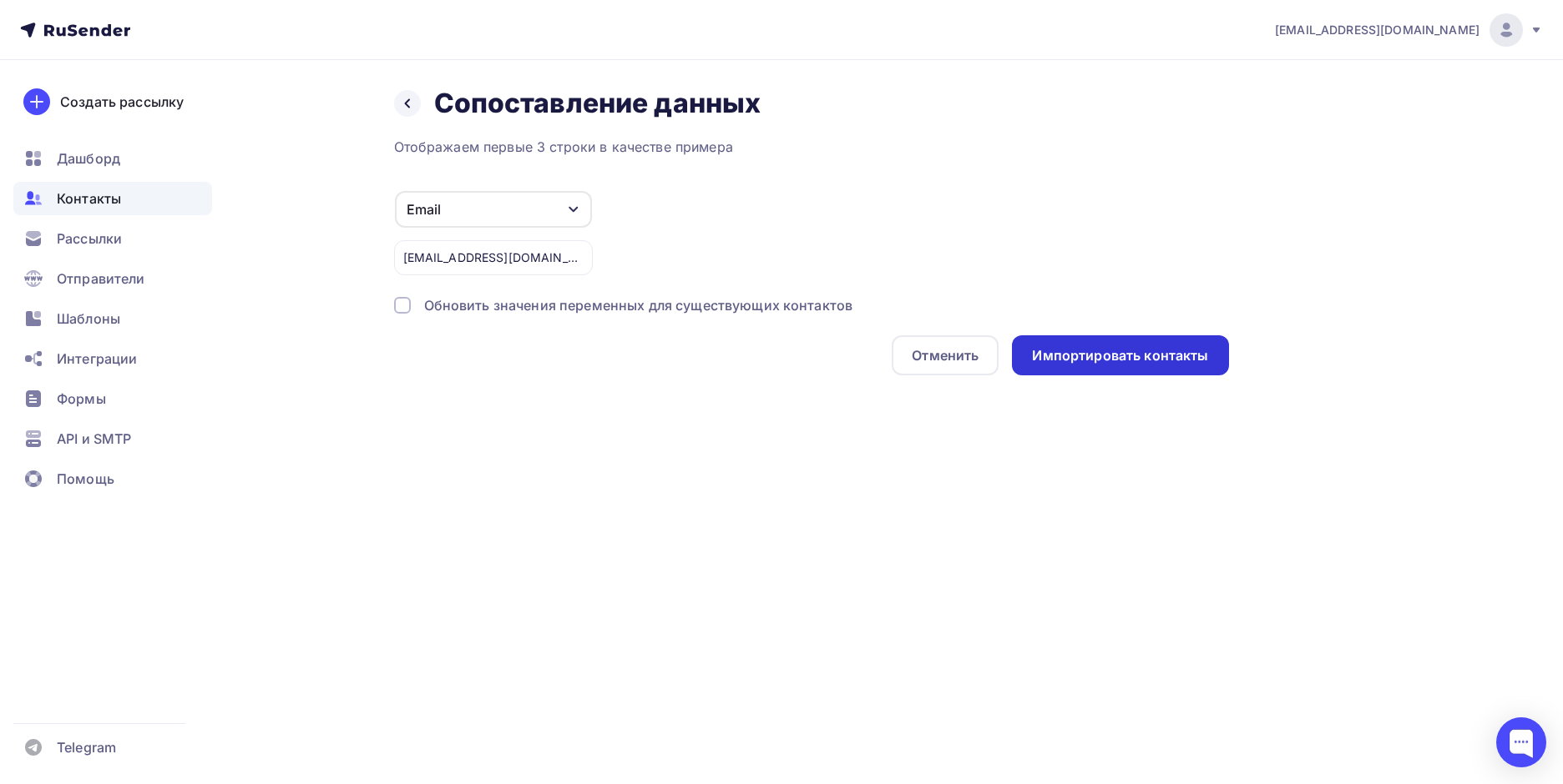
click at [1130, 364] on div "Импортировать контакты" at bounding box center [1119, 356] width 217 height 40
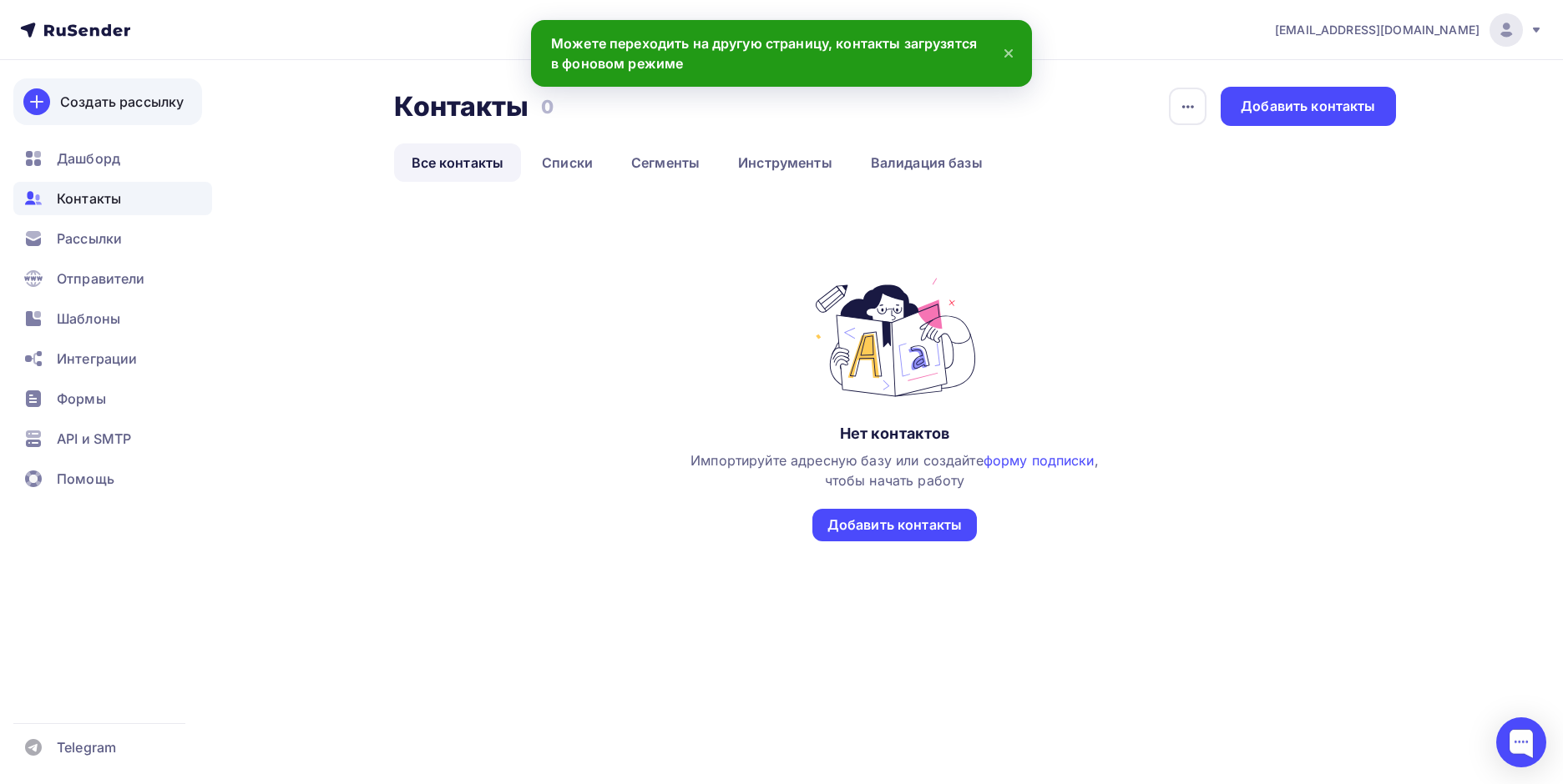
click at [127, 103] on div "Создать рассылку" at bounding box center [121, 101] width 123 height 20
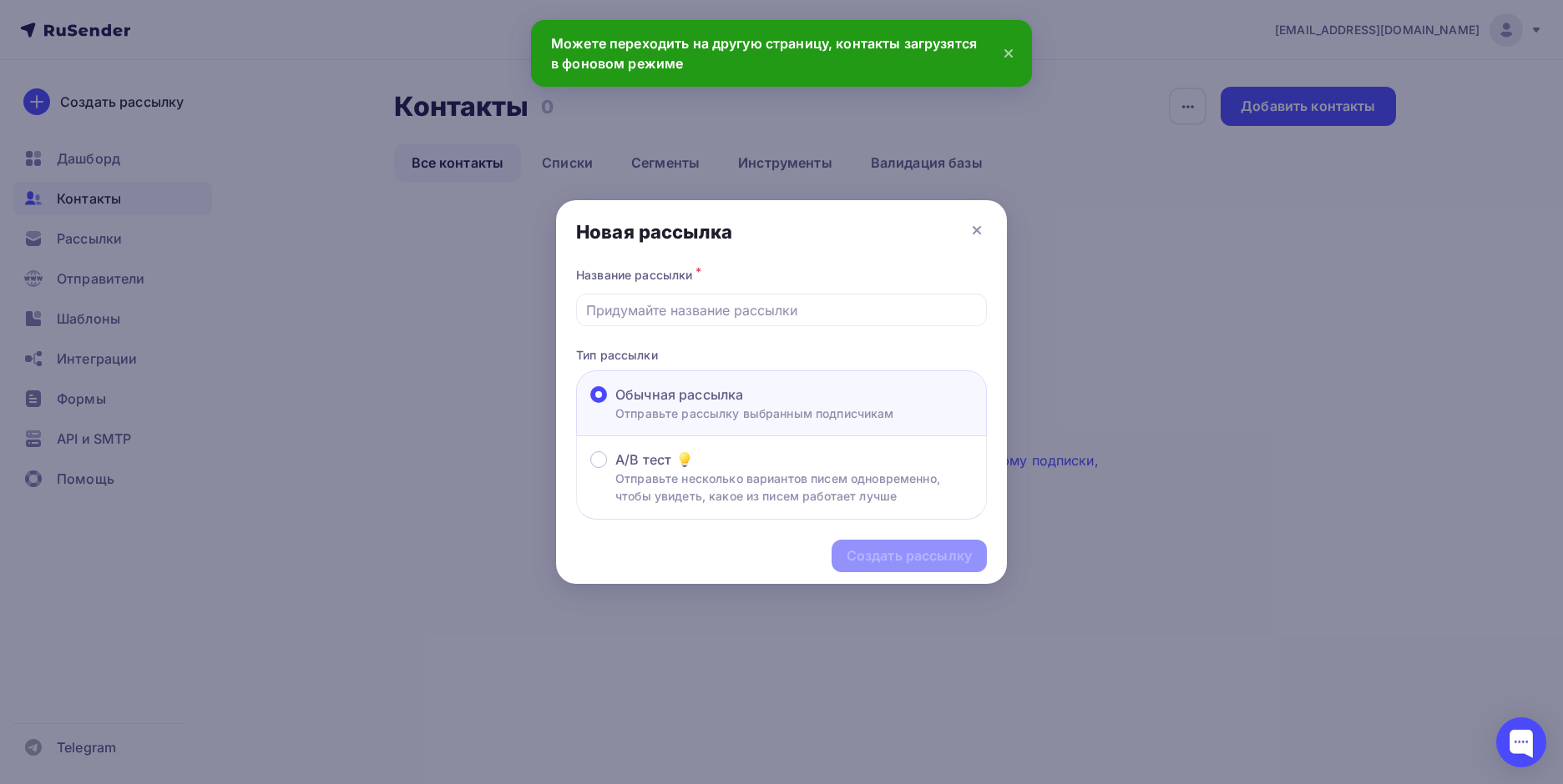
click at [868, 548] on div "Создать рассылку" at bounding box center [782, 556] width 450 height 72
drag, startPoint x: 677, startPoint y: 407, endPoint x: 689, endPoint y: 345, distance: 63.2
click at [677, 402] on label "Обычная рассылка Отправьте рассылку выбранным подписчикам" at bounding box center [742, 402] width 303 height 37
click at [615, 404] on input "Обычная рассылка Отправьте рассылку выбранным подписчикам" at bounding box center [615, 404] width 0 height 0
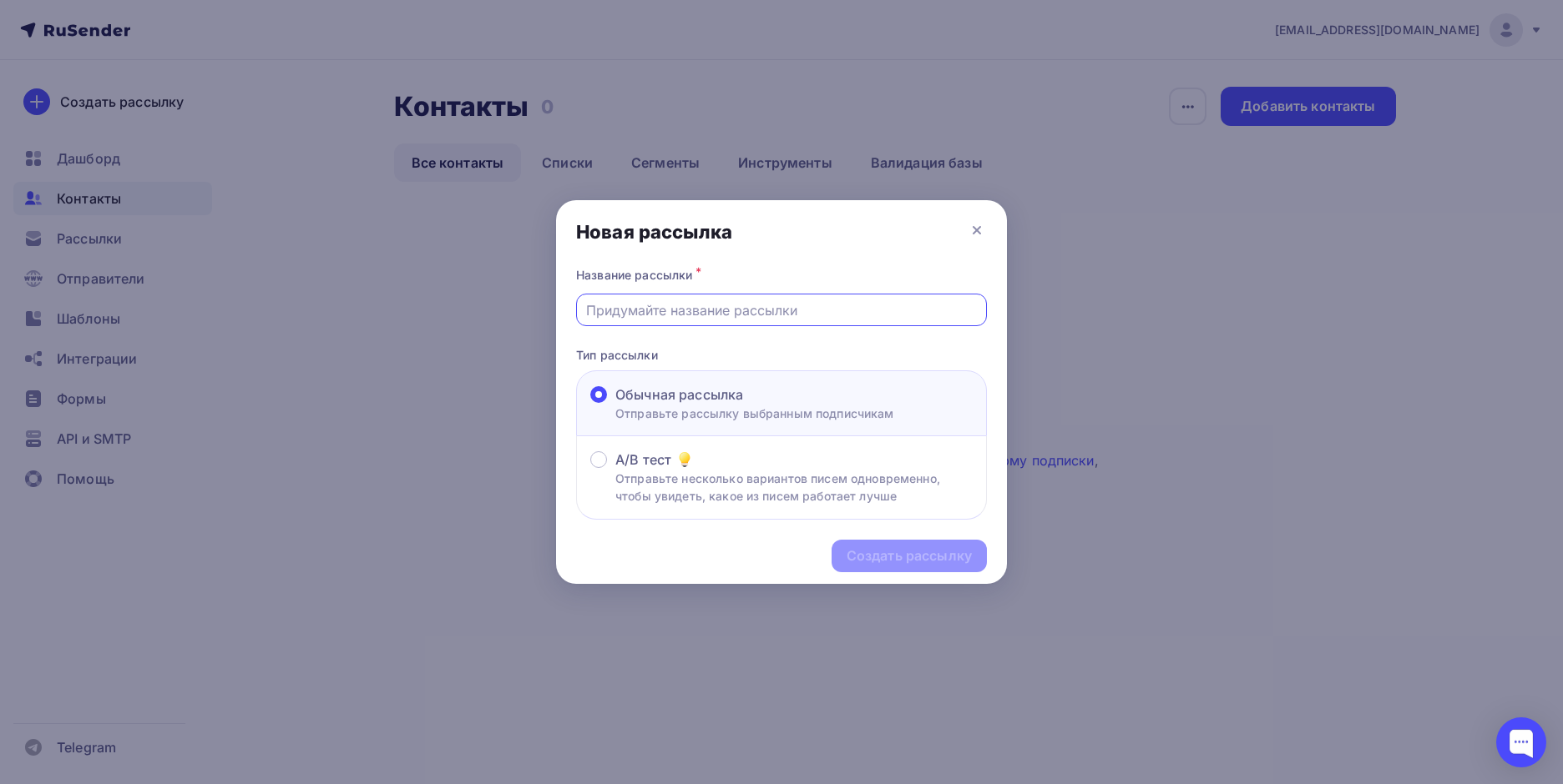
click at [684, 307] on input "text" at bounding box center [782, 310] width 391 height 20
type input "Акции осень"
click at [915, 557] on div "Создать рассылку" at bounding box center [908, 556] width 125 height 19
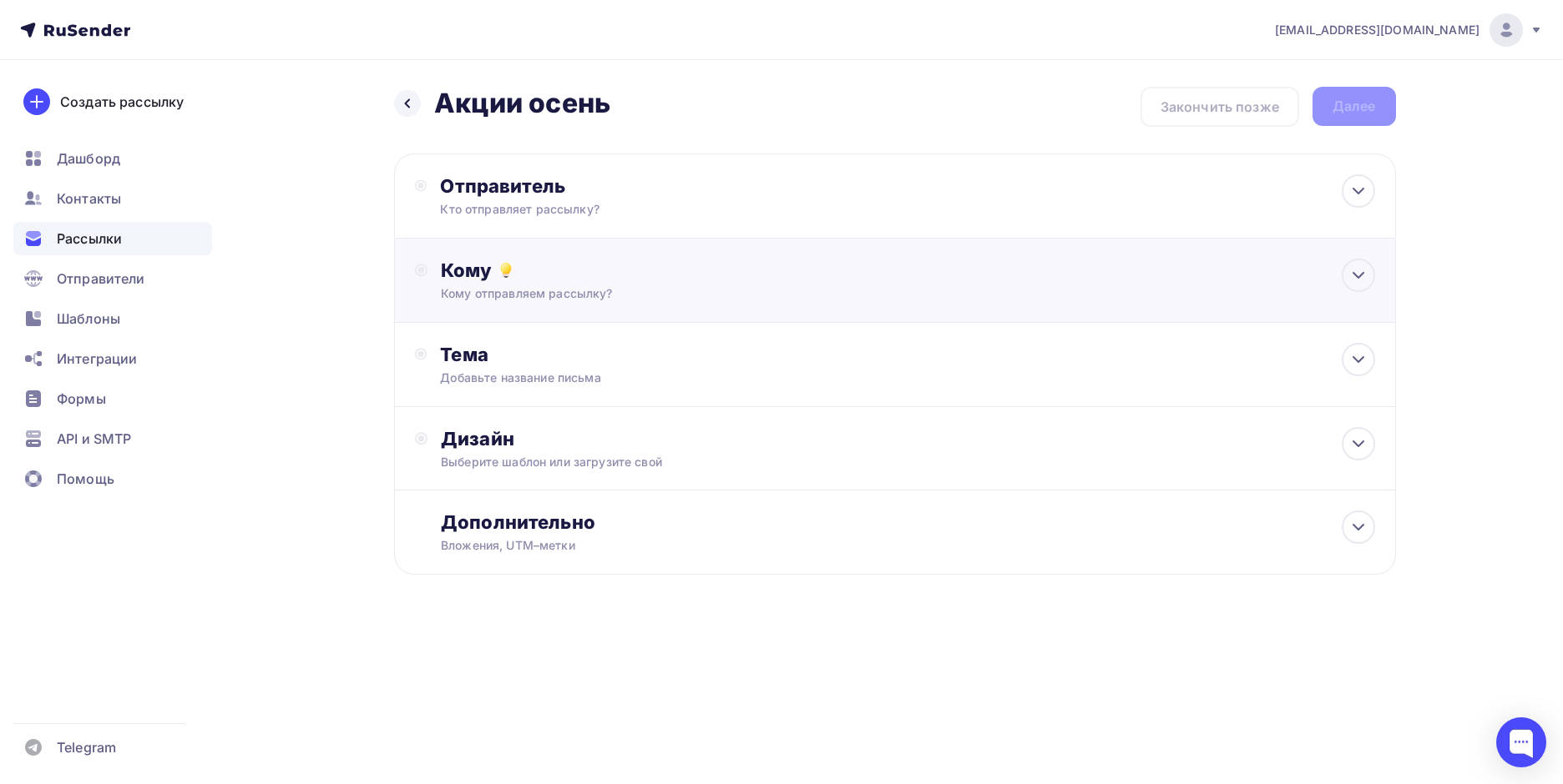
click at [610, 280] on div "Кому" at bounding box center [907, 270] width 933 height 23
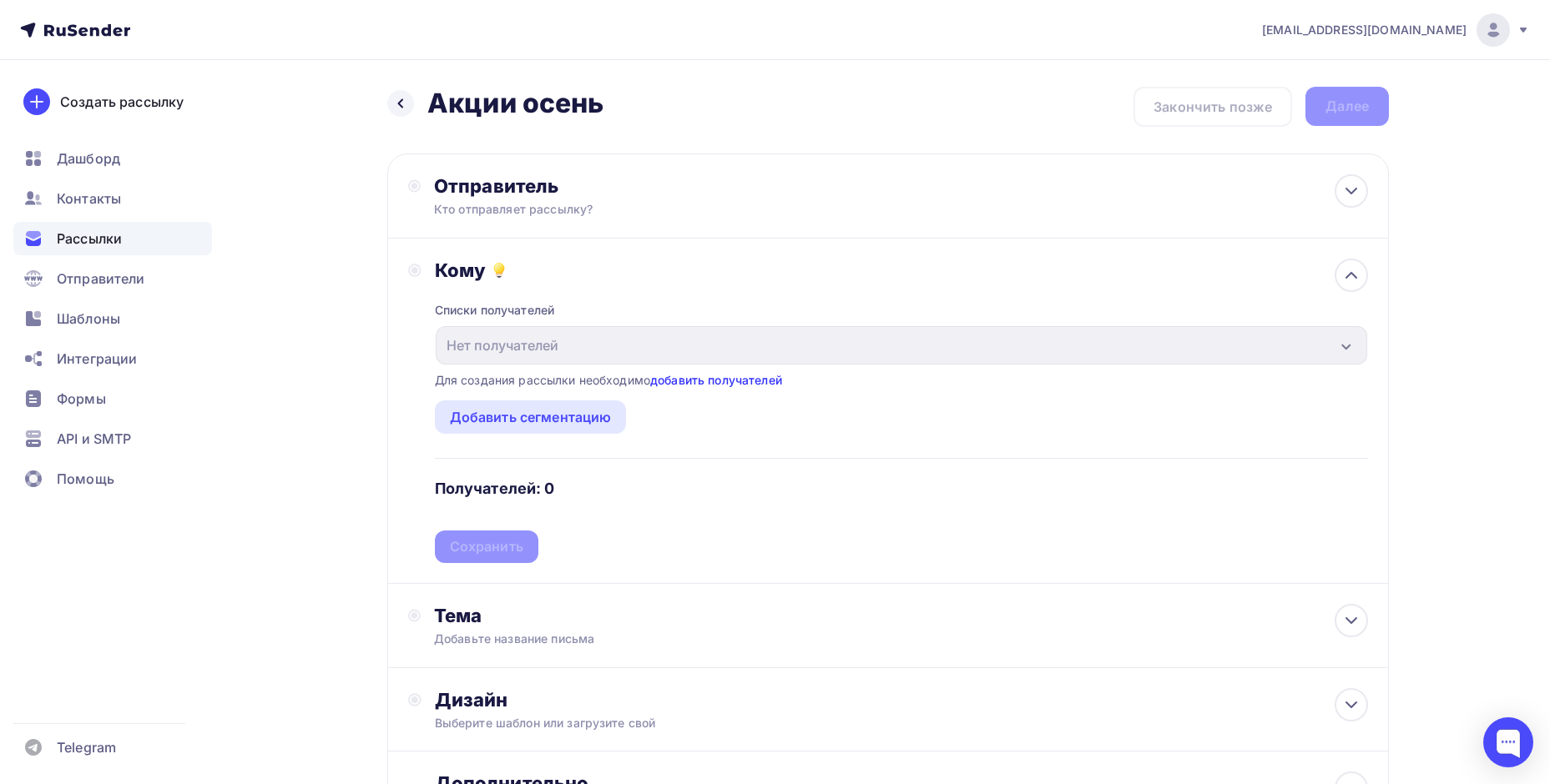
click at [694, 377] on link "добавить получателей" at bounding box center [716, 380] width 132 height 14
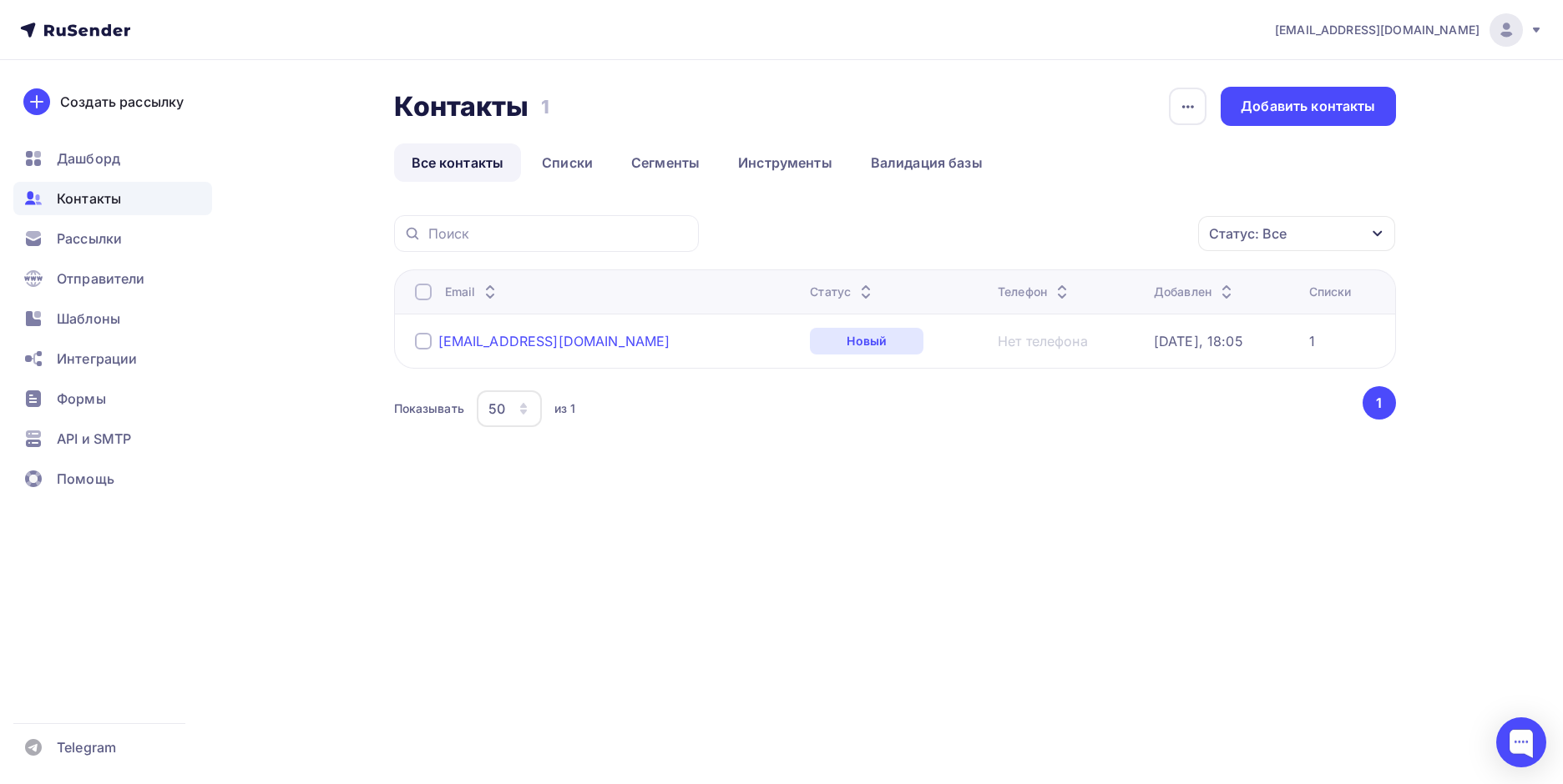
click at [452, 336] on div "[EMAIL_ADDRESS][DOMAIN_NAME]" at bounding box center [553, 340] width 232 height 16
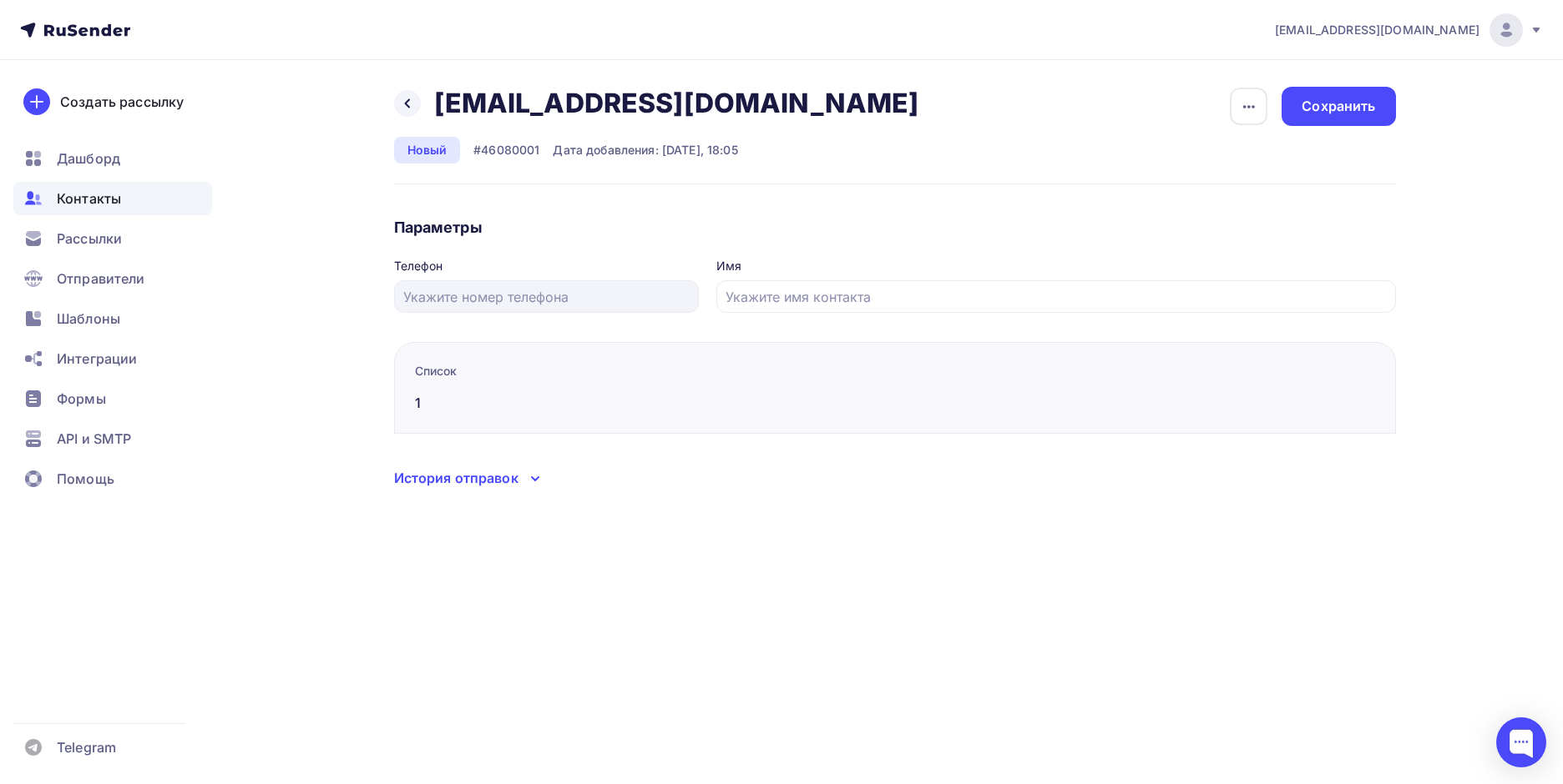
click at [524, 397] on div "1" at bounding box center [559, 402] width 288 height 20
click at [1347, 95] on div "Сохранить" at bounding box center [1338, 106] width 114 height 39
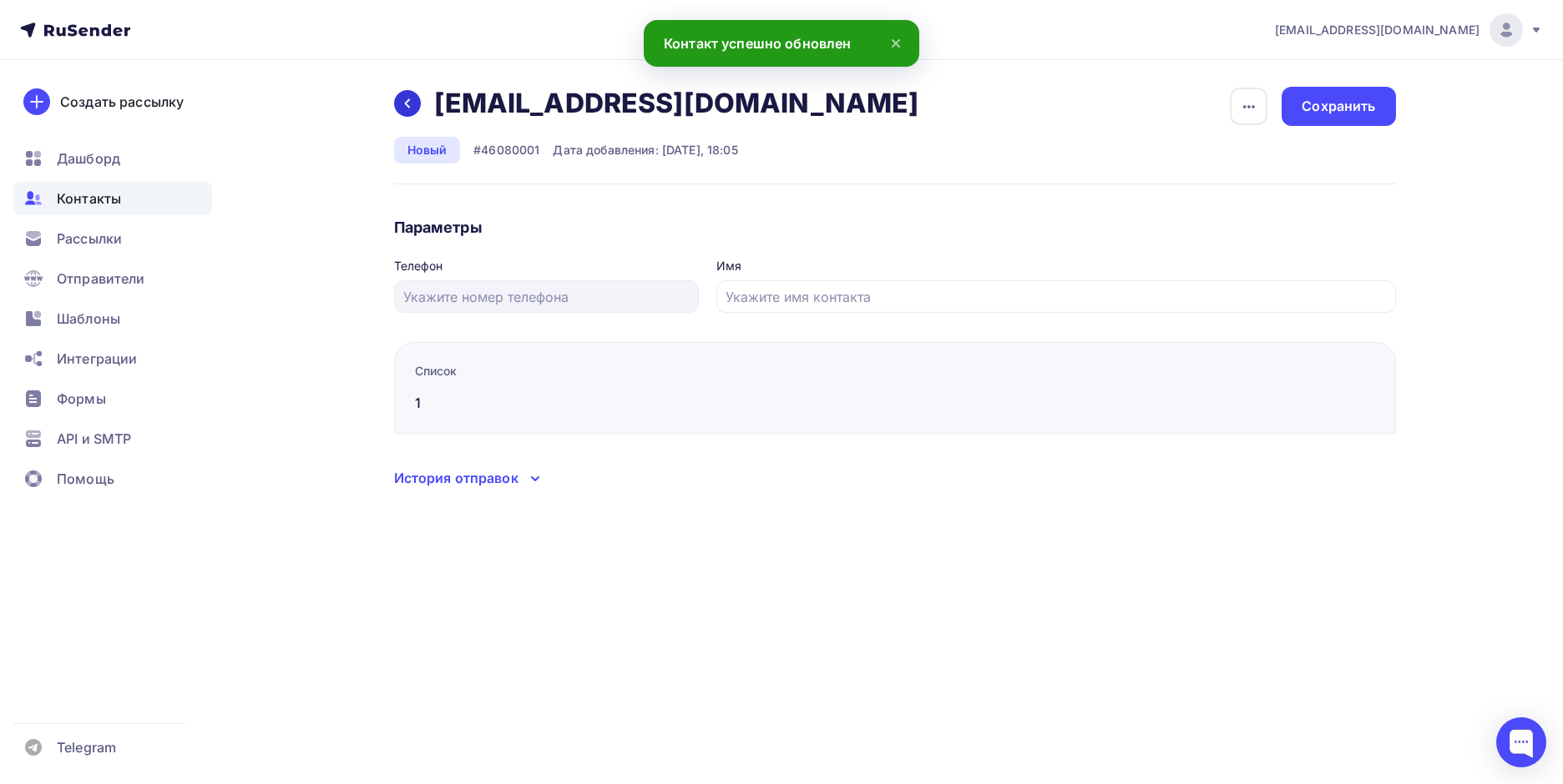
click at [414, 95] on div at bounding box center [407, 103] width 27 height 27
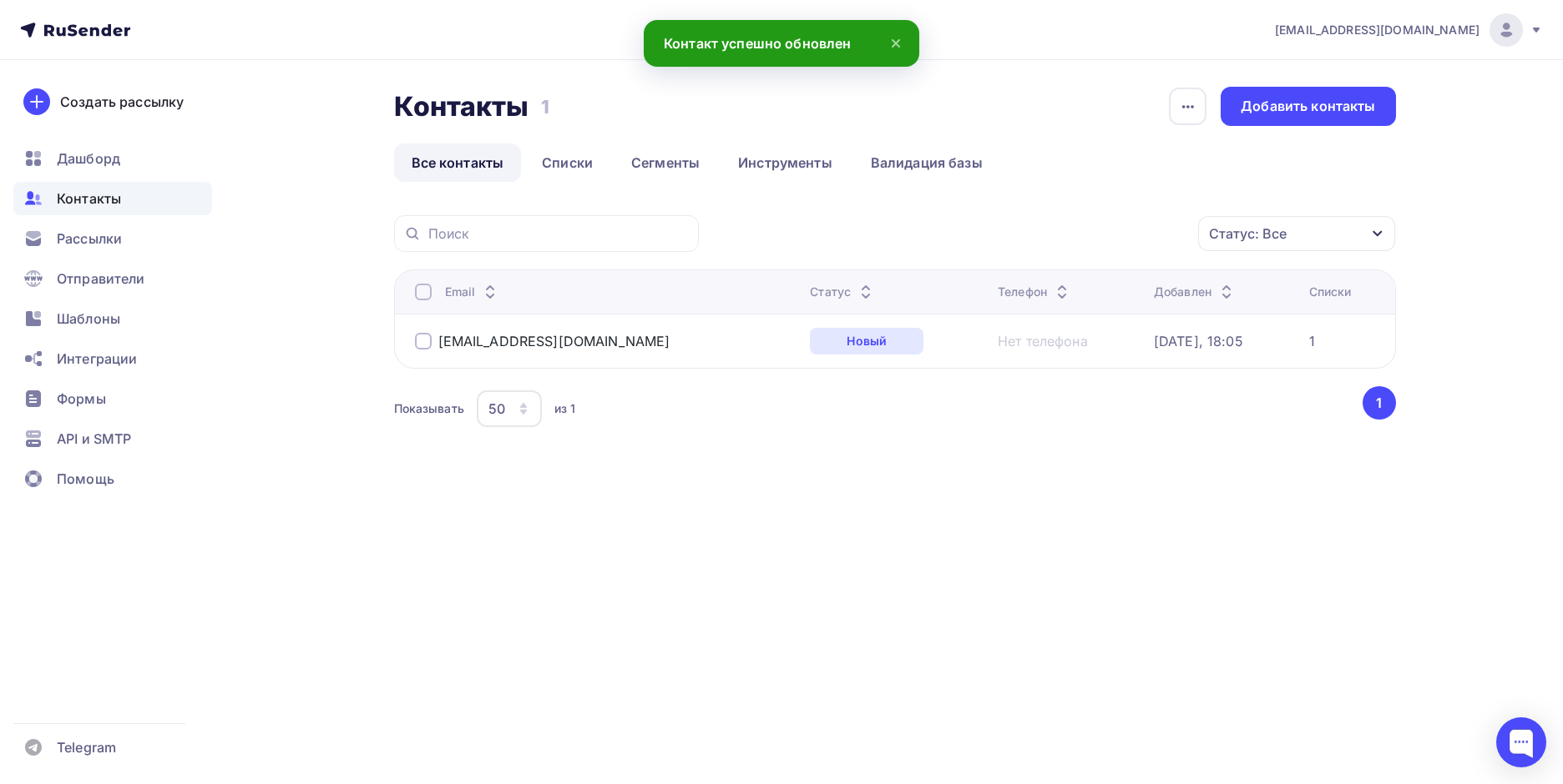
click at [418, 336] on div at bounding box center [423, 340] width 16 height 16
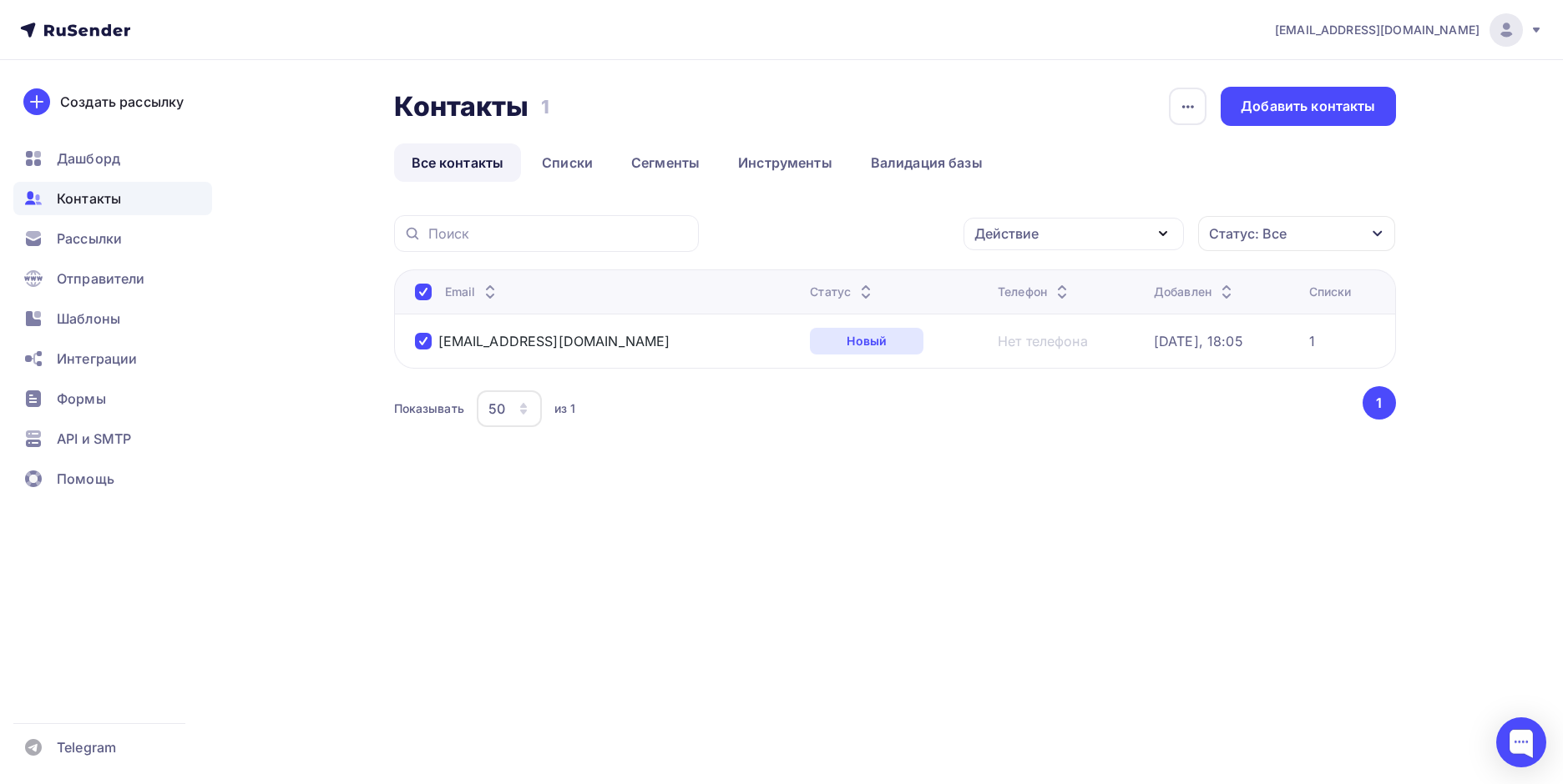
click at [1385, 388] on button "1" at bounding box center [1379, 402] width 33 height 33
click at [1383, 401] on button "1" at bounding box center [1379, 402] width 33 height 33
click at [1318, 109] on div "Добавить контакты" at bounding box center [1307, 106] width 135 height 19
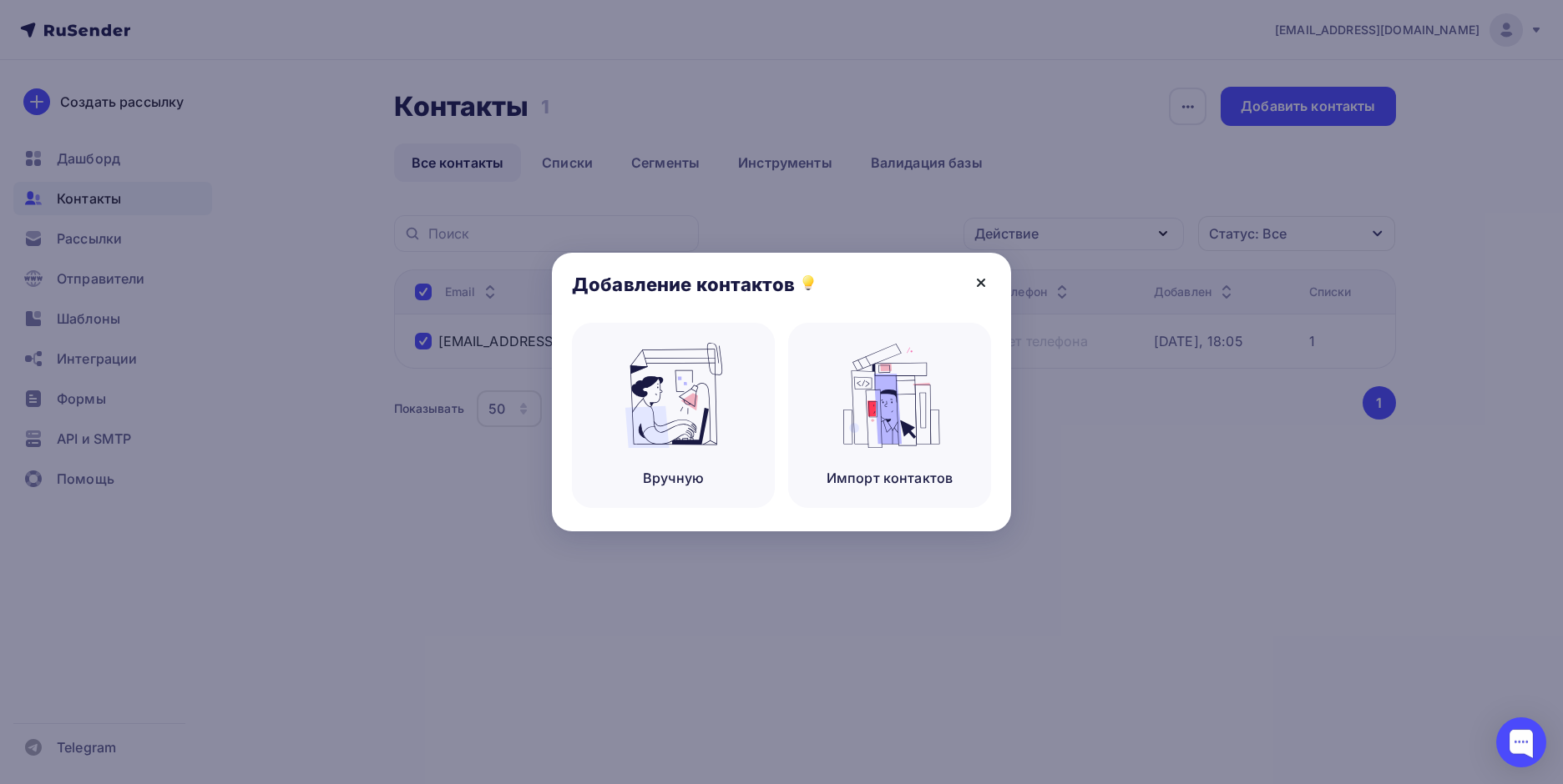
click at [973, 277] on icon at bounding box center [981, 282] width 20 height 20
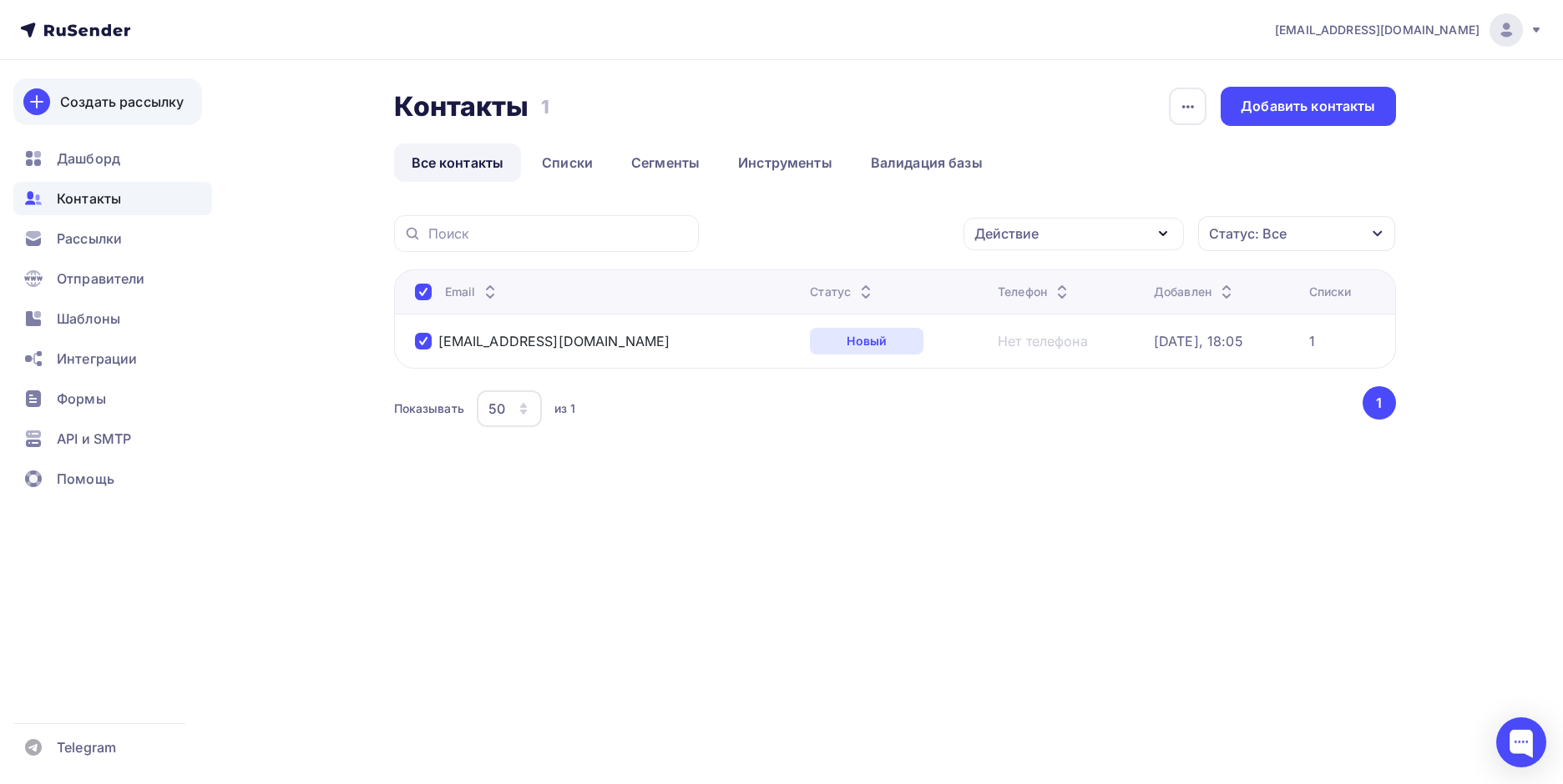
click at [99, 90] on link "Создать рассылку" at bounding box center [108, 101] width 189 height 47
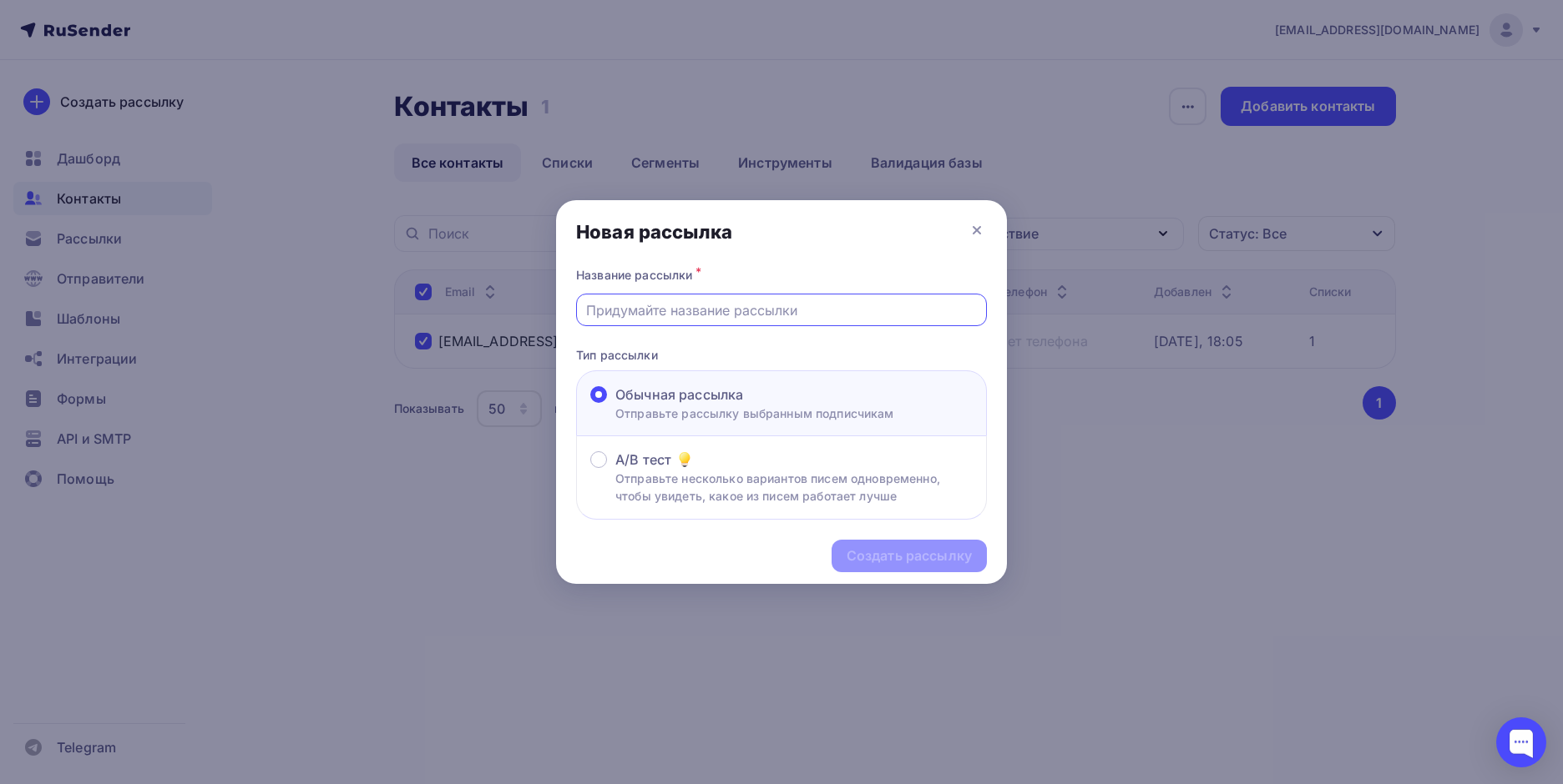
click at [856, 317] on input "text" at bounding box center [782, 310] width 391 height 20
type input "21321"
click at [928, 547] on div "Создать рассылку" at bounding box center [908, 556] width 125 height 19
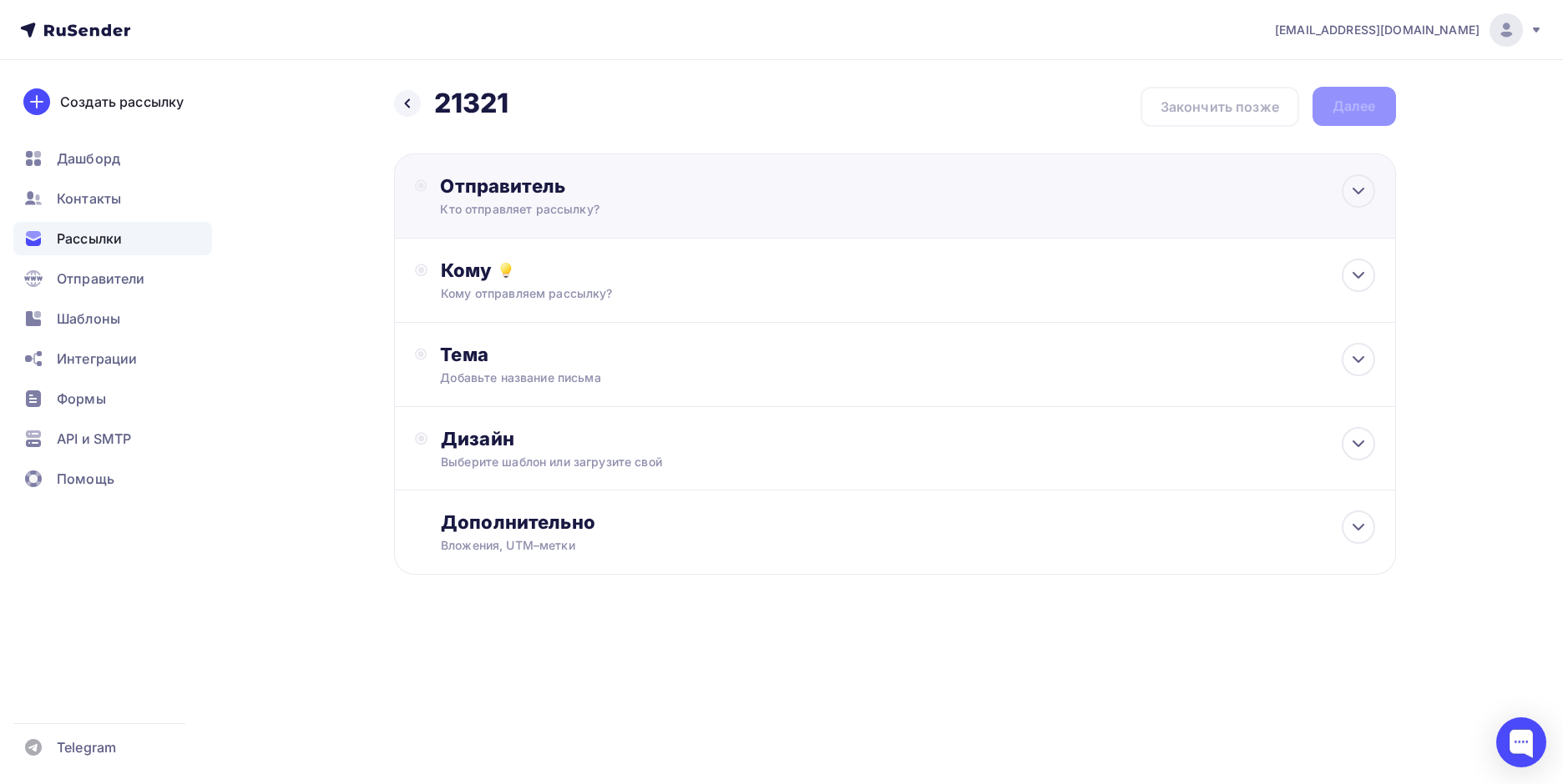
click at [544, 203] on div "Кто отправляет рассылку?" at bounding box center [602, 209] width 325 height 16
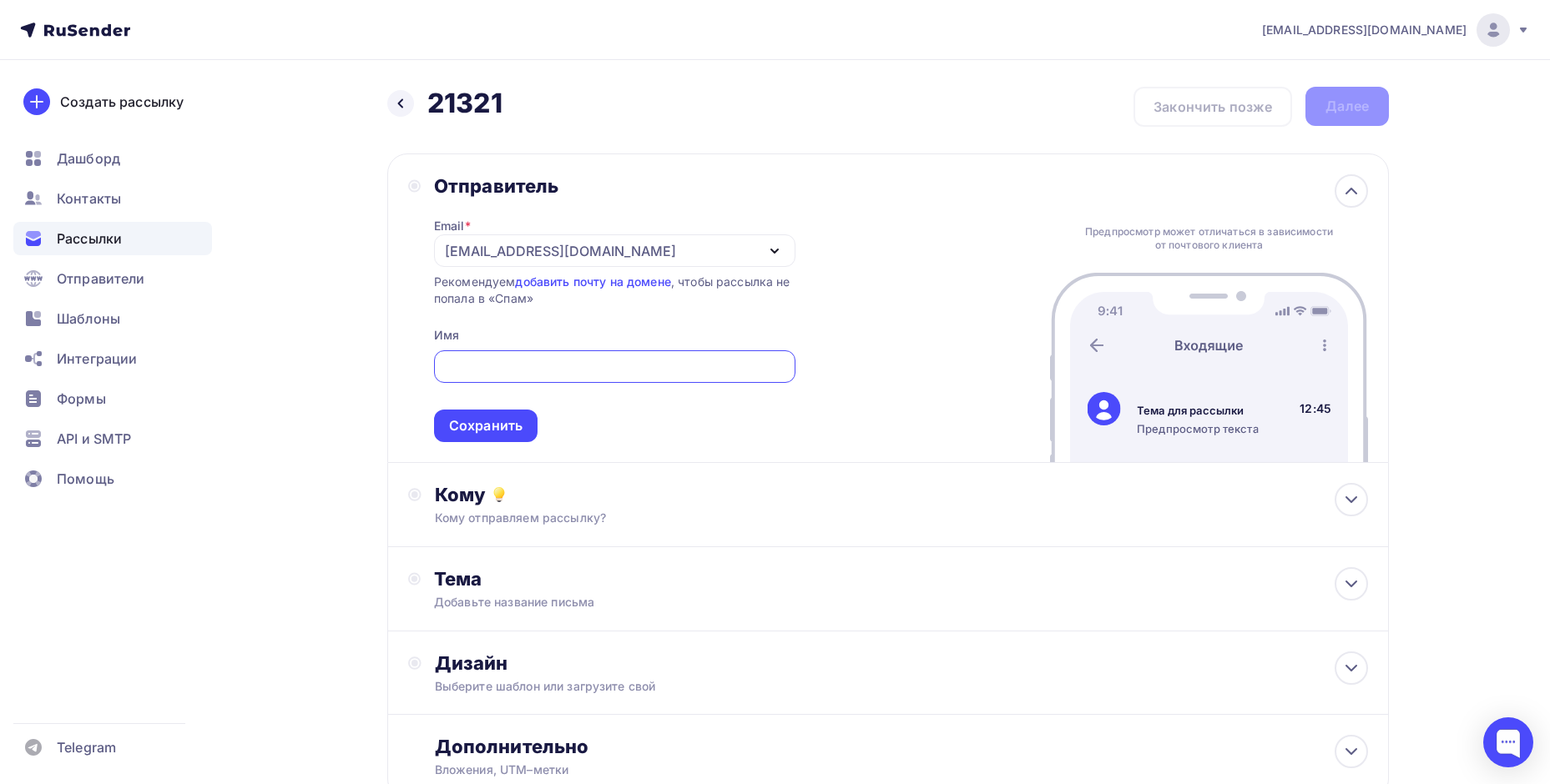
click at [466, 363] on input "text" at bounding box center [614, 366] width 342 height 20
type input "f"
click at [500, 419] on div "Сохранить" at bounding box center [486, 426] width 73 height 19
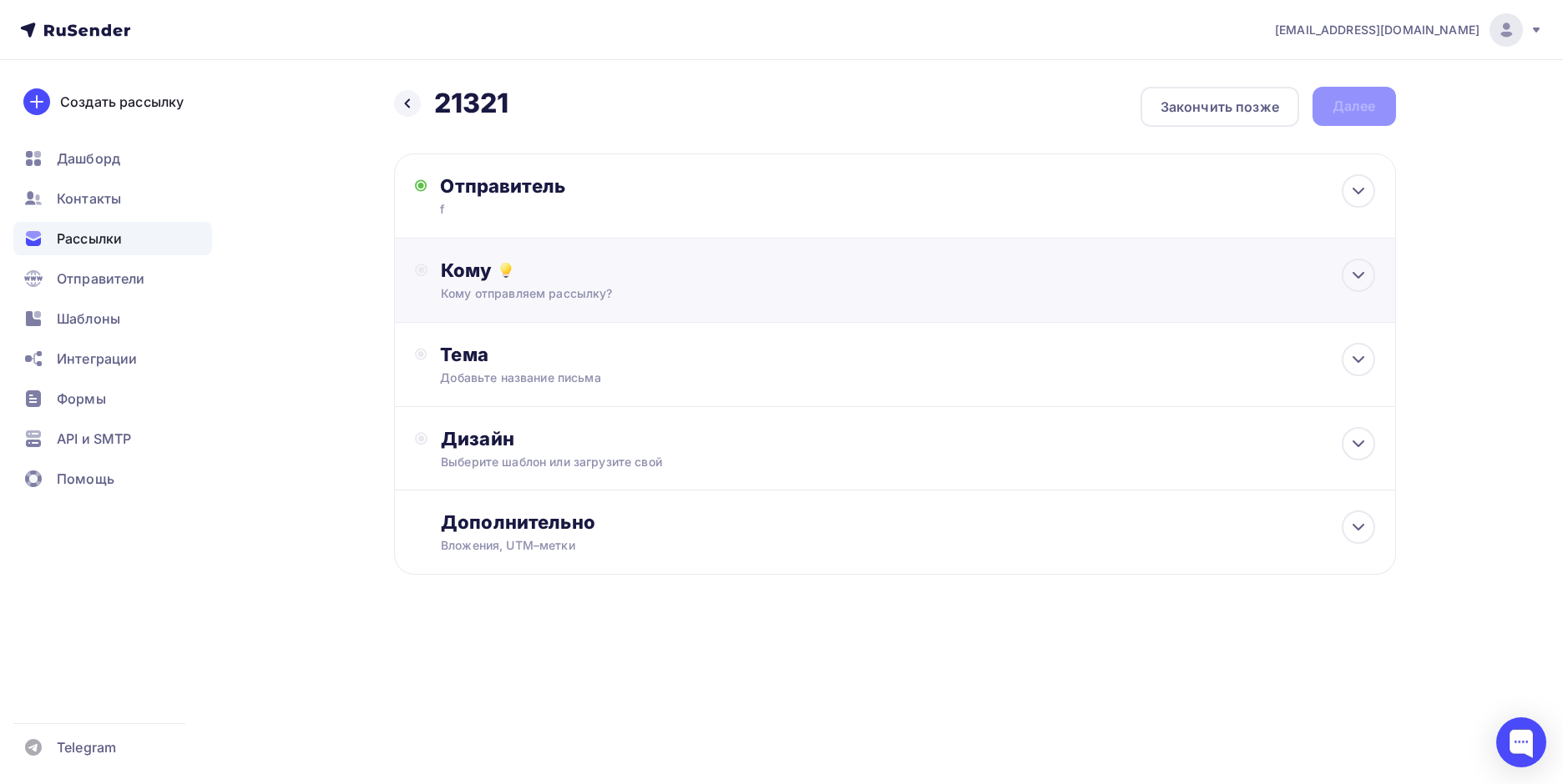
click at [609, 283] on div "Кому Кому отправляем рассылку? Списки получателей Выберите список Все списки id…" at bounding box center [907, 279] width 933 height 43
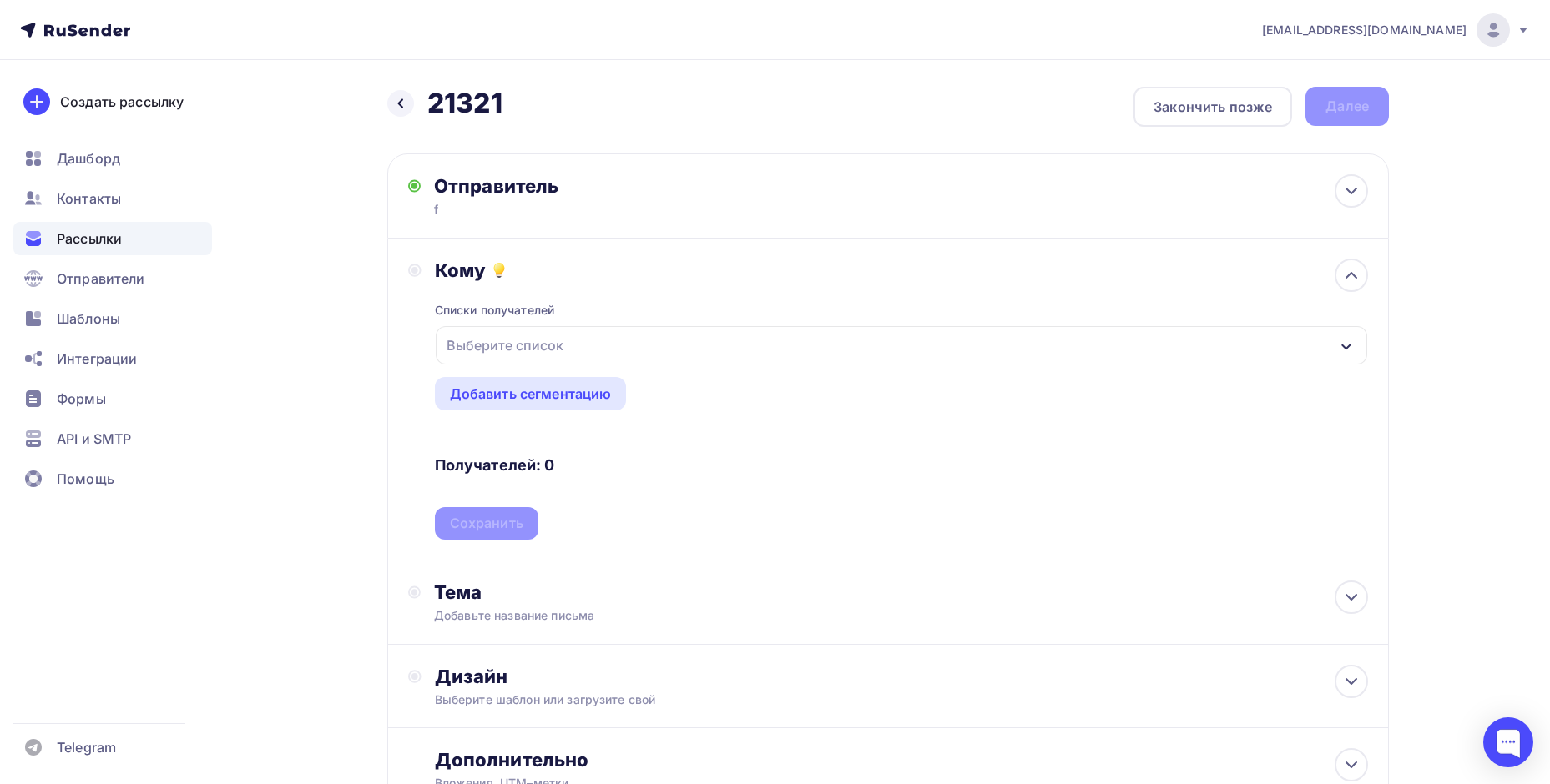
click at [652, 340] on div "Выберите список" at bounding box center [901, 345] width 931 height 38
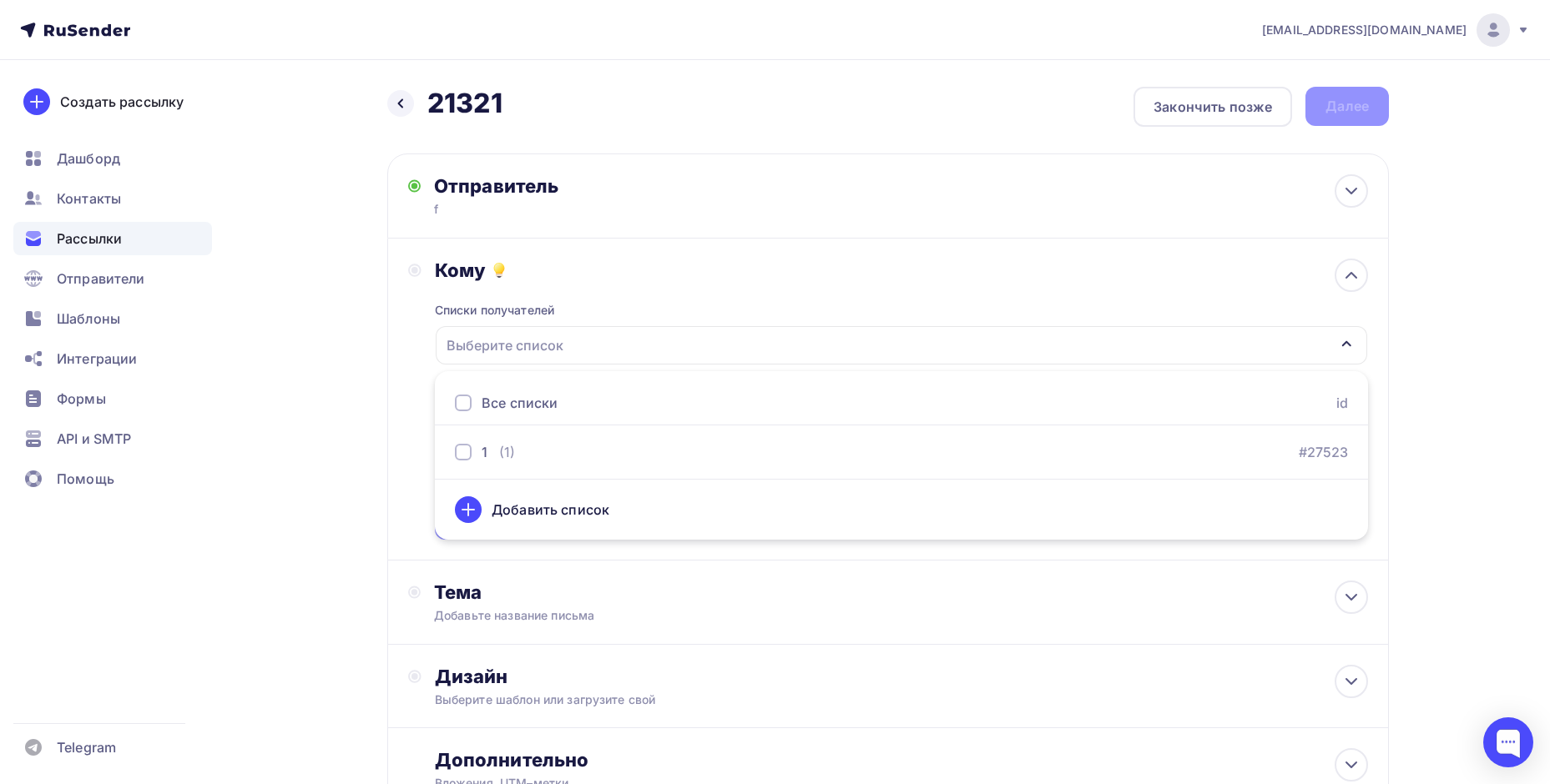
drag, startPoint x: 527, startPoint y: 475, endPoint x: 496, endPoint y: 459, distance: 34.9
click at [525, 474] on ul "Все списки id 1 (1) #27523 Добавить список" at bounding box center [901, 455] width 933 height 169
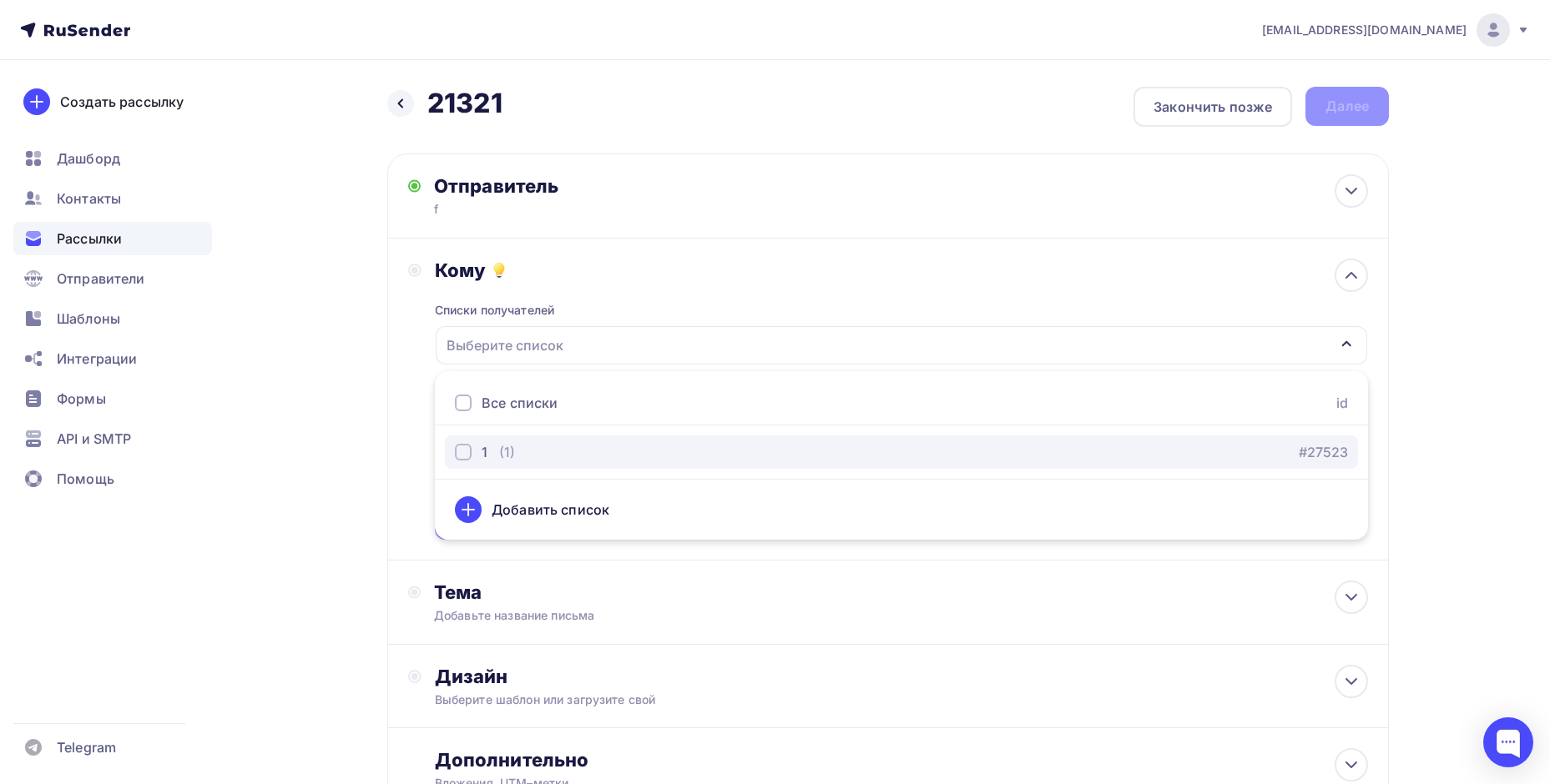
click at [467, 446] on div "button" at bounding box center [463, 451] width 16 height 16
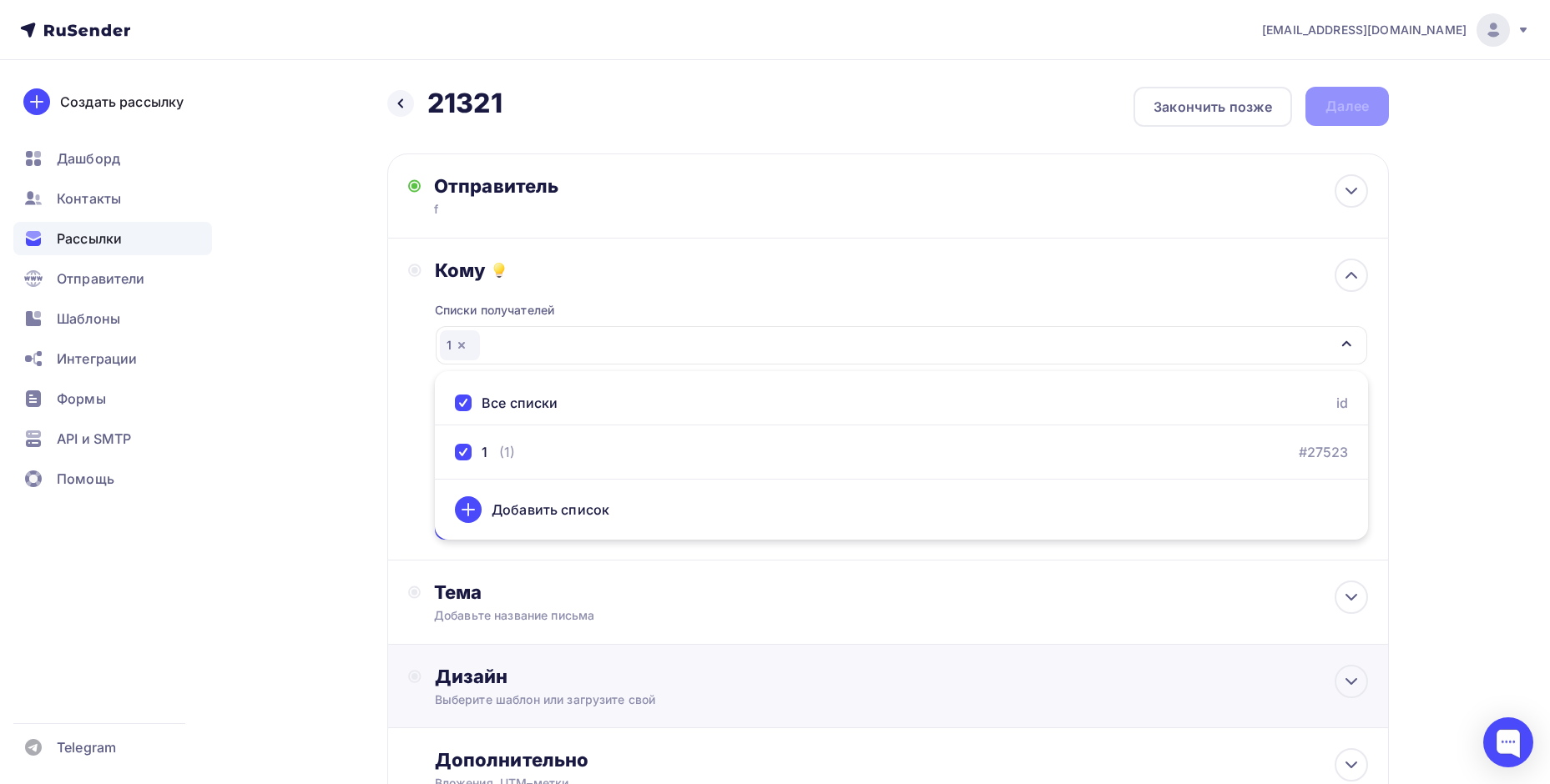
click at [1259, 653] on div "Дизайн Выберите шаблон или загрузите свой" at bounding box center [888, 686] width 1002 height 83
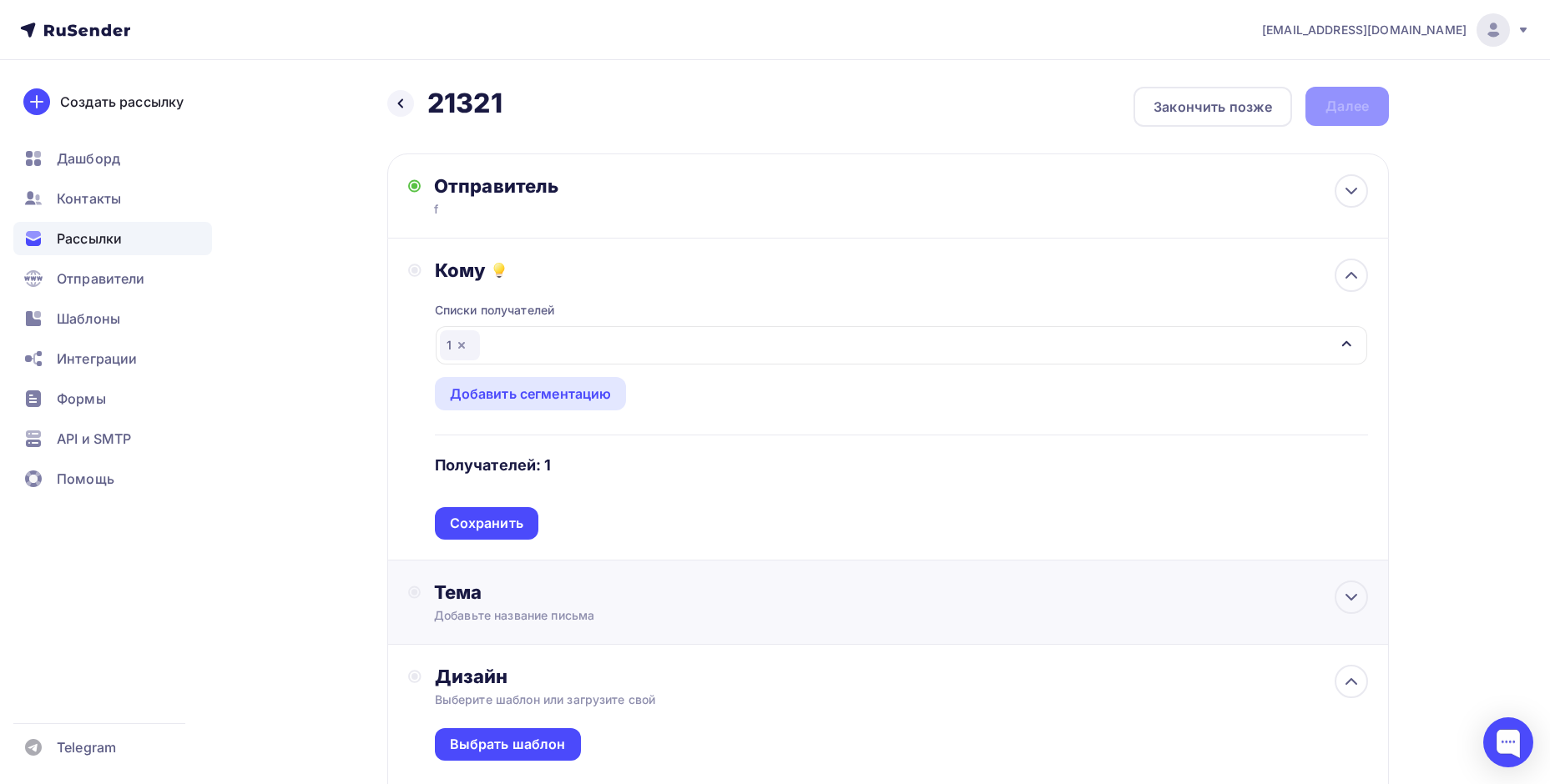
scroll to position [83, 0]
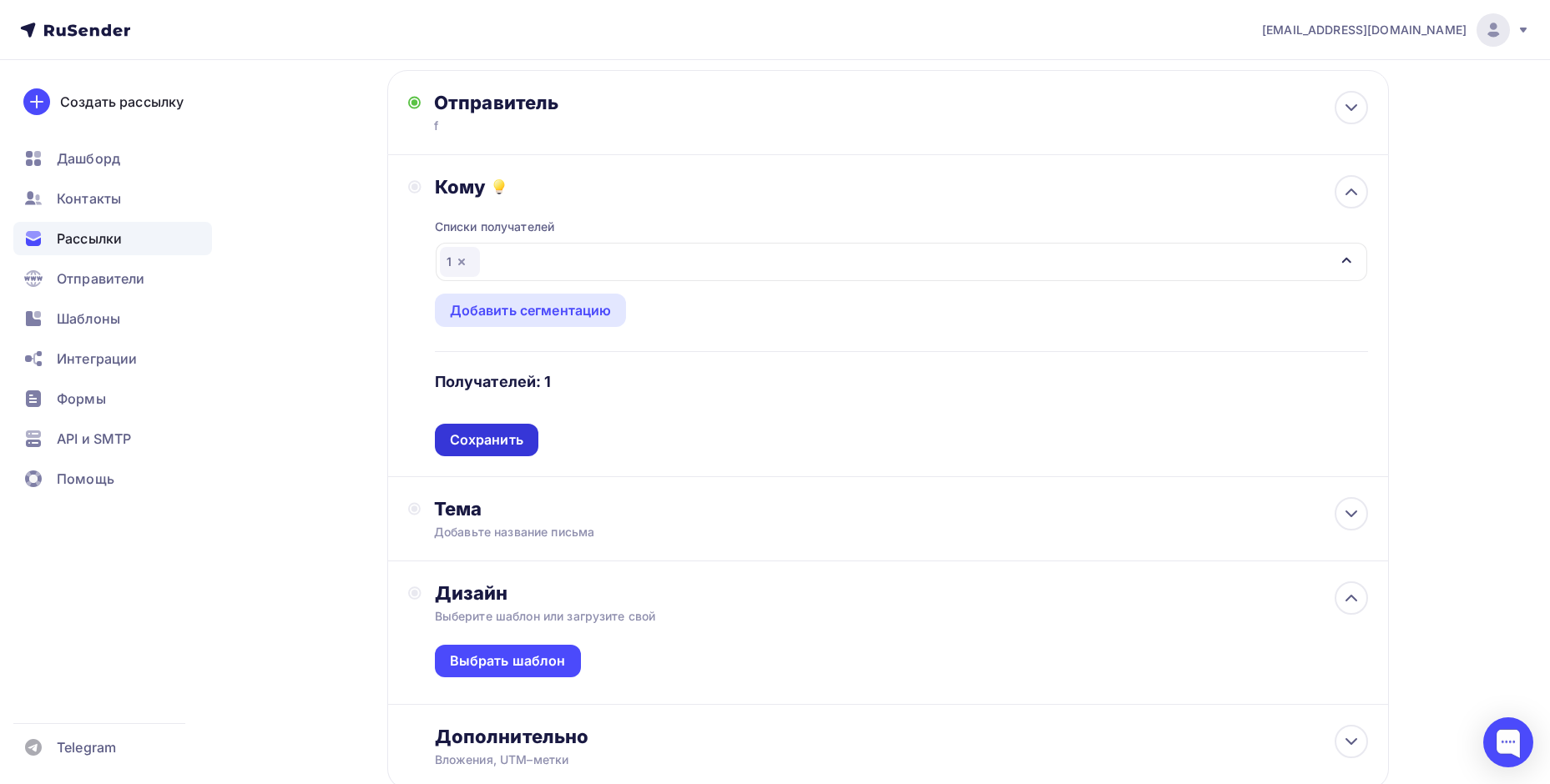
click at [524, 446] on div "Сохранить" at bounding box center [486, 440] width 103 height 32
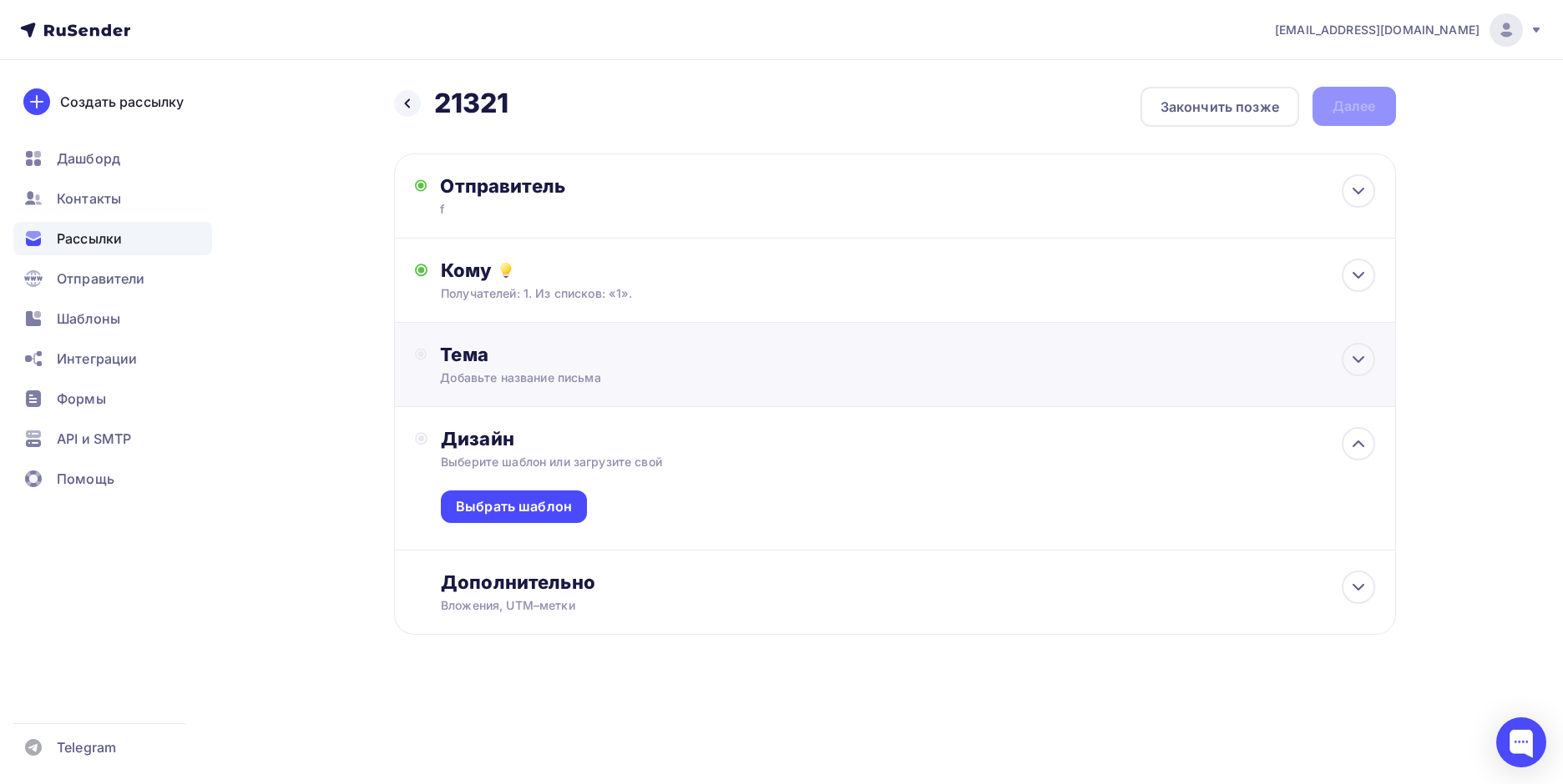
click at [554, 378] on div "Добавьте название письма" at bounding box center [588, 378] width 297 height 16
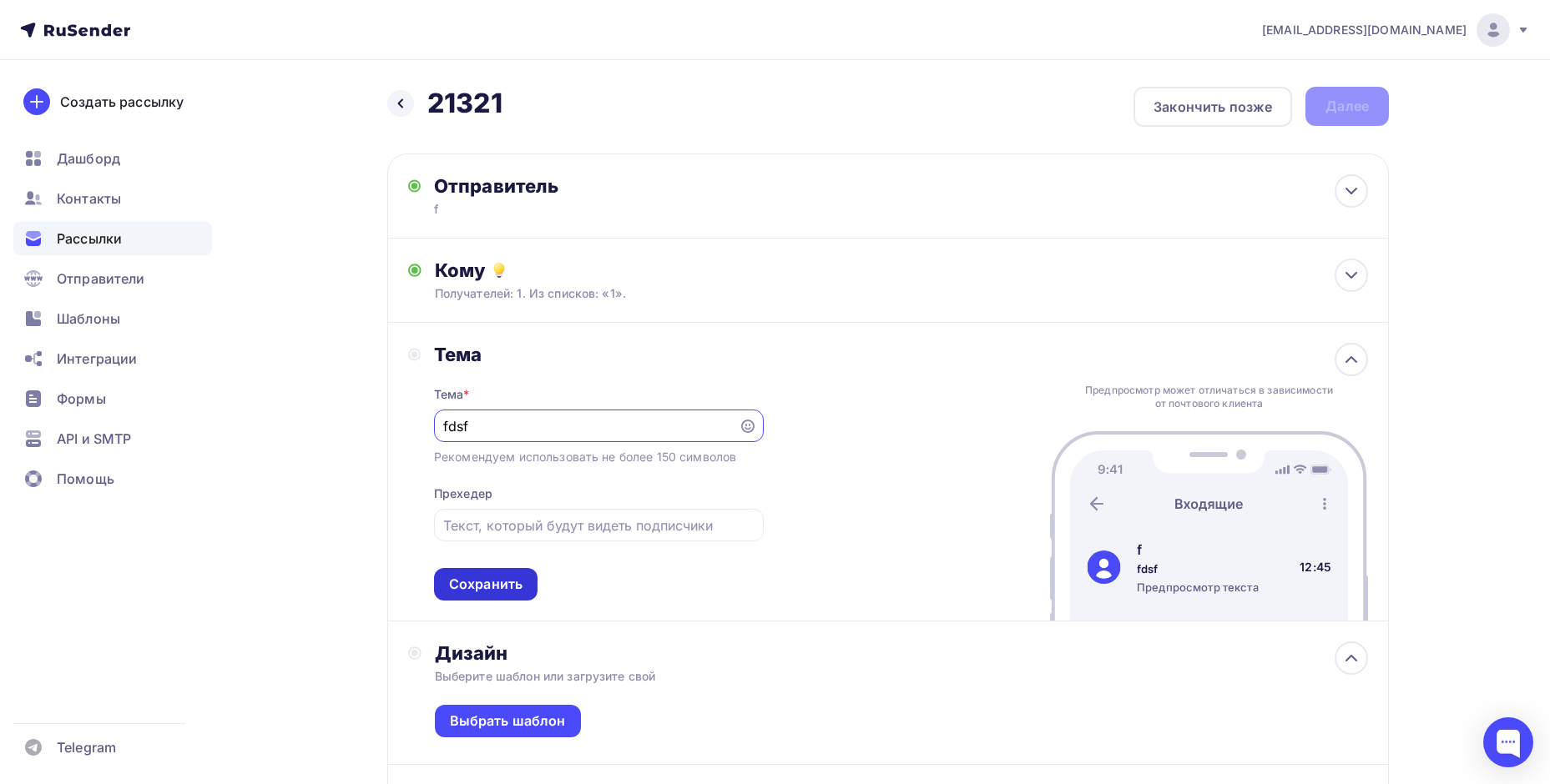
type input "fdsf"
click at [468, 595] on div "Сохранить" at bounding box center [486, 585] width 103 height 32
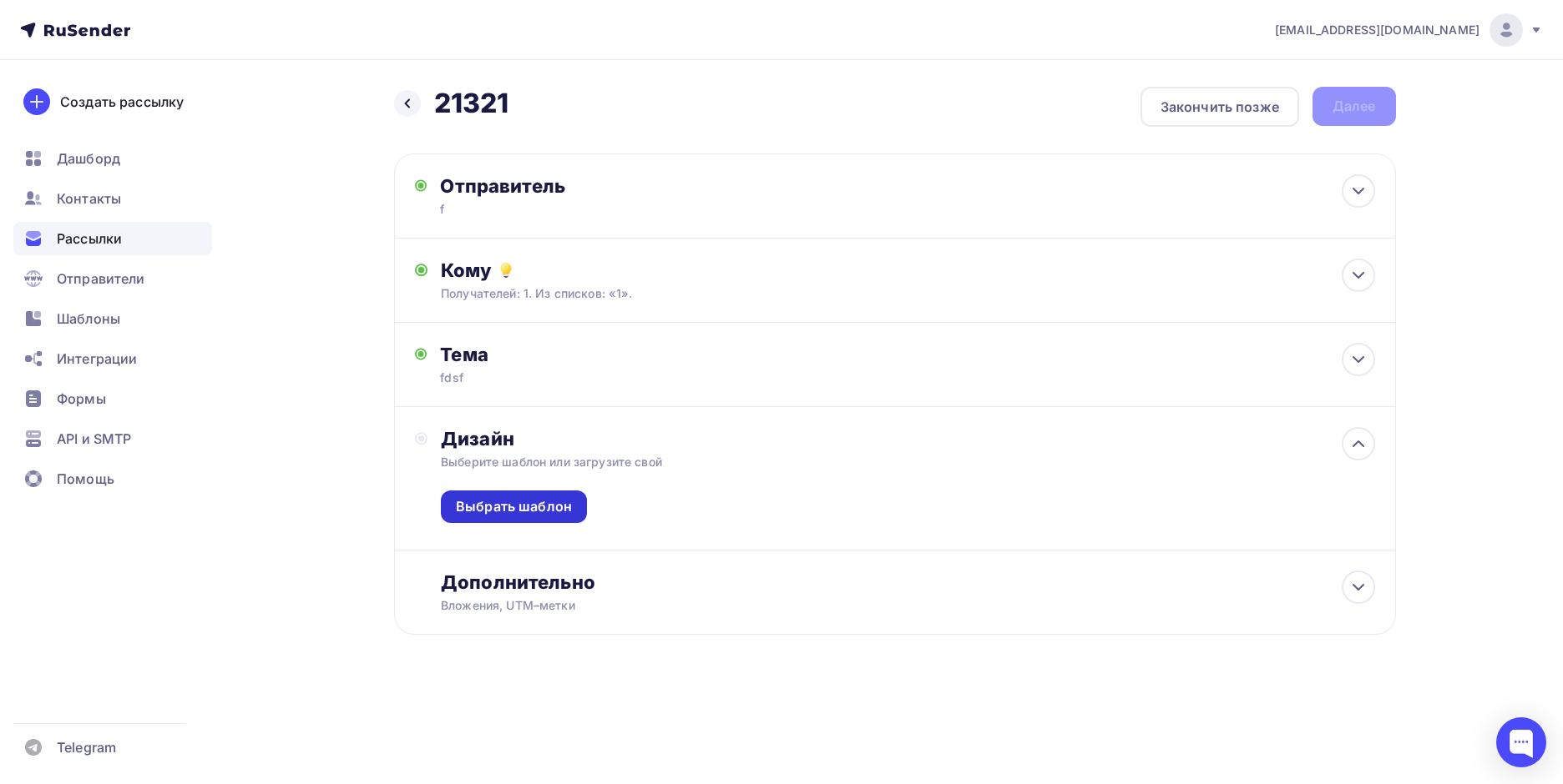
click at [499, 497] on div "Выбрать шаблон" at bounding box center [514, 506] width 116 height 19
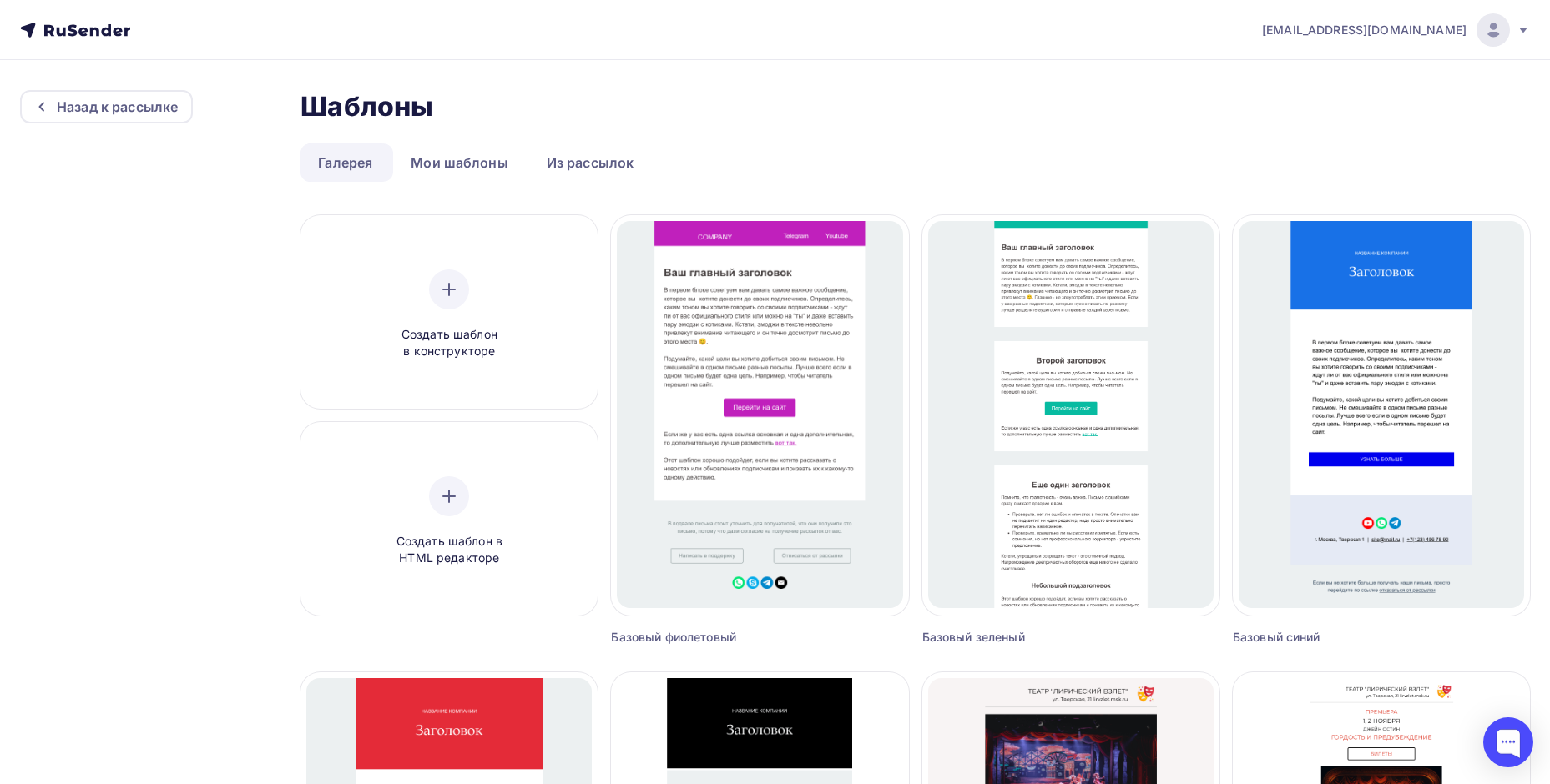
click at [354, 163] on link "Галерея" at bounding box center [345, 162] width 90 height 38
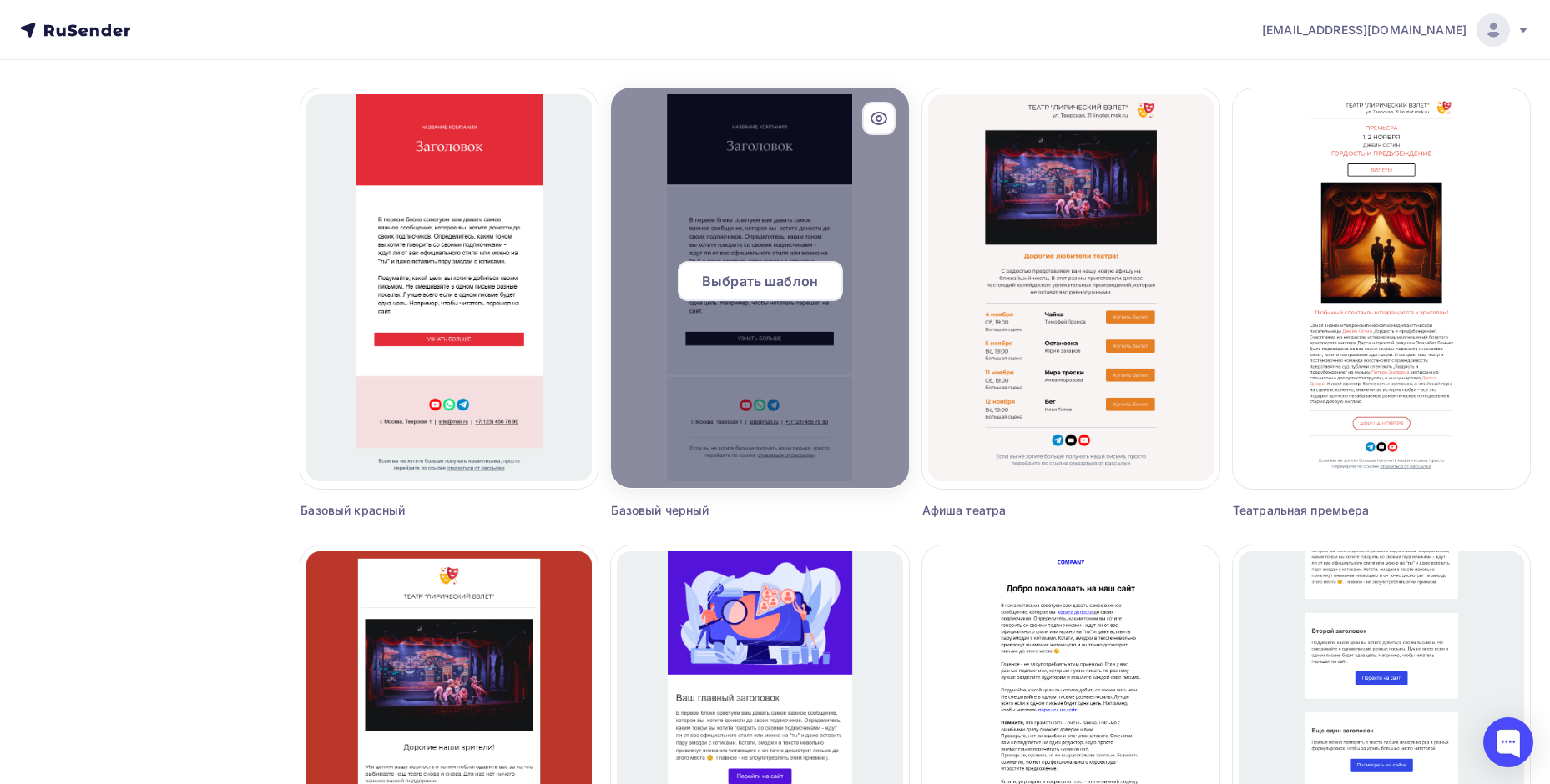
scroll to position [927, 0]
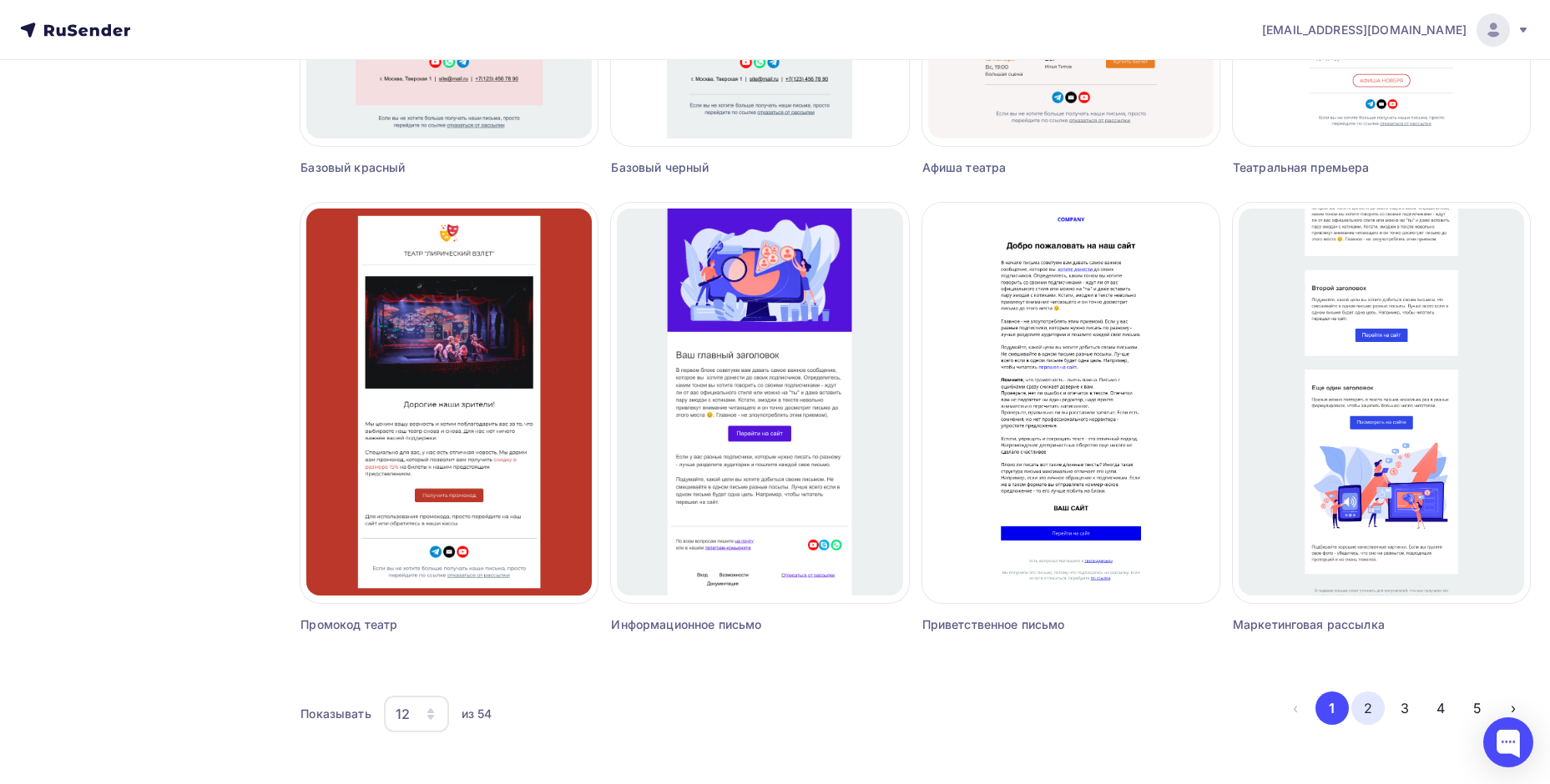
click at [1369, 710] on button "2" at bounding box center [1367, 708] width 33 height 33
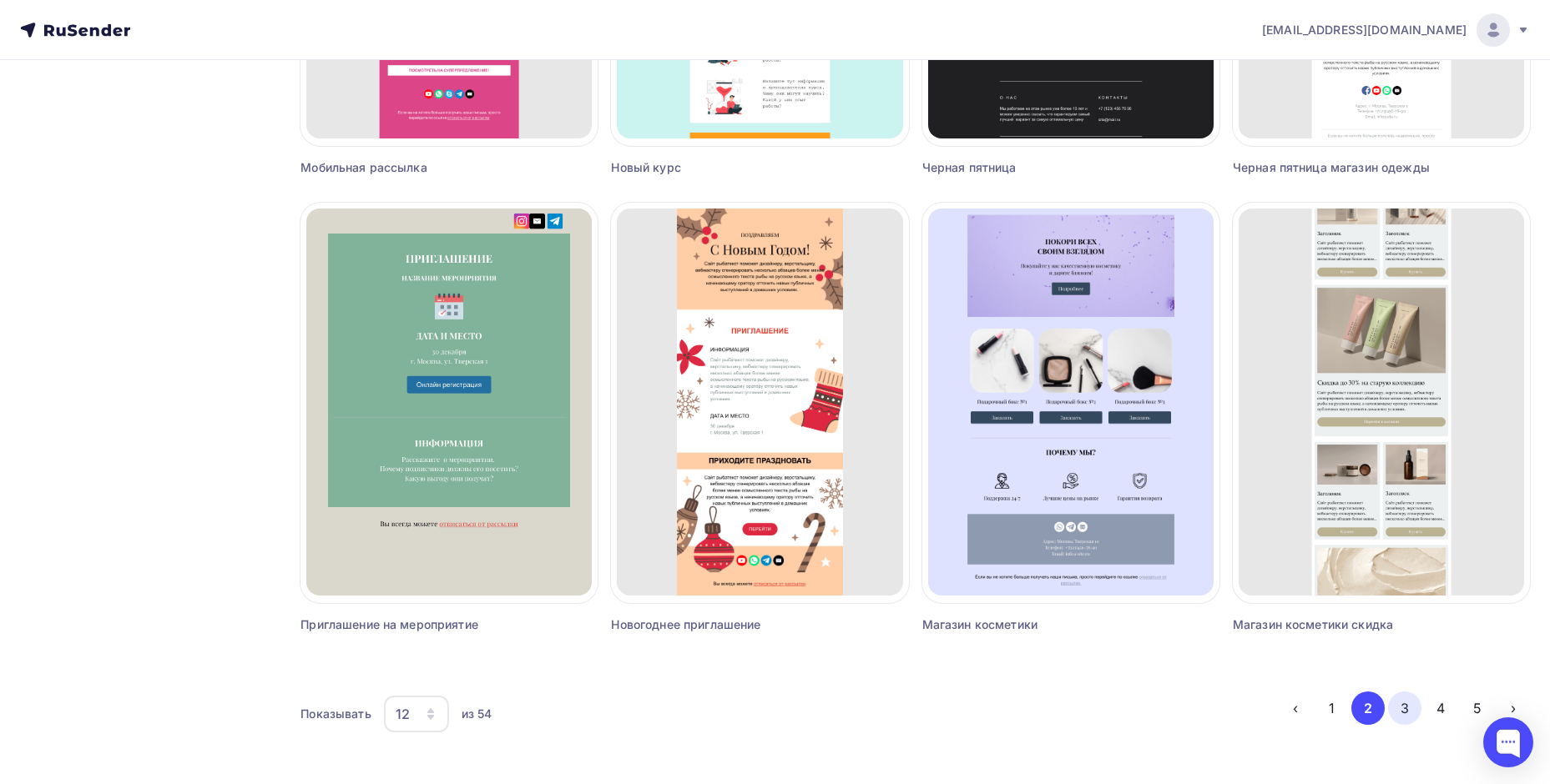
click at [1394, 710] on button "3" at bounding box center [1404, 708] width 33 height 33
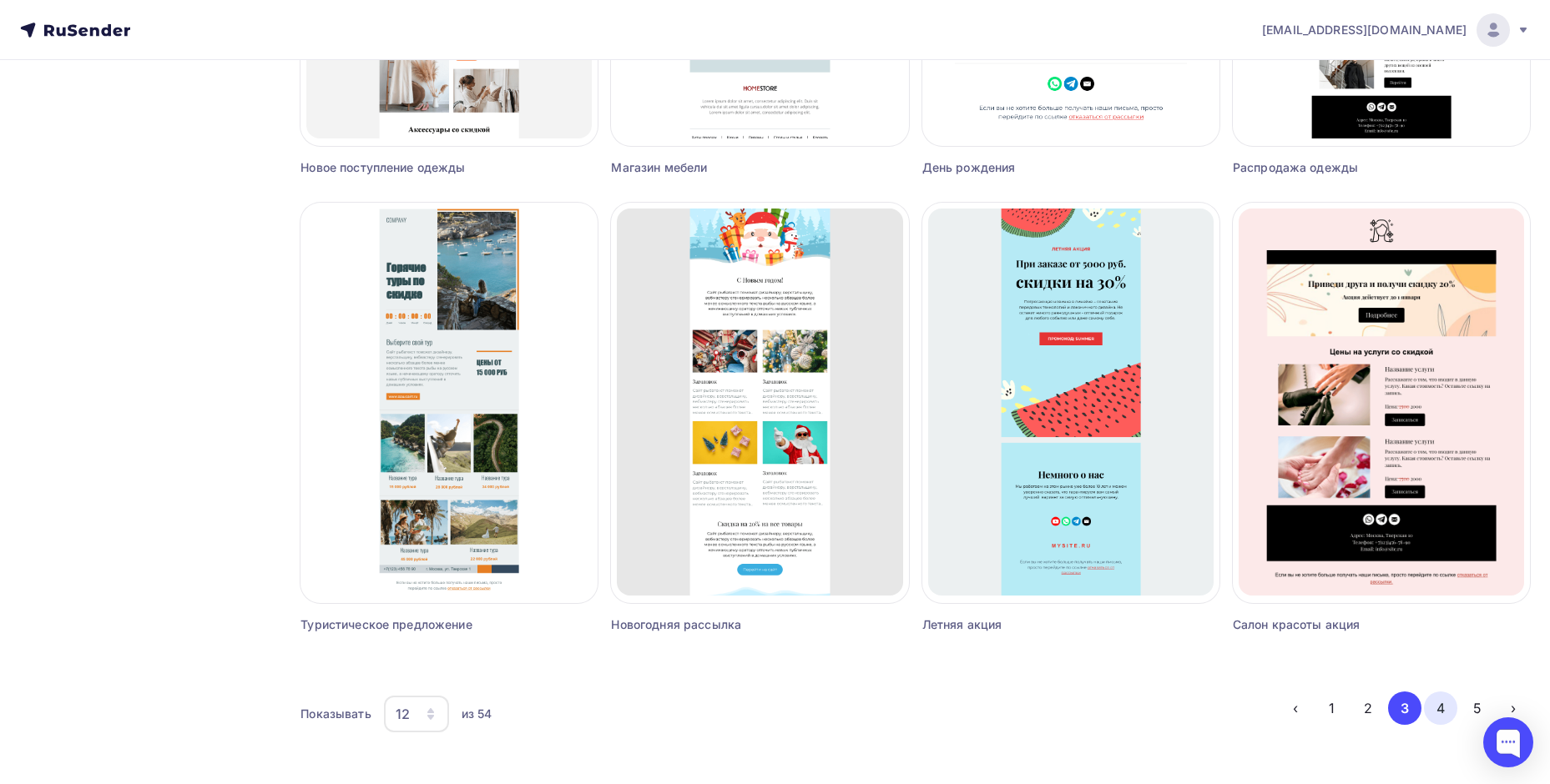
click at [1443, 717] on button "4" at bounding box center [1440, 708] width 33 height 33
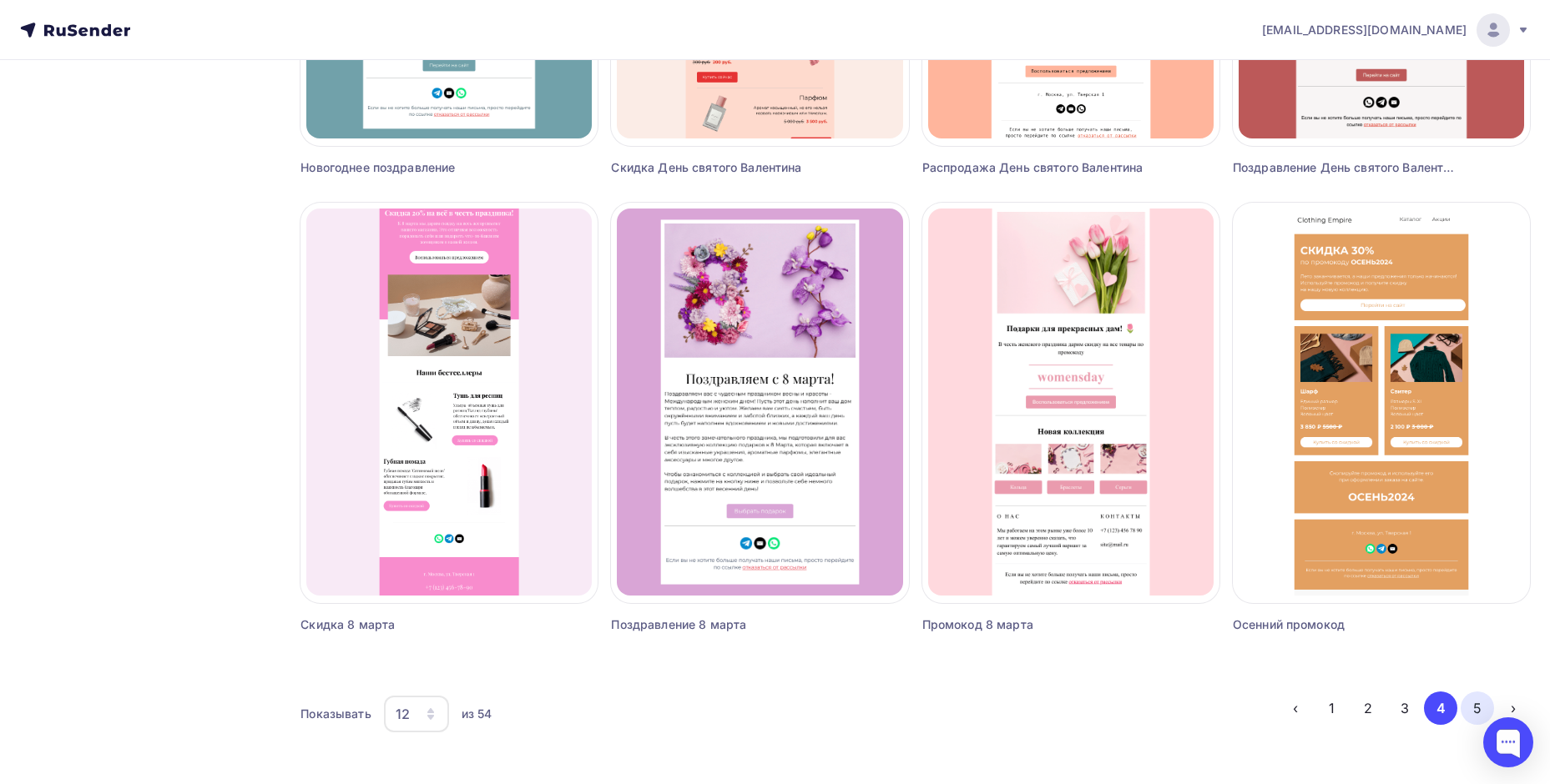
click at [1474, 707] on button "5" at bounding box center [1477, 708] width 33 height 33
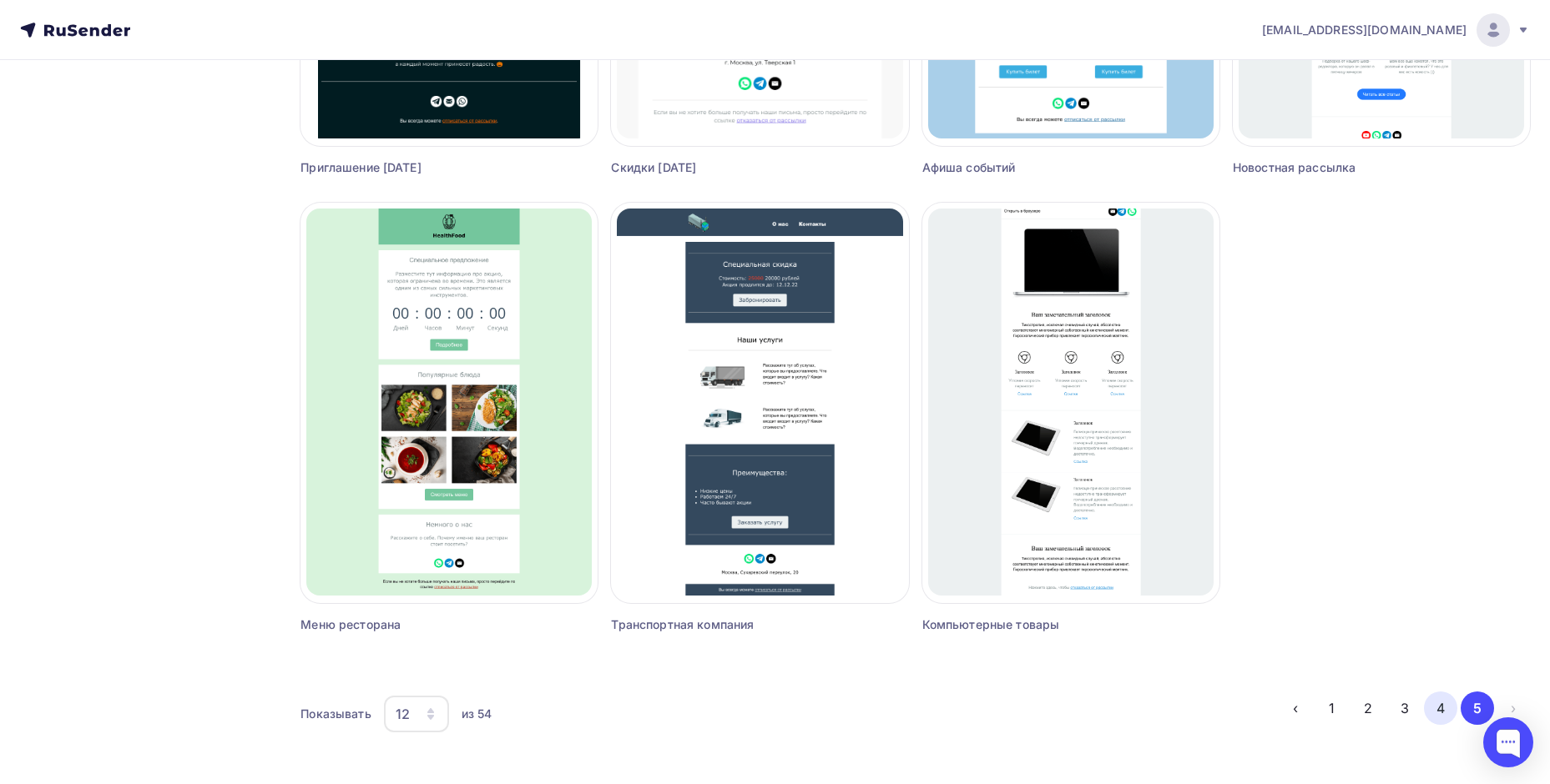
click at [1439, 703] on button "4" at bounding box center [1440, 708] width 33 height 33
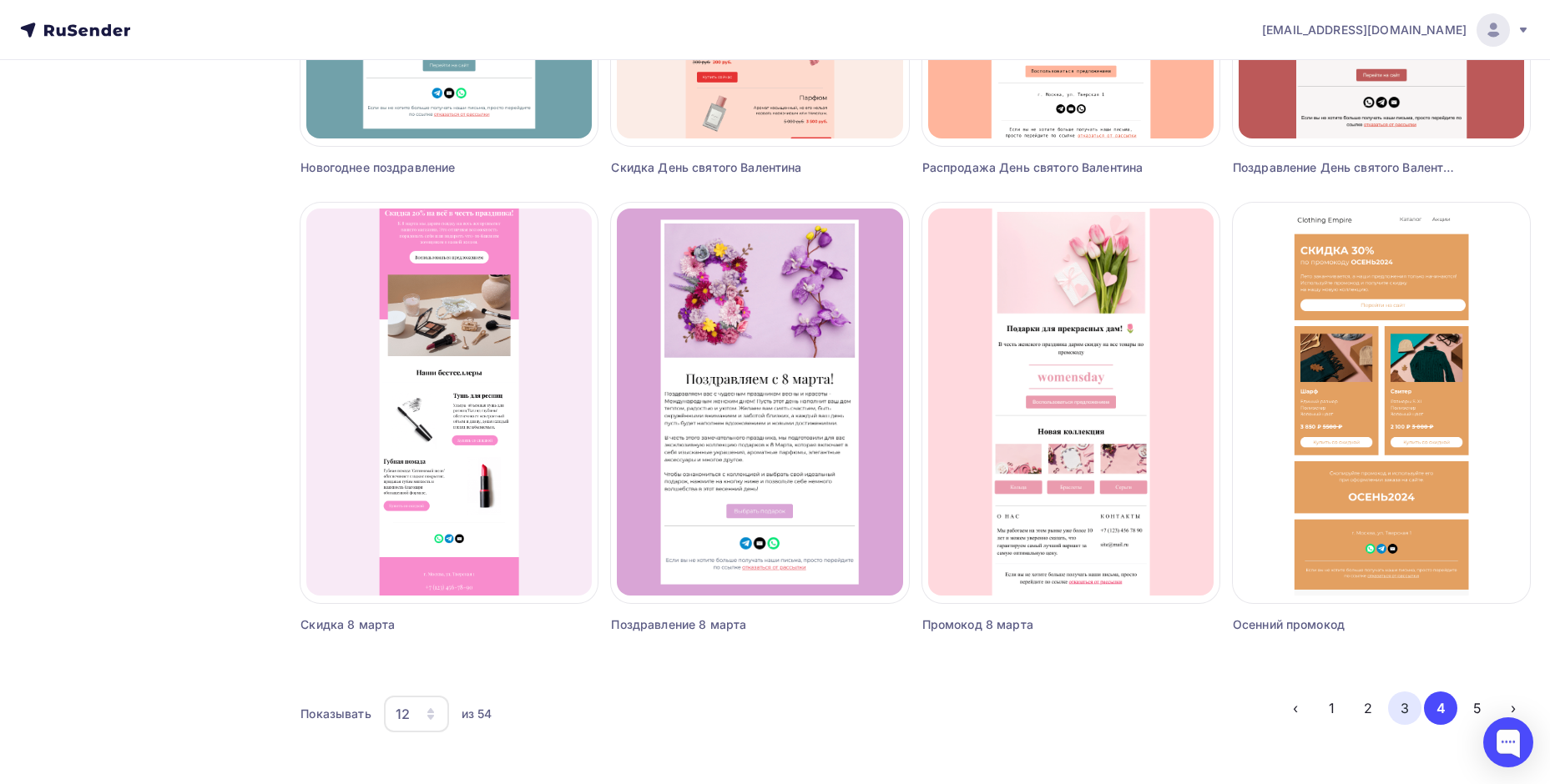
click at [1416, 706] on button "3" at bounding box center [1404, 708] width 33 height 33
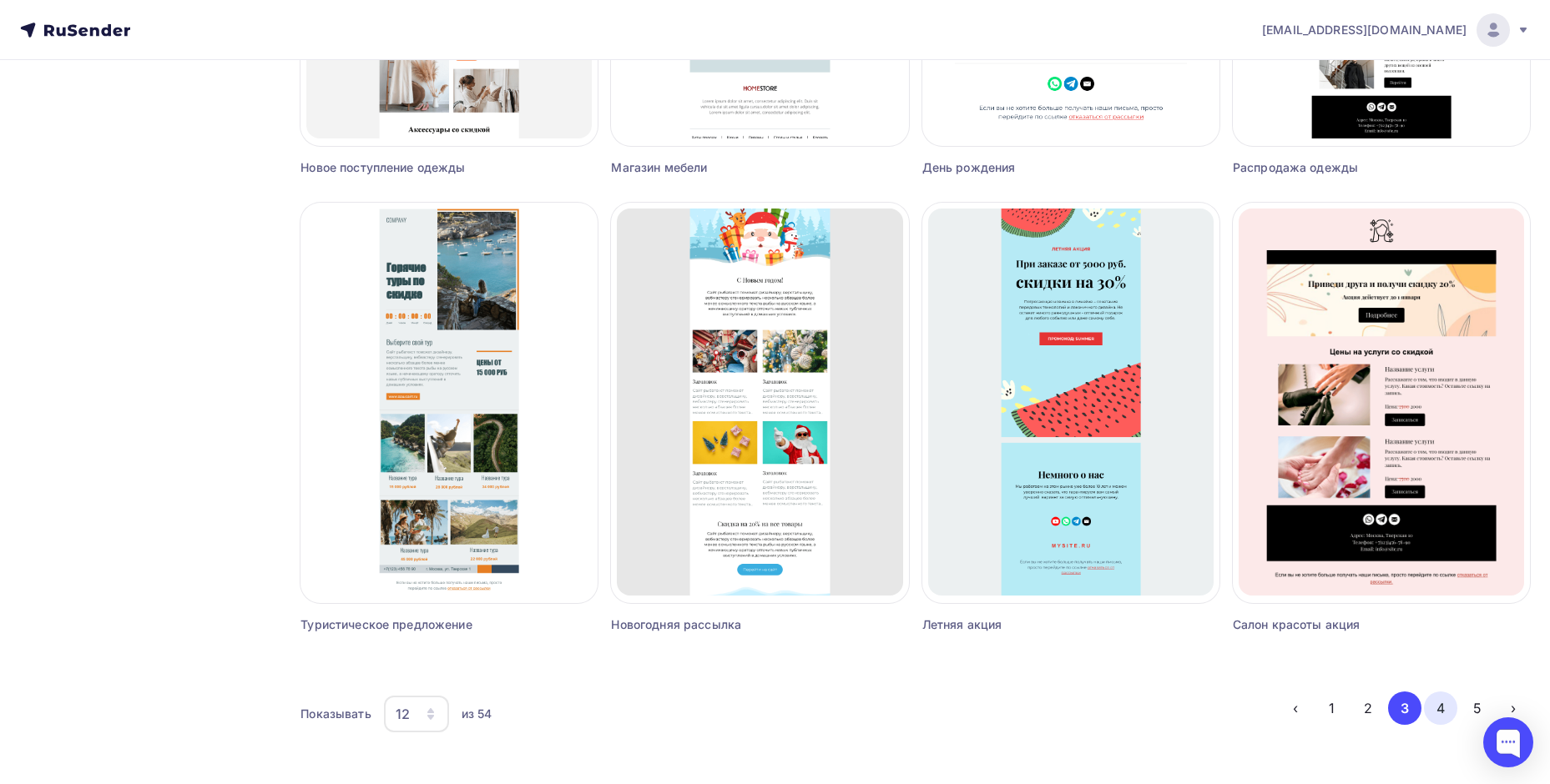
click at [1450, 695] on button "4" at bounding box center [1440, 708] width 33 height 33
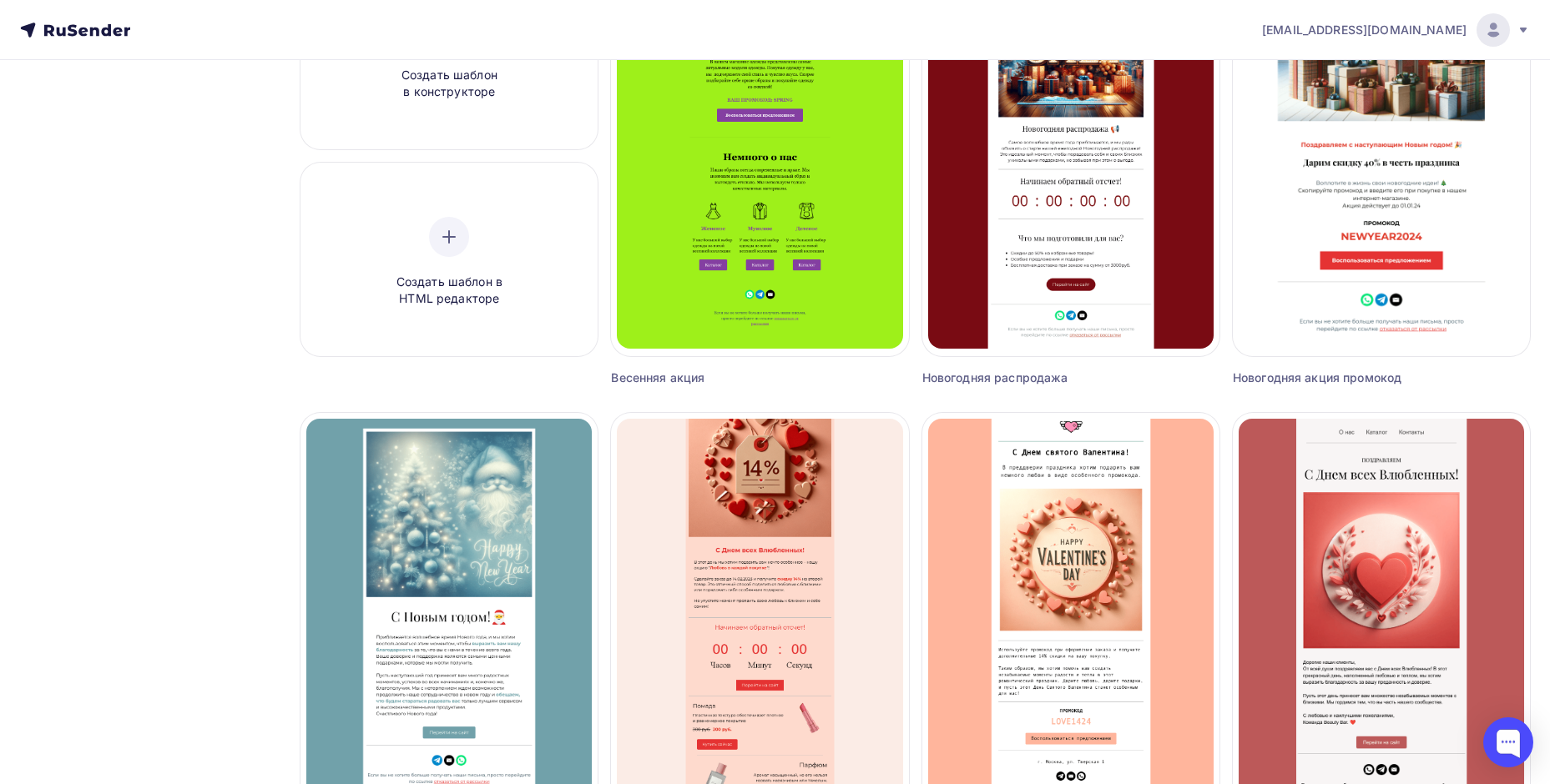
scroll to position [10, 0]
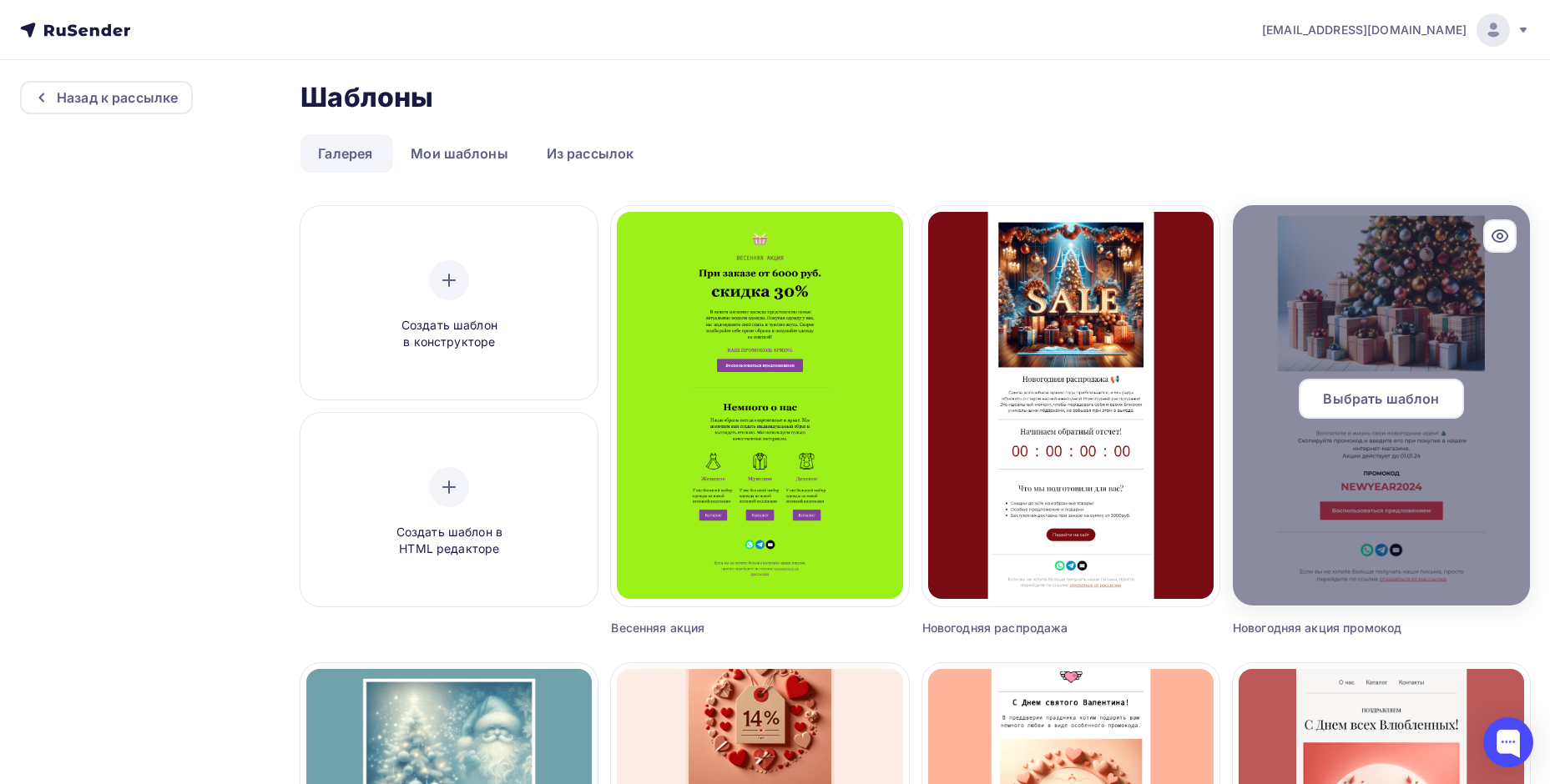
click at [1328, 326] on div at bounding box center [1380, 405] width 297 height 401
click at [1378, 383] on div "Выбрать шаблон" at bounding box center [1380, 399] width 165 height 40
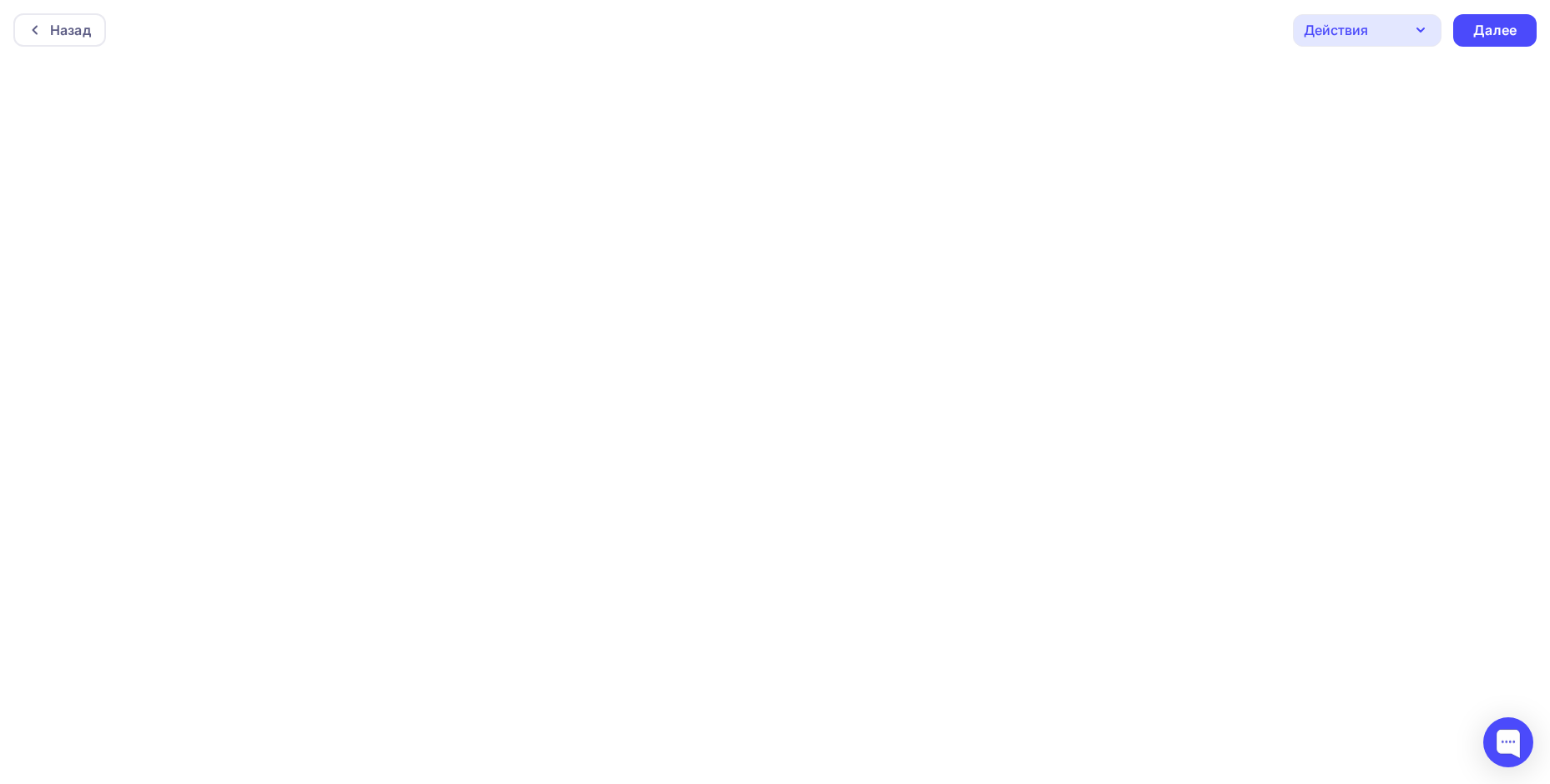
click at [751, 51] on div "Назад Действия Отправить тестовое письмо Предпросмотр Сохранить в Мои шаблоны В…" at bounding box center [775, 30] width 1550 height 60
click at [1398, 38] on div "Действия" at bounding box center [1367, 31] width 149 height 32
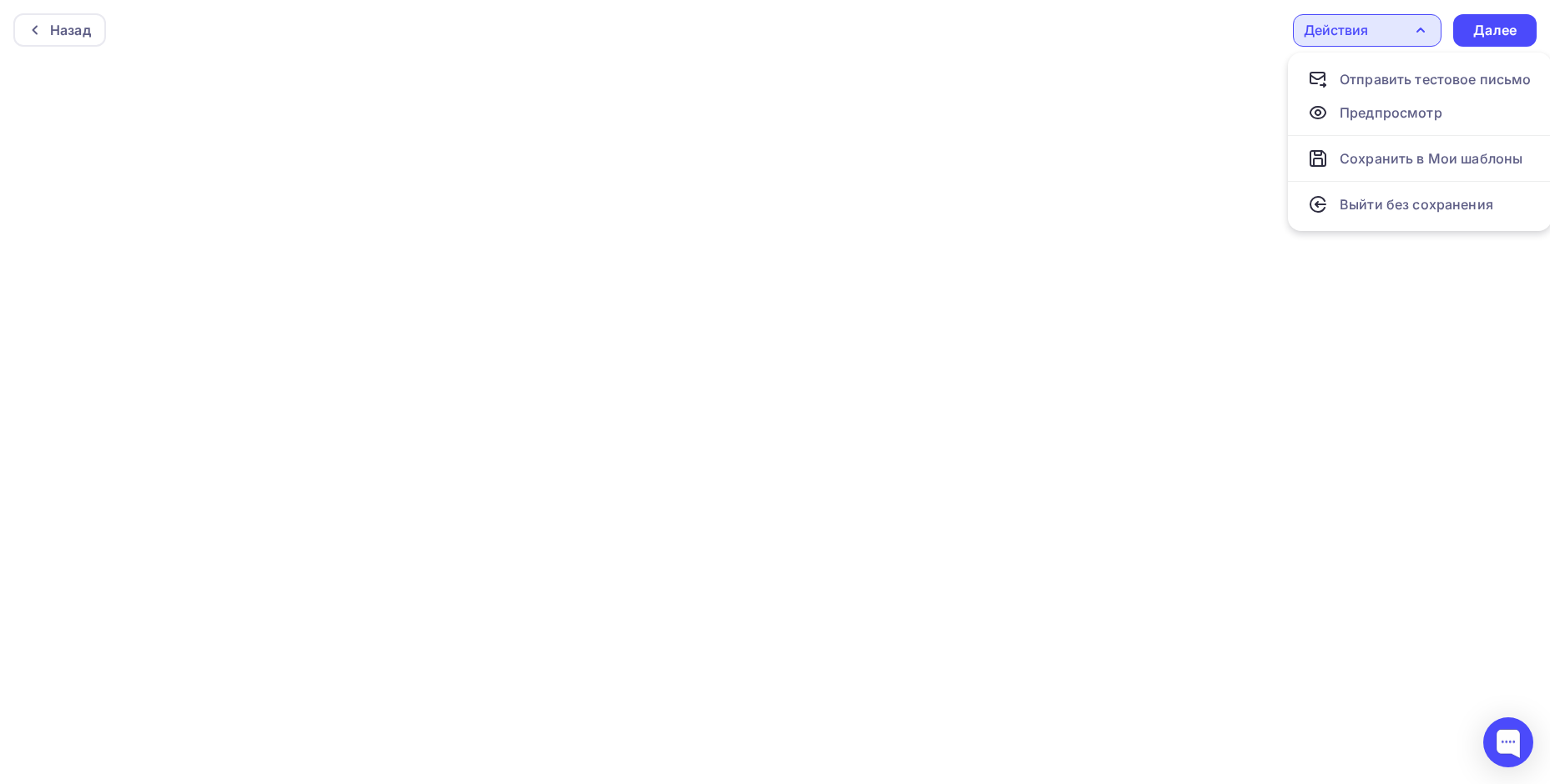
click at [1394, 37] on div "Действия" at bounding box center [1367, 31] width 149 height 32
